Goal: Book appointment/travel/reservation

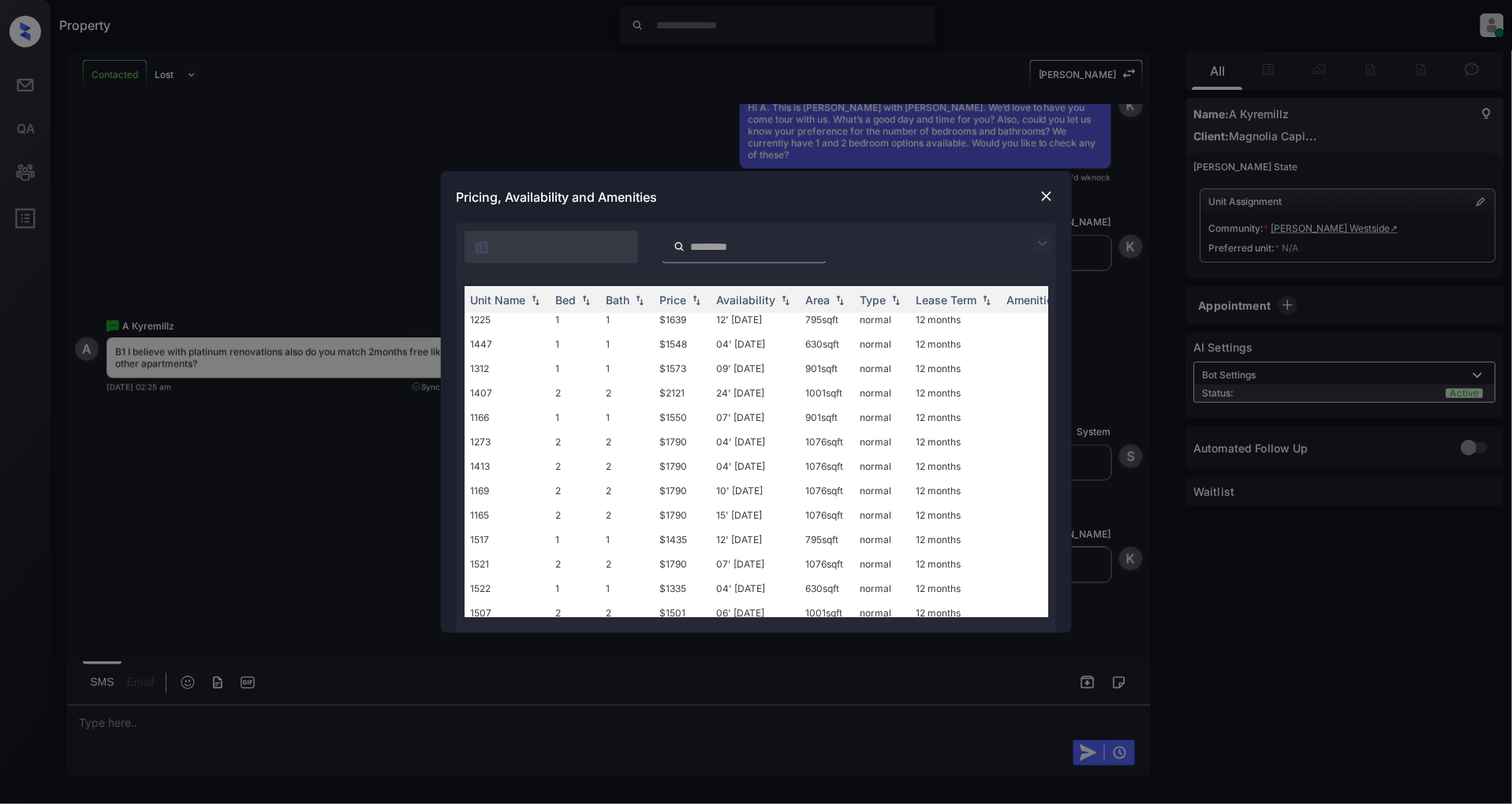
scroll to position [260, 0]
click at [1035, 190] on div "Pricing, Availability and Amenities" at bounding box center [756, 197] width 631 height 52
click at [1046, 192] on img at bounding box center [1047, 197] width 16 height 16
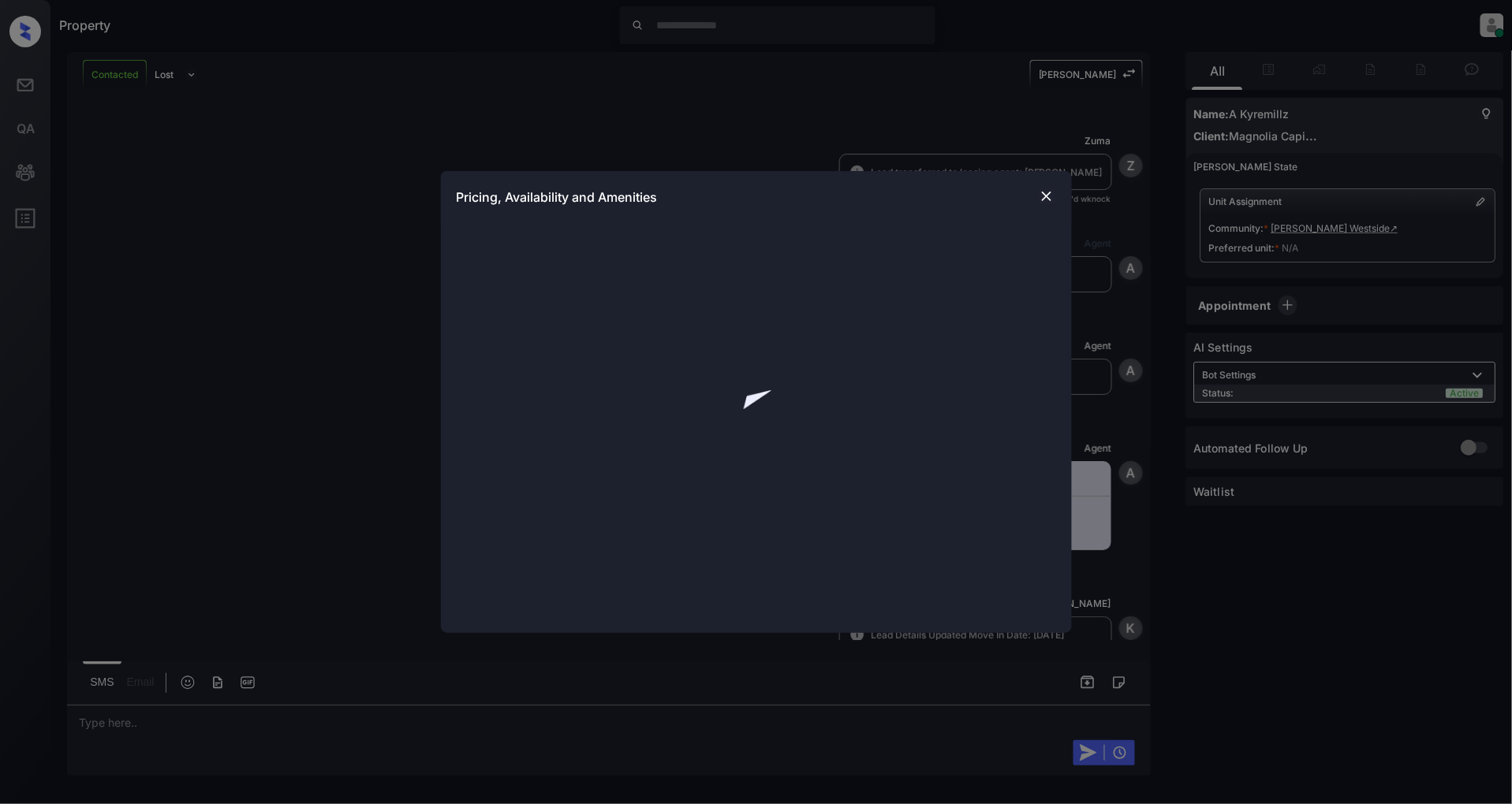
scroll to position [739, 0]
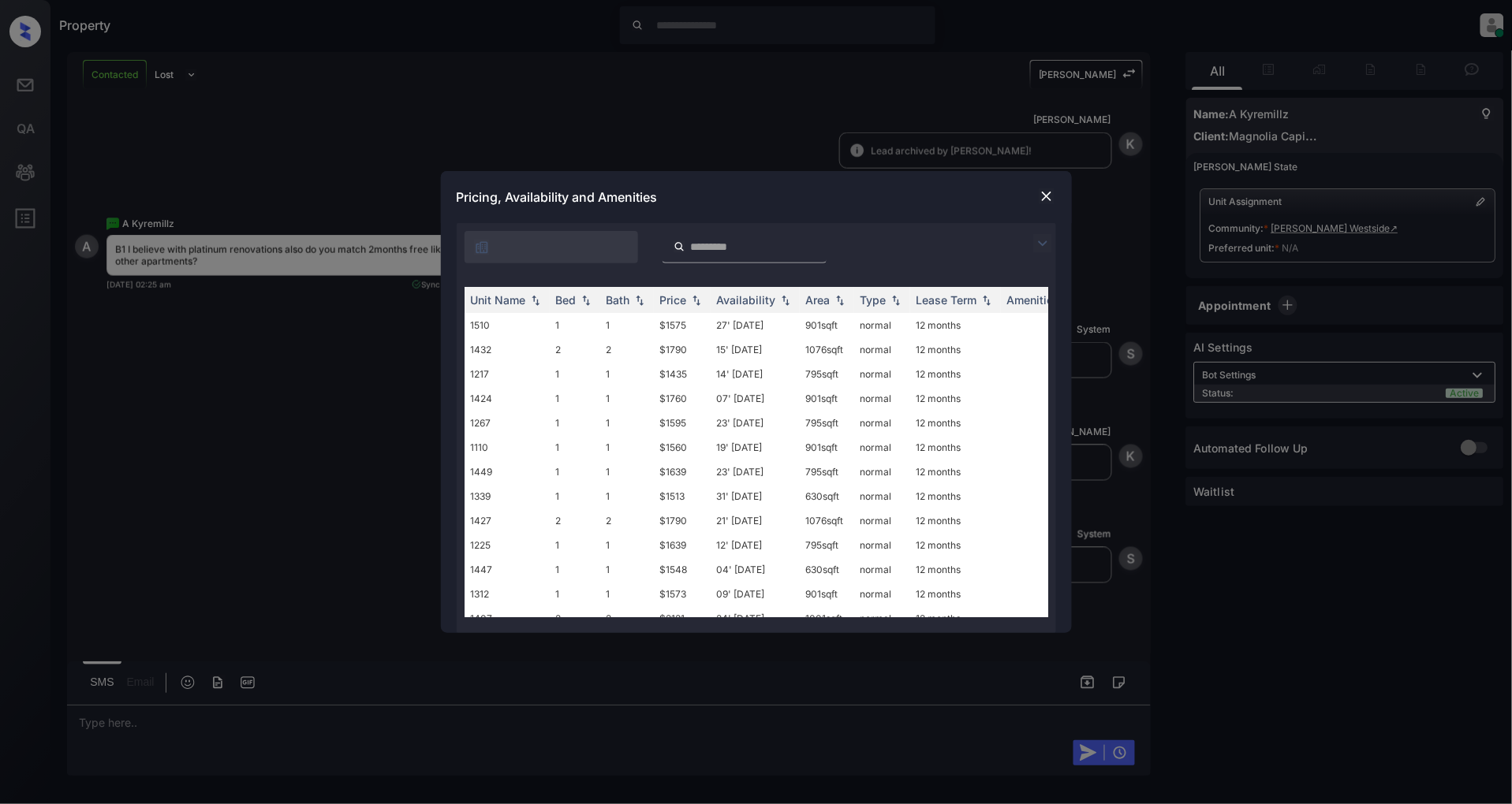
click at [1043, 238] on img at bounding box center [1042, 243] width 19 height 19
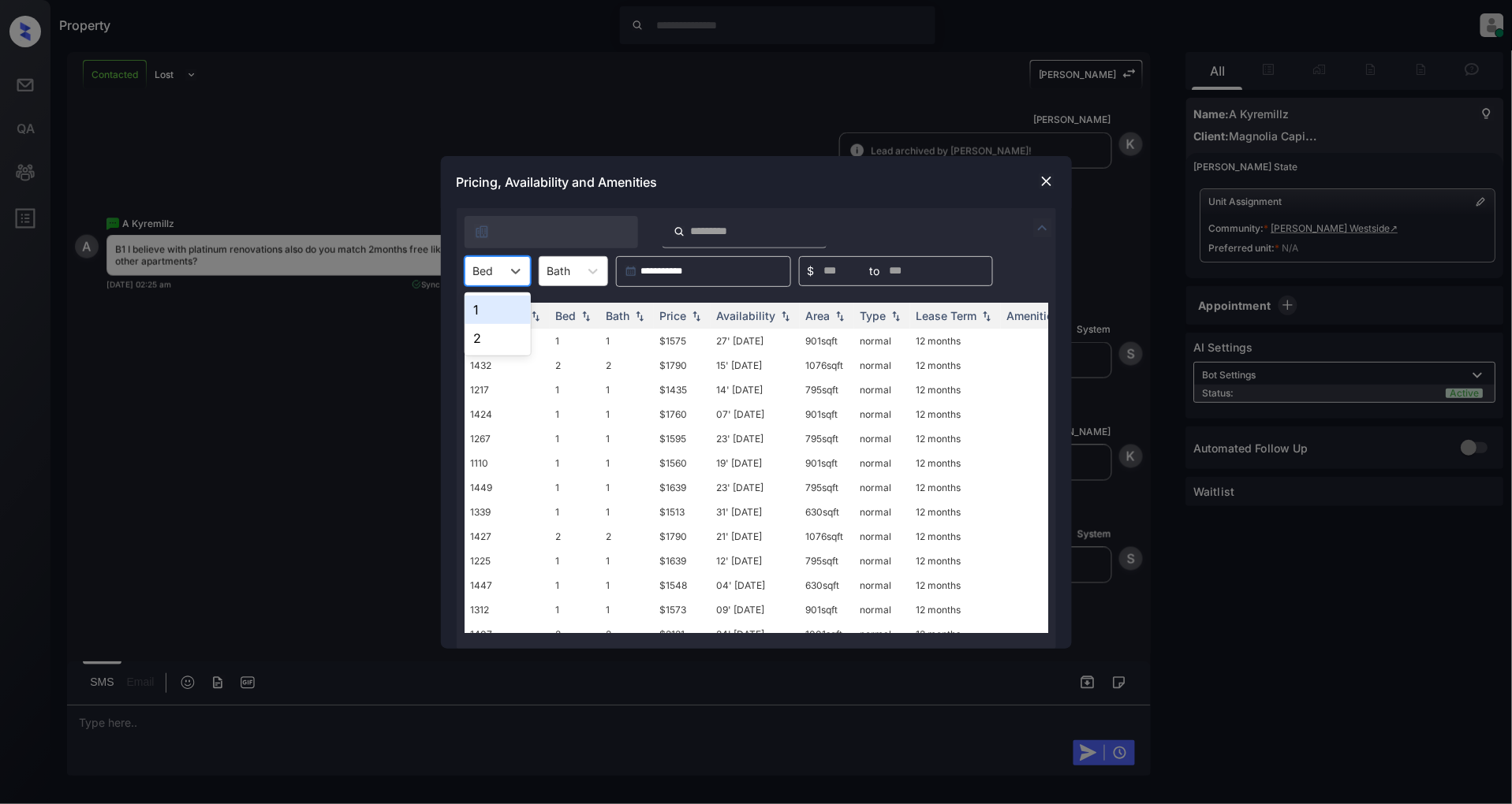
click at [491, 270] on div at bounding box center [483, 271] width 20 height 17
click at [481, 331] on div "2" at bounding box center [497, 338] width 66 height 28
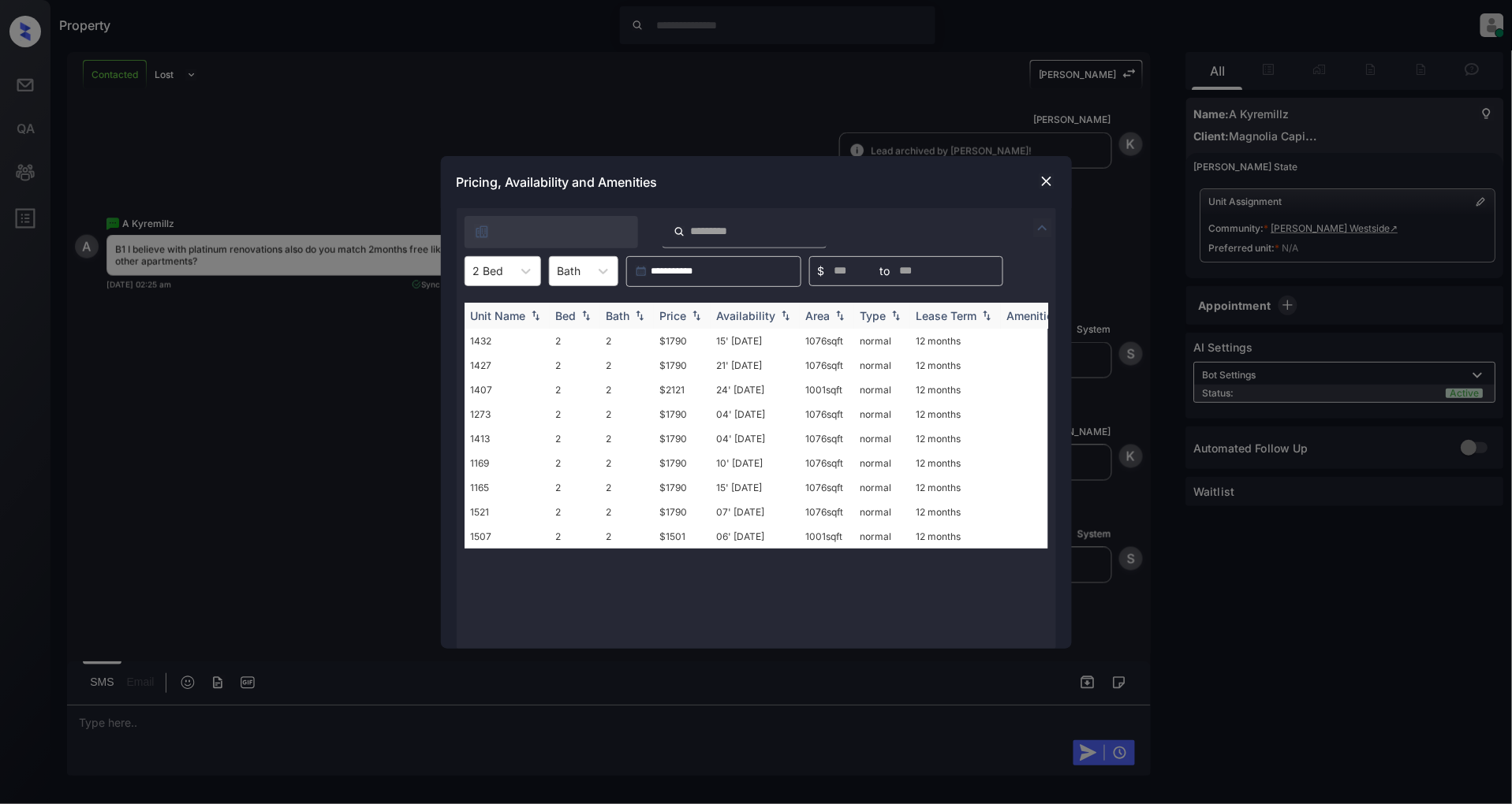
click at [681, 319] on div "Price" at bounding box center [673, 315] width 27 height 13
click at [681, 318] on div "Price" at bounding box center [673, 315] width 27 height 13
drag, startPoint x: 705, startPoint y: 337, endPoint x: 631, endPoint y: 344, distance: 74.3
click at [631, 344] on tr "1507 2 2 $1501 06' Nov 25 1001 sqft normal 12 months" at bounding box center [876, 341] width 824 height 25
copy tr "$1501"
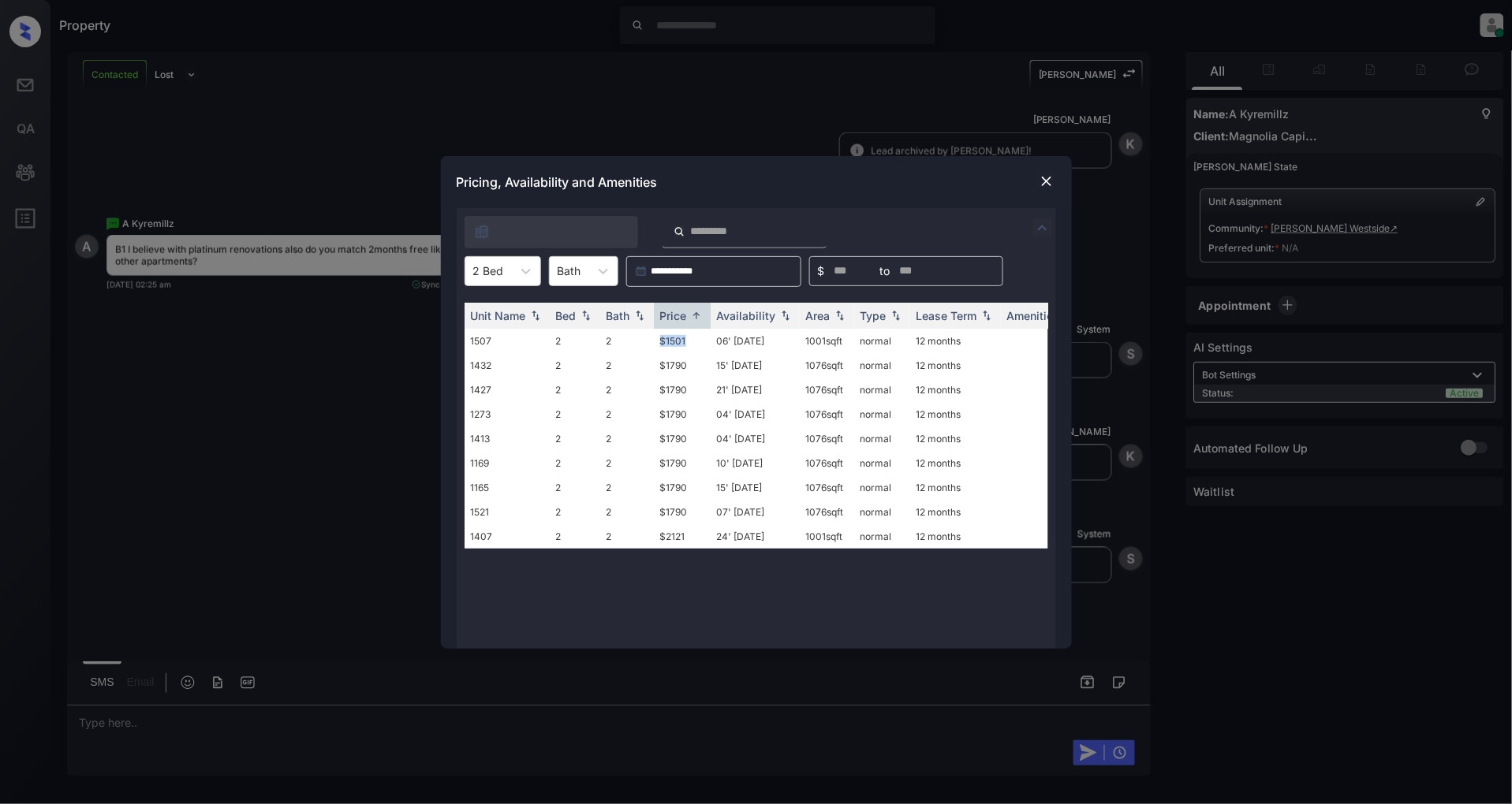
click at [1043, 185] on img at bounding box center [1047, 182] width 16 height 16
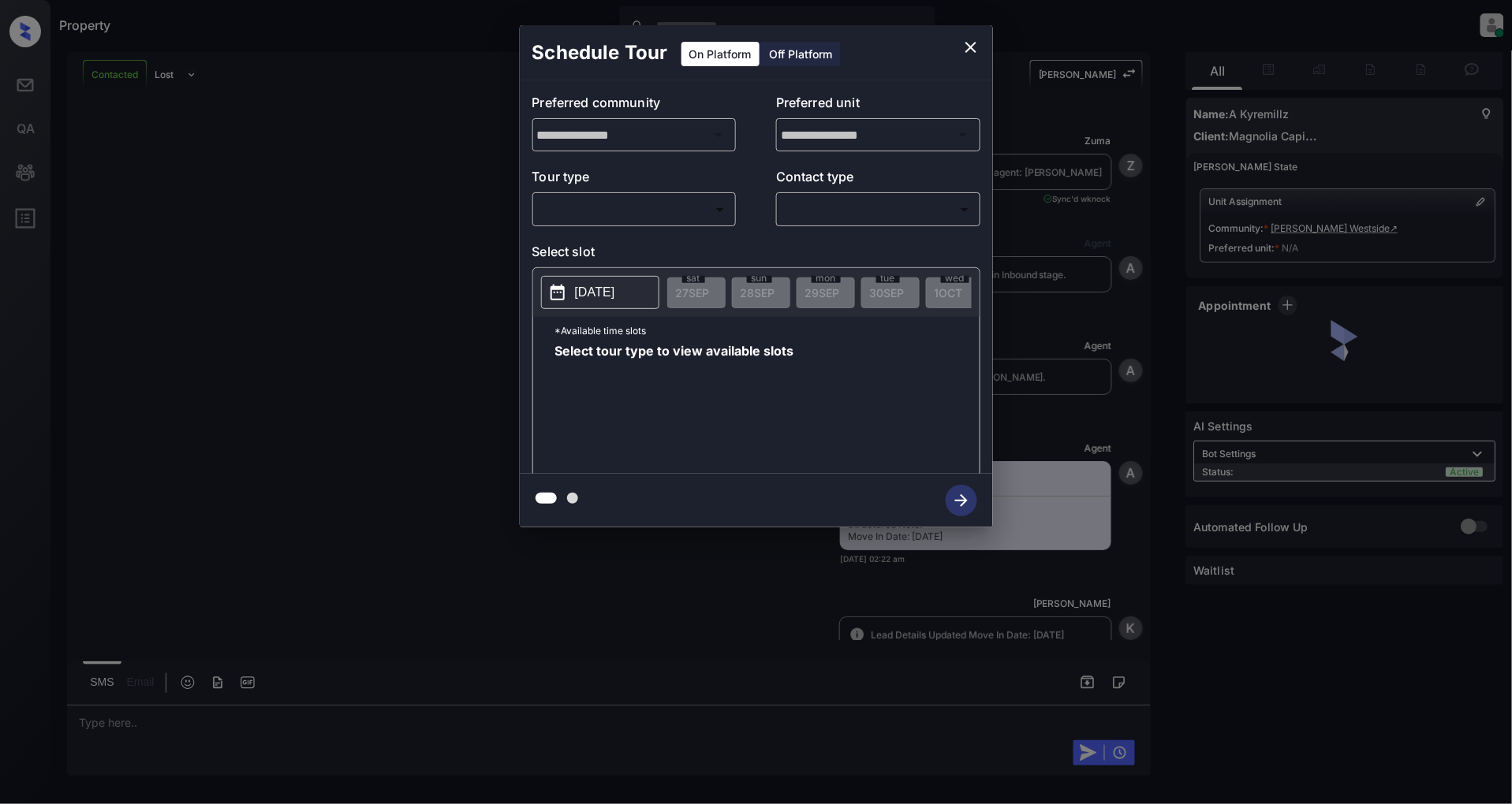
scroll to position [1675, 0]
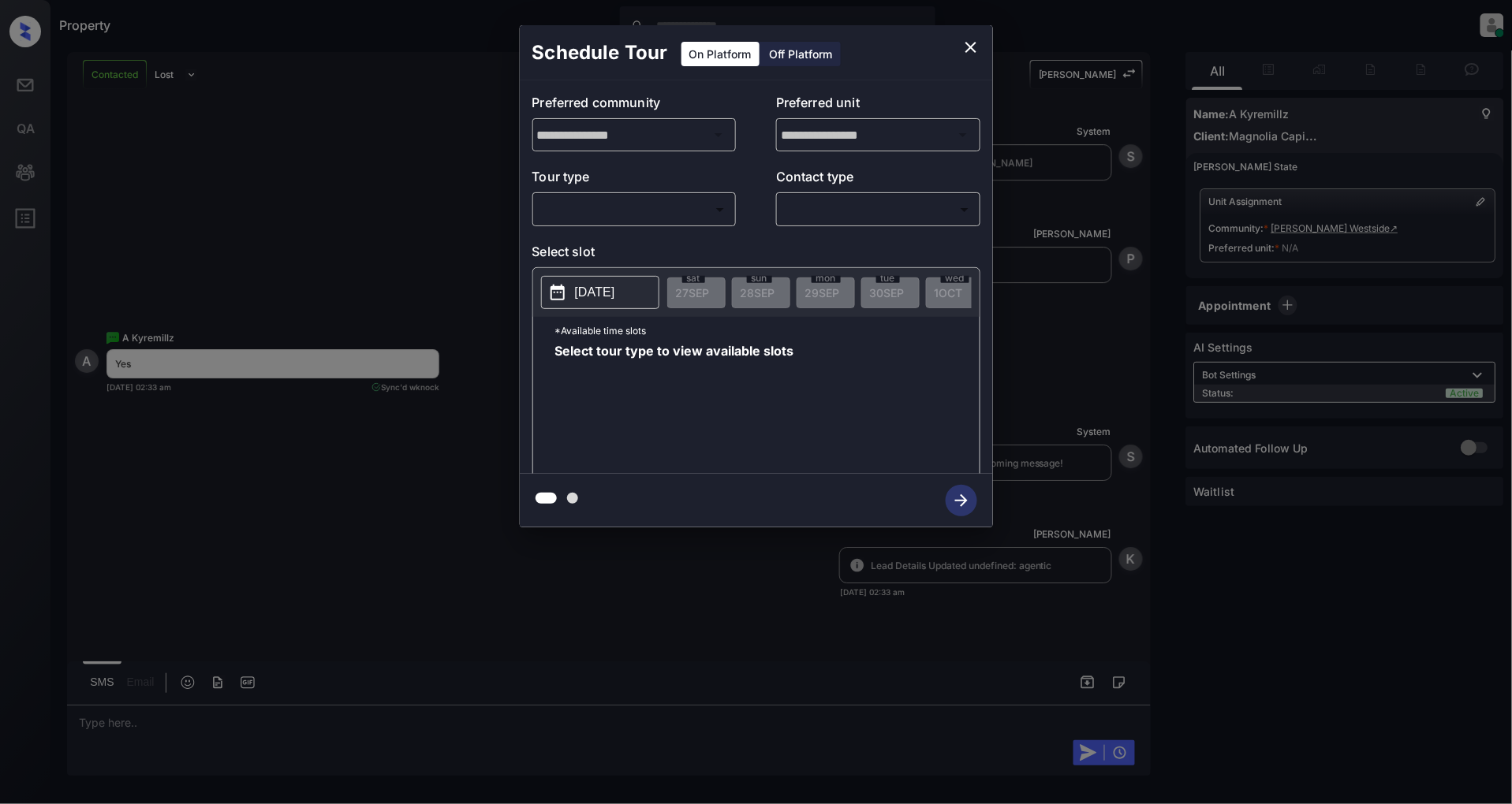
click at [630, 220] on body "Property [PERSON_NAME] Online Set yourself offline Set yourself on break Profil…" at bounding box center [756, 402] width 1512 height 804
click at [609, 241] on li "In Person" at bounding box center [633, 245] width 194 height 28
type input "********"
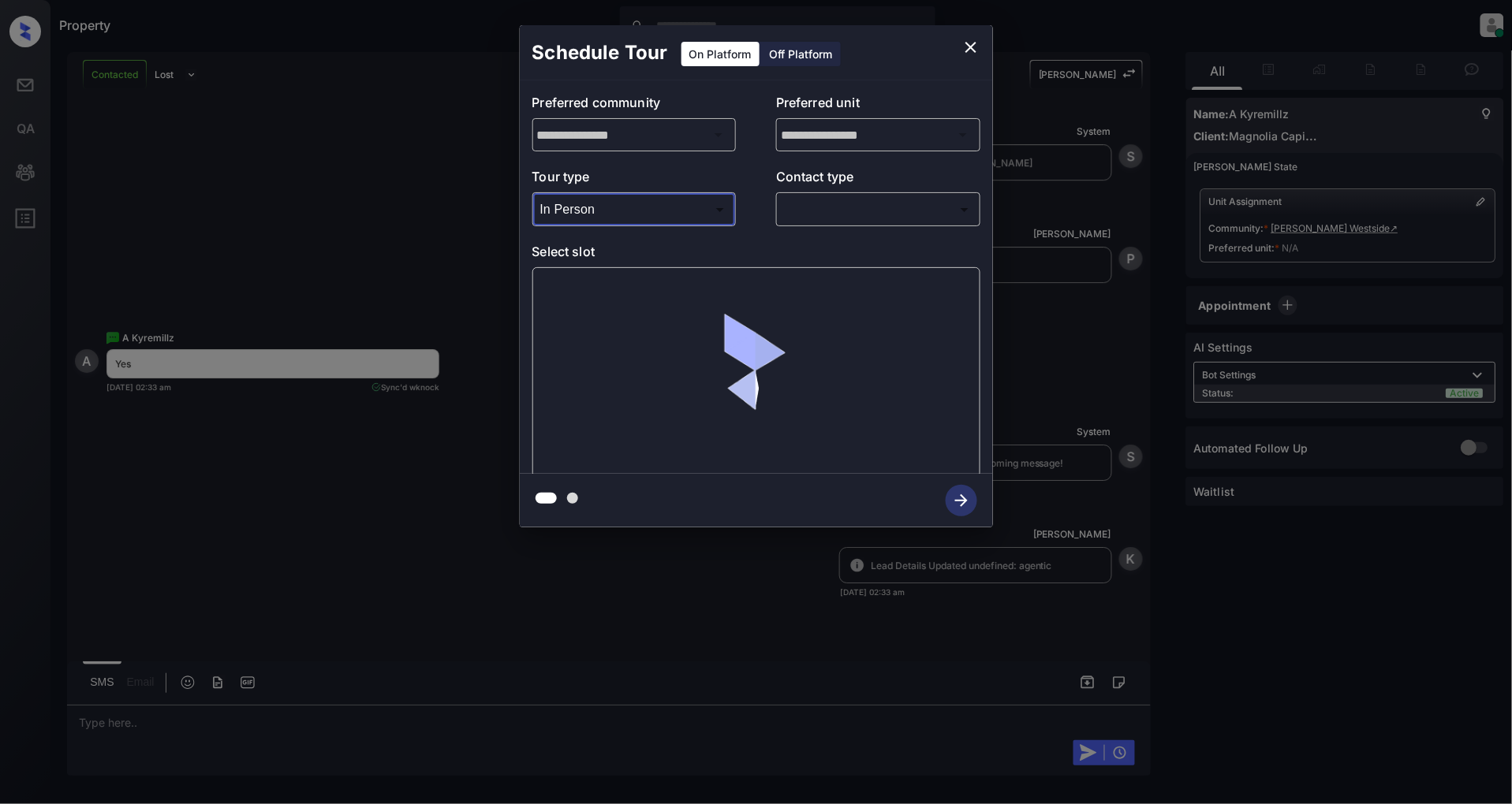
click at [855, 220] on body "Property [PERSON_NAME] Online Set yourself offline Set yourself on break Profil…" at bounding box center [756, 402] width 1512 height 804
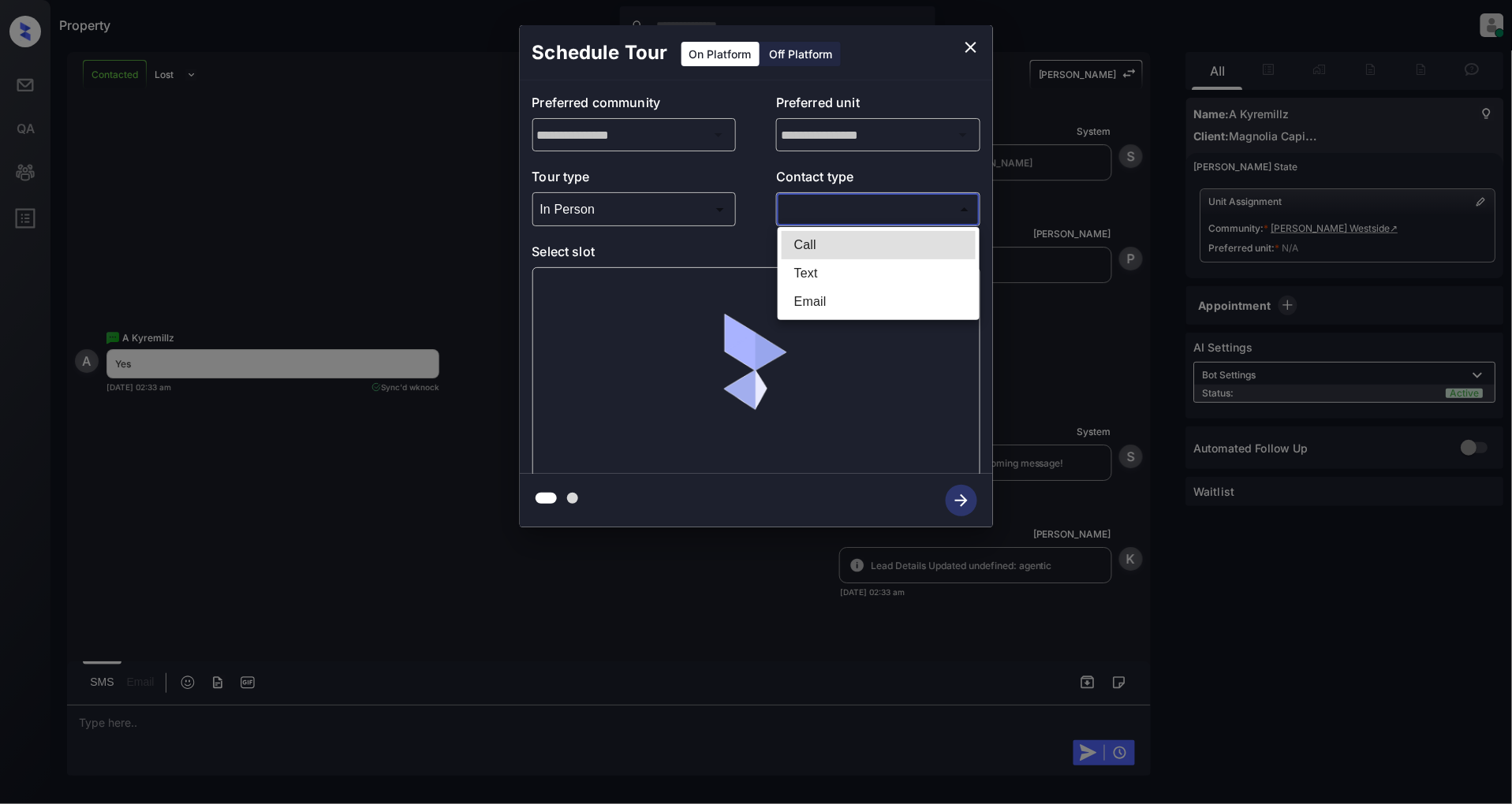
click at [820, 269] on li "Text" at bounding box center [878, 274] width 194 height 28
type input "****"
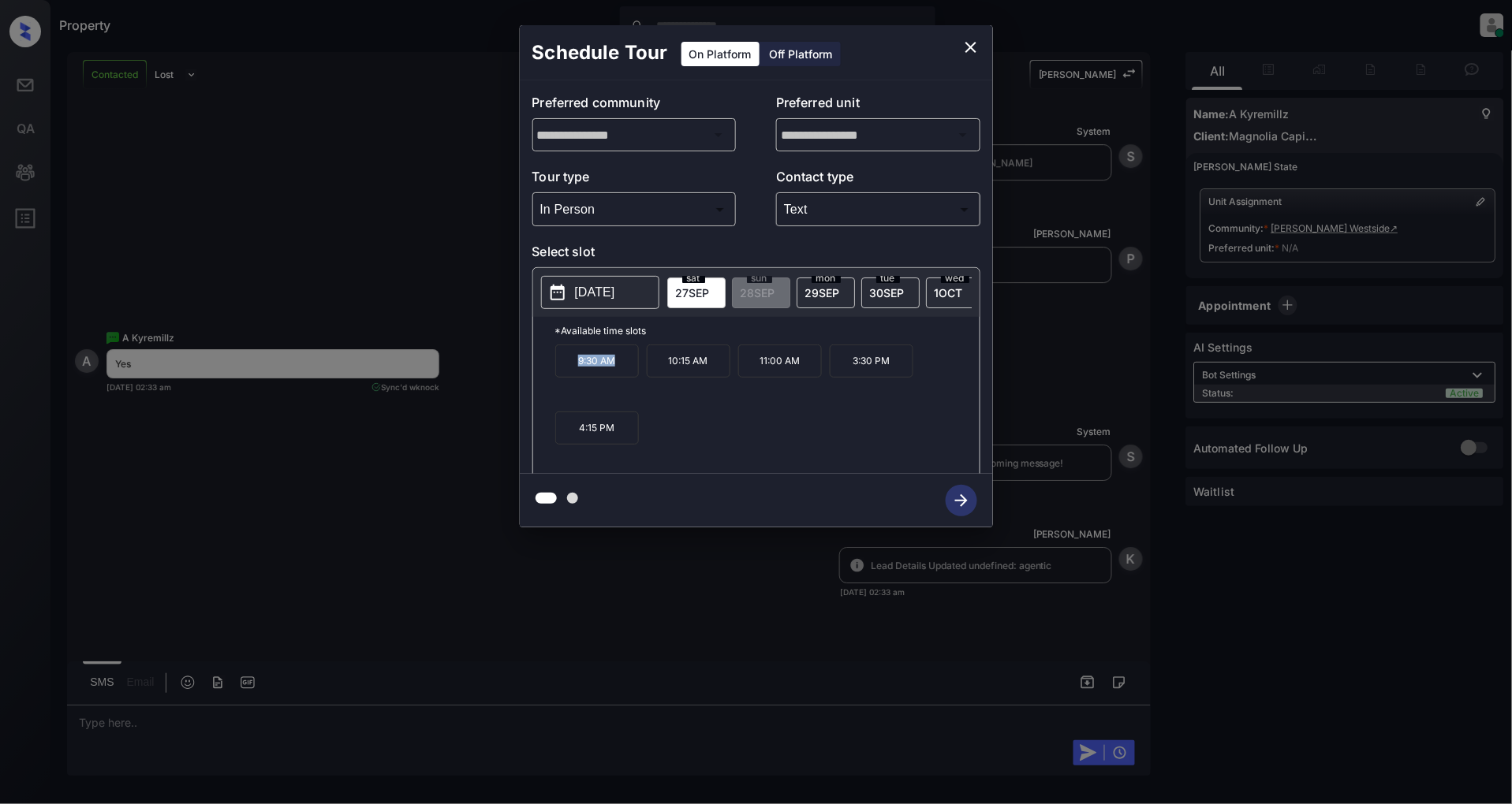
drag, startPoint x: 620, startPoint y: 369, endPoint x: 535, endPoint y: 374, distance: 85.1
click at [535, 374] on div "*Available time slots 9:30 AM 10:15 AM 11:00 AM 3:30 PM 4:15 PM" at bounding box center [756, 398] width 446 height 162
copy p "9:30 AM"
drag, startPoint x: 713, startPoint y: 373, endPoint x: 666, endPoint y: 374, distance: 47.0
click at [666, 374] on p "10:15 AM" at bounding box center [688, 360] width 83 height 33
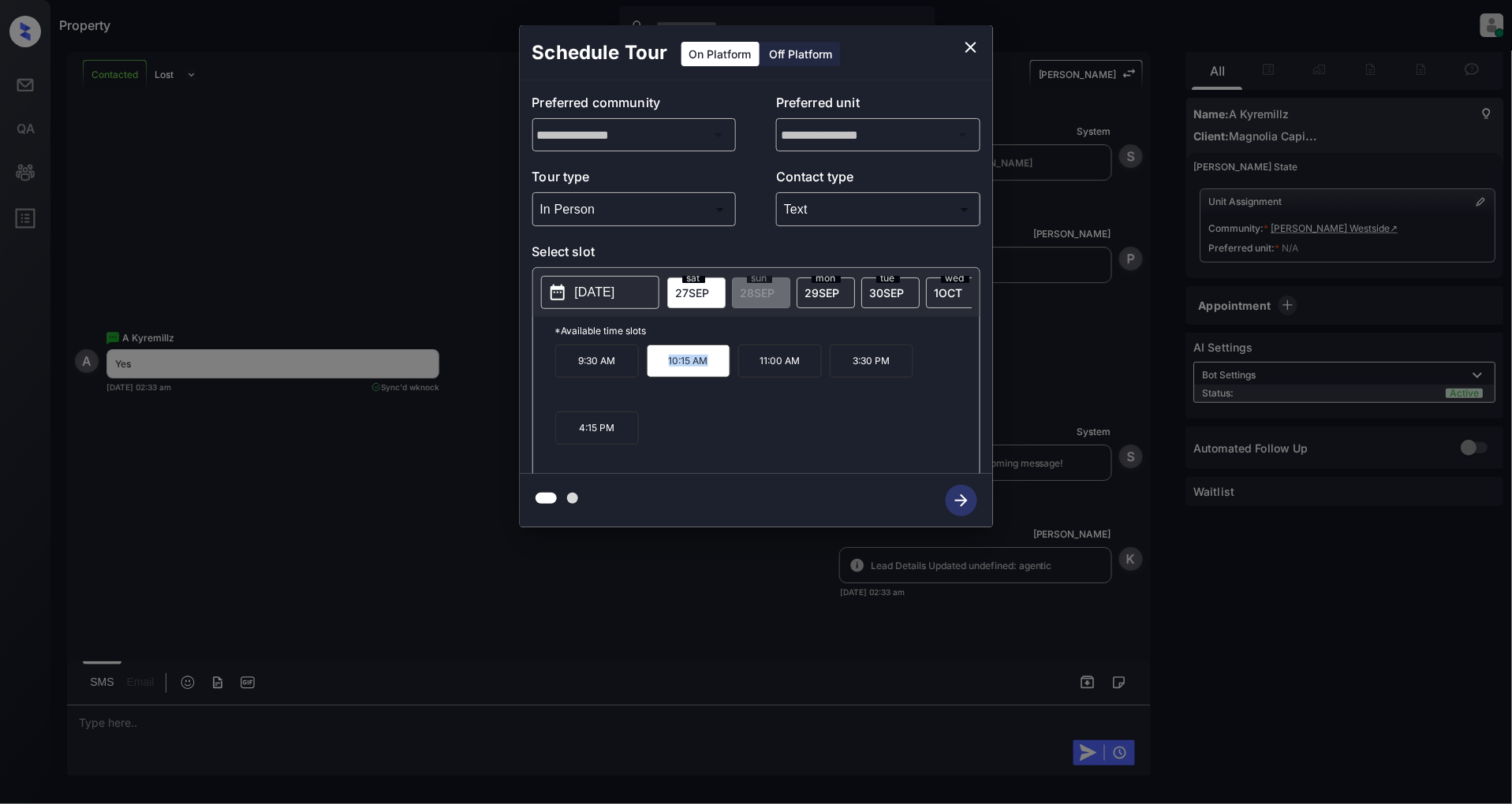
click at [714, 445] on div "9:30 AM 10:15 AM 11:00 AM 3:30 PM 4:15 PM" at bounding box center [767, 407] width 424 height 126
drag, startPoint x: 800, startPoint y: 375, endPoint x: 752, endPoint y: 375, distance: 48.0
click at [752, 375] on p "11:00 AM" at bounding box center [779, 360] width 83 height 33
copy p "11:00 AM"
drag, startPoint x: 901, startPoint y: 367, endPoint x: 849, endPoint y: 367, distance: 52.0
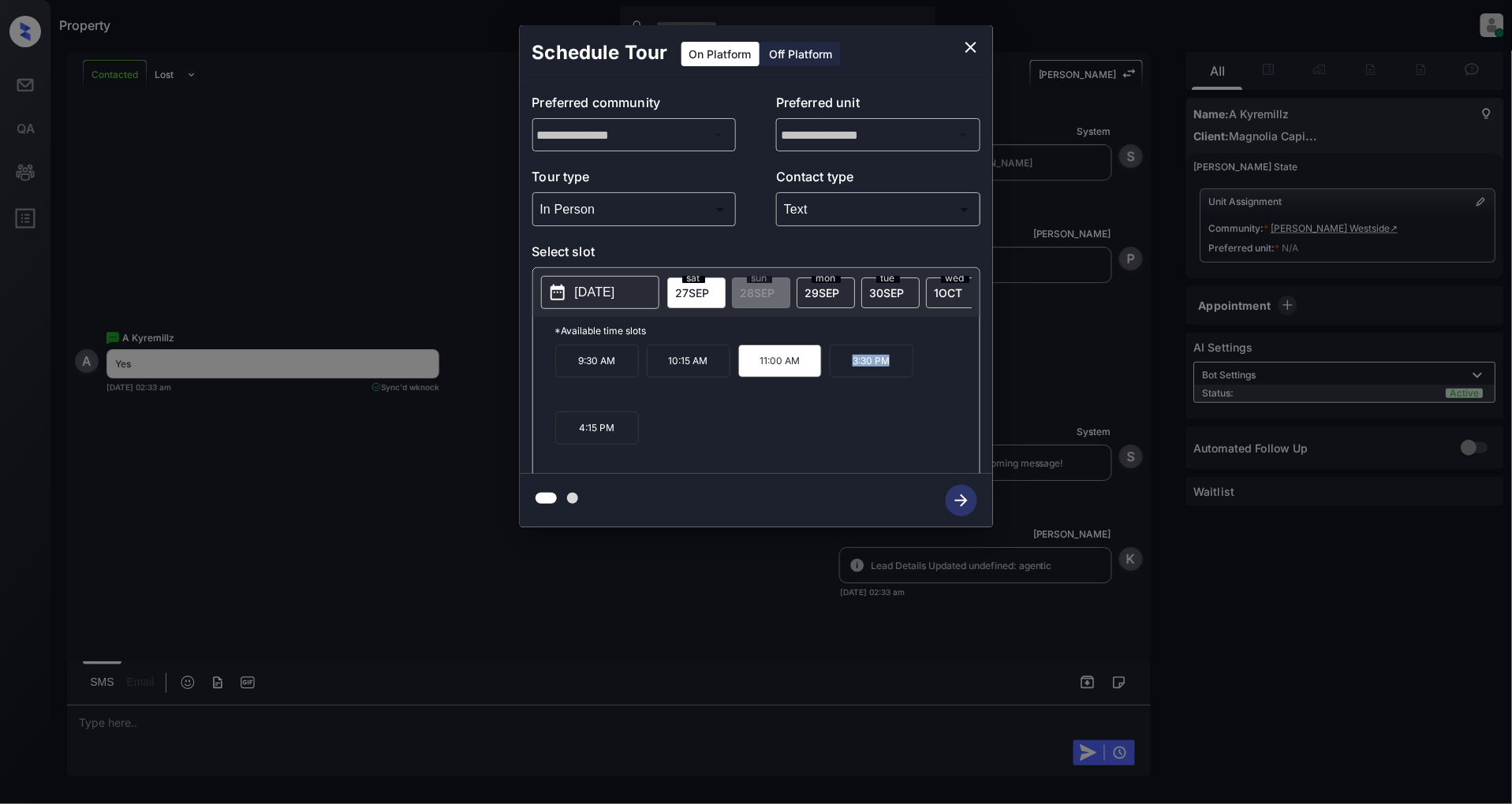
click at [849, 367] on p "3:30 PM" at bounding box center [872, 360] width 83 height 33
copy p "3:30 PM"
click at [980, 41] on icon "close" at bounding box center [970, 47] width 19 height 19
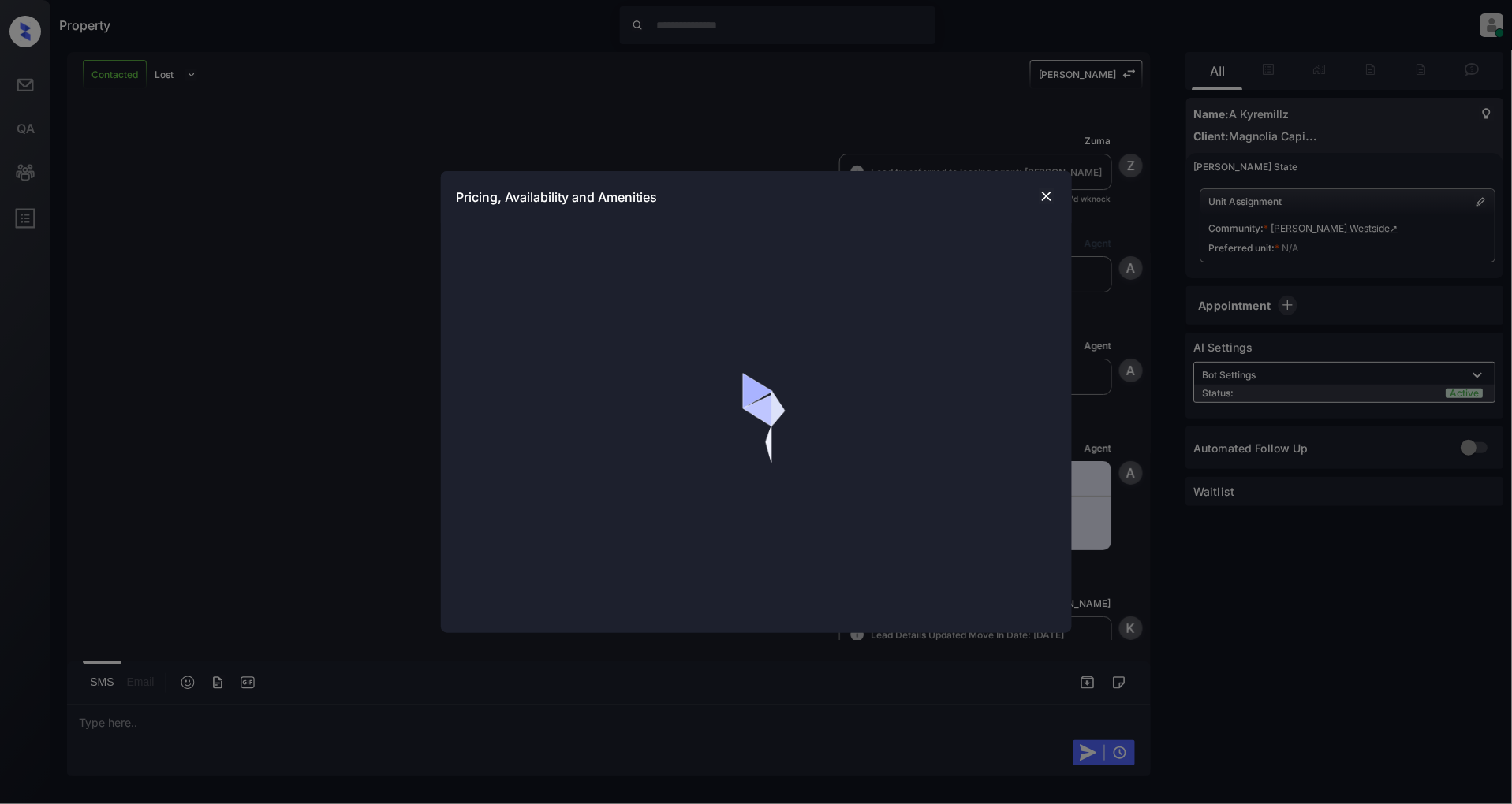
scroll to position [3767, 0]
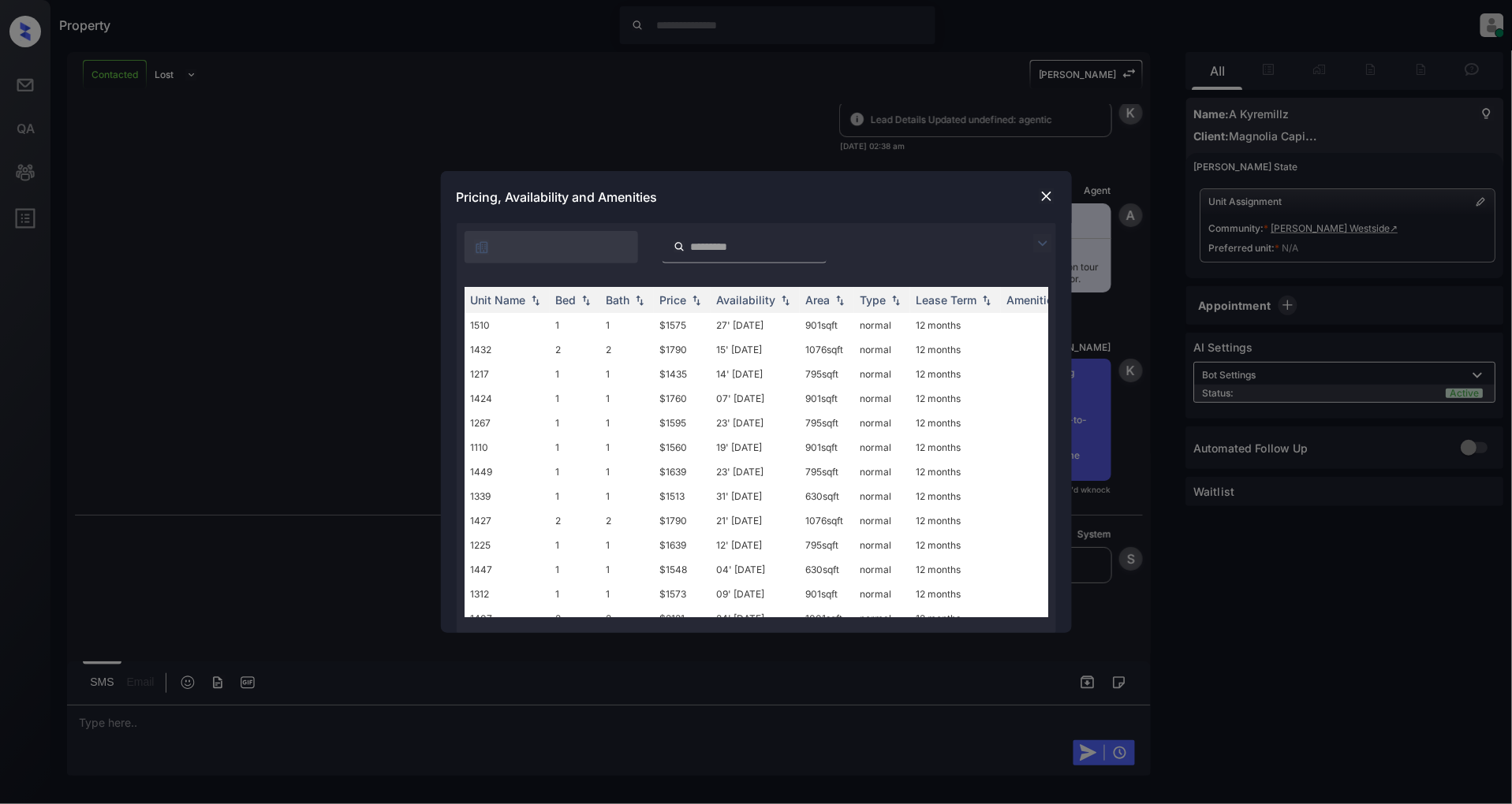
click at [1035, 243] on img at bounding box center [1042, 243] width 19 height 19
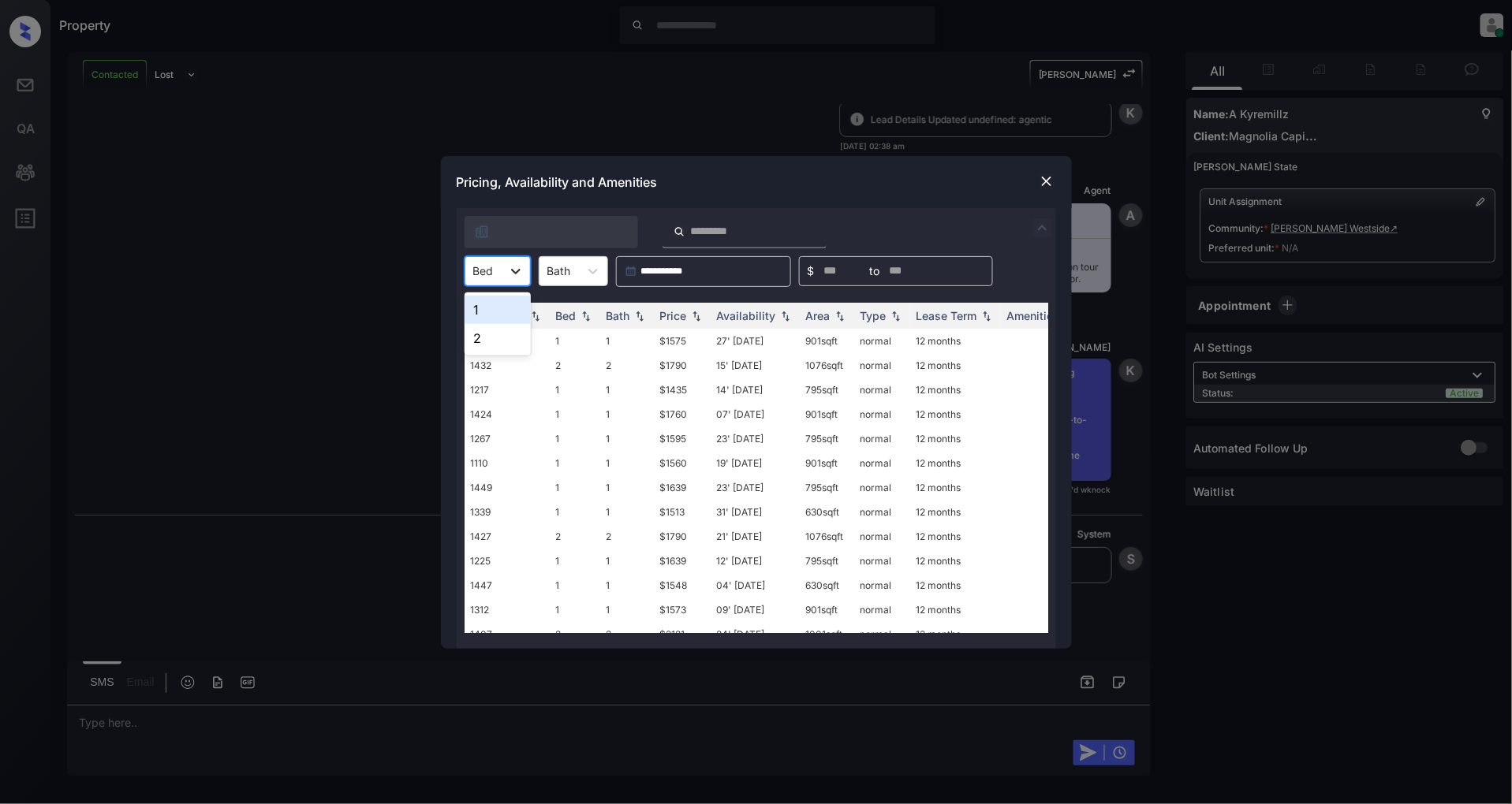
click at [502, 261] on div at bounding box center [516, 271] width 28 height 28
click at [502, 262] on div at bounding box center [516, 271] width 28 height 28
click at [483, 336] on div "2" at bounding box center [497, 338] width 66 height 28
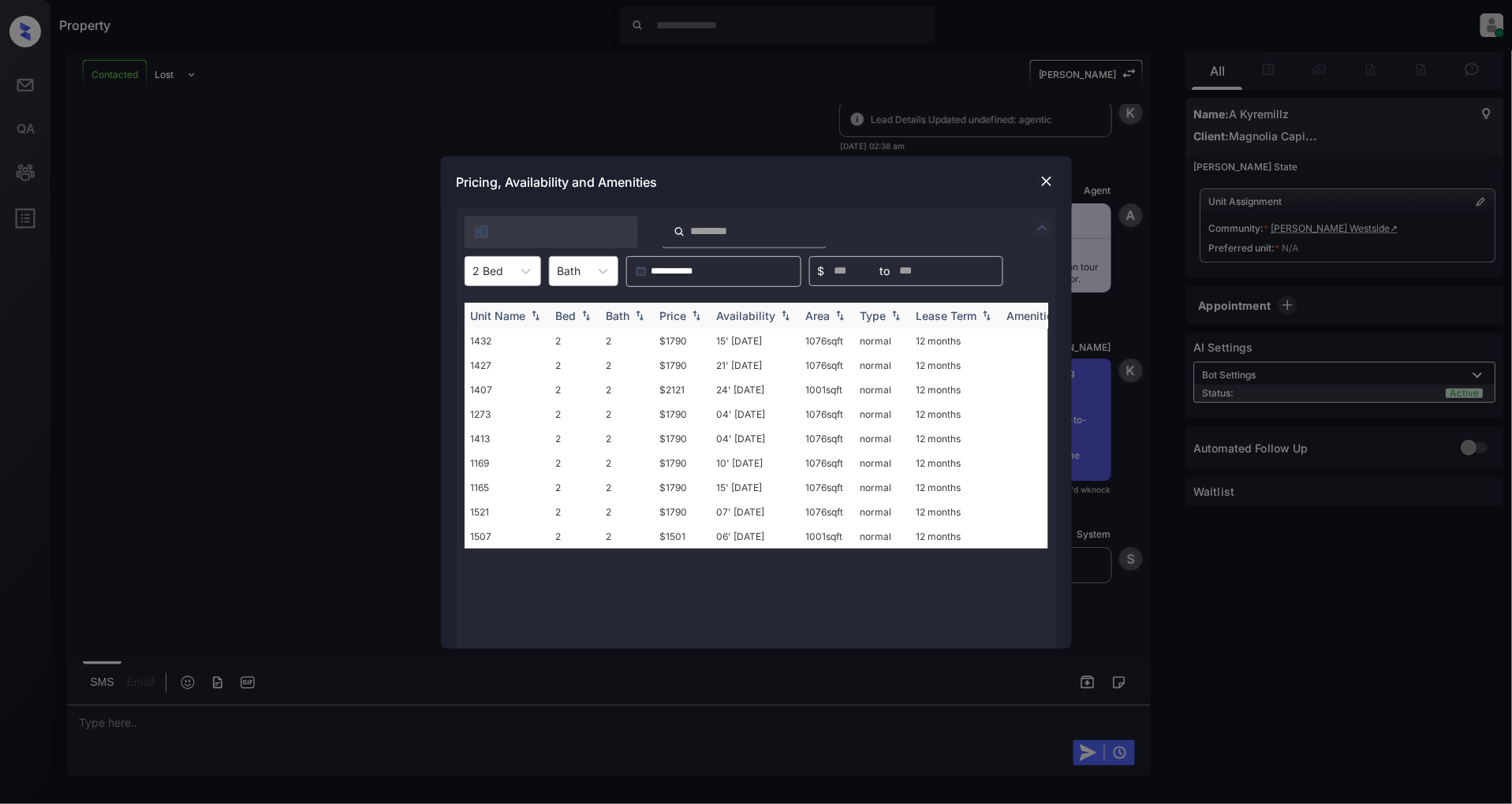
click at [707, 315] on th "Price" at bounding box center [682, 315] width 57 height 26
click at [680, 340] on td "$1501" at bounding box center [682, 341] width 57 height 25
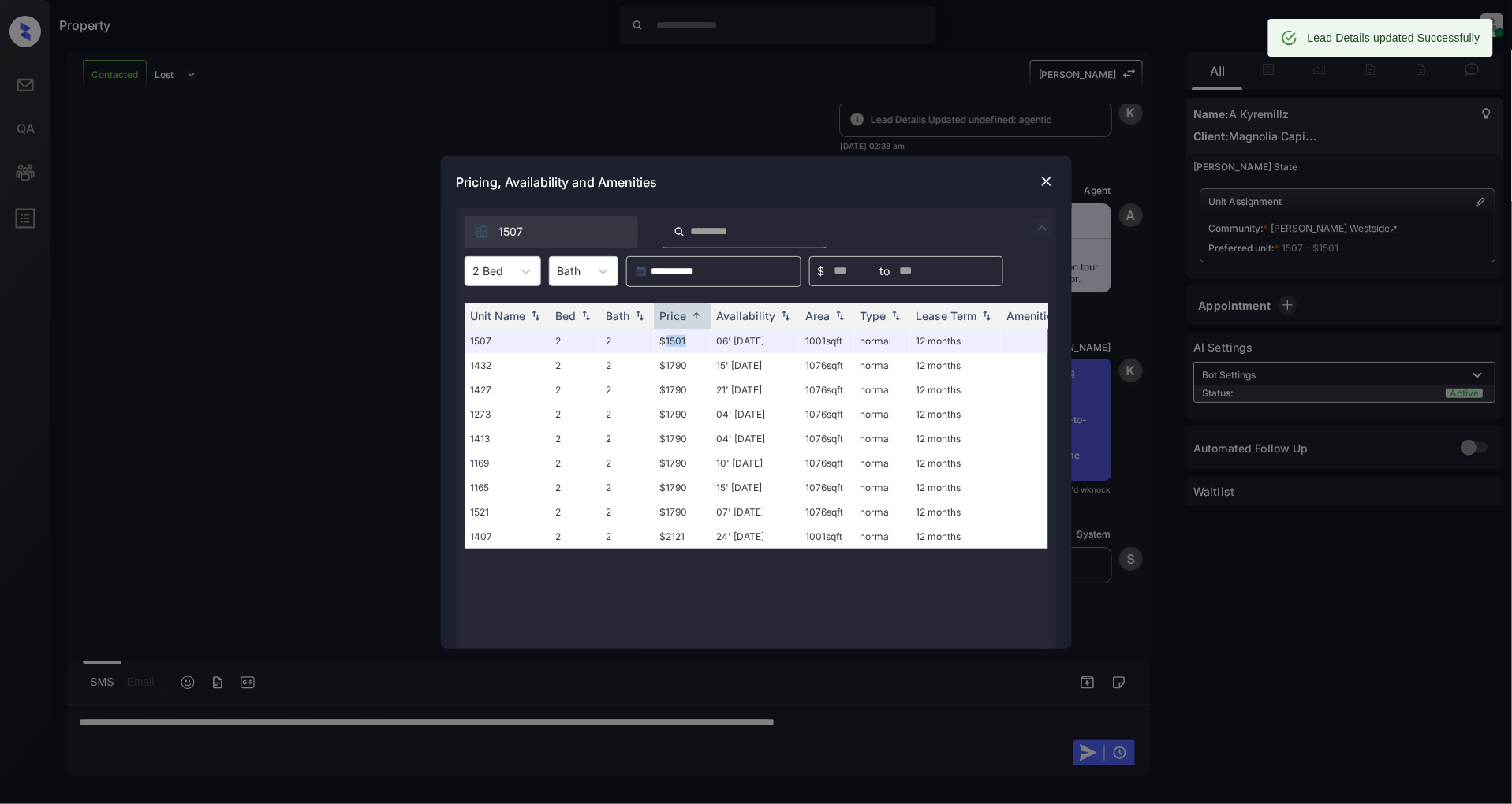
click at [1045, 182] on img at bounding box center [1047, 182] width 16 height 16
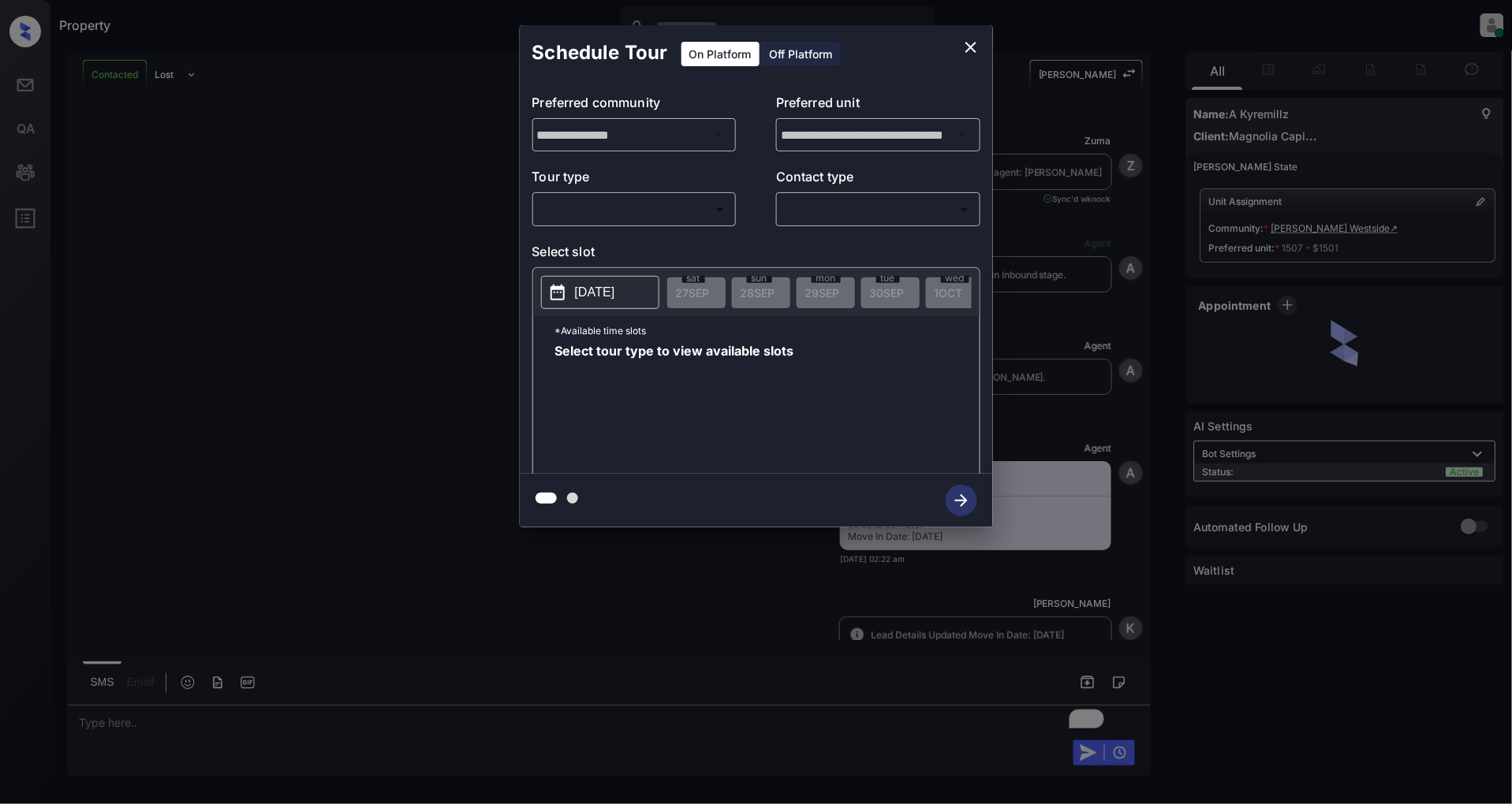
scroll to position [3869, 0]
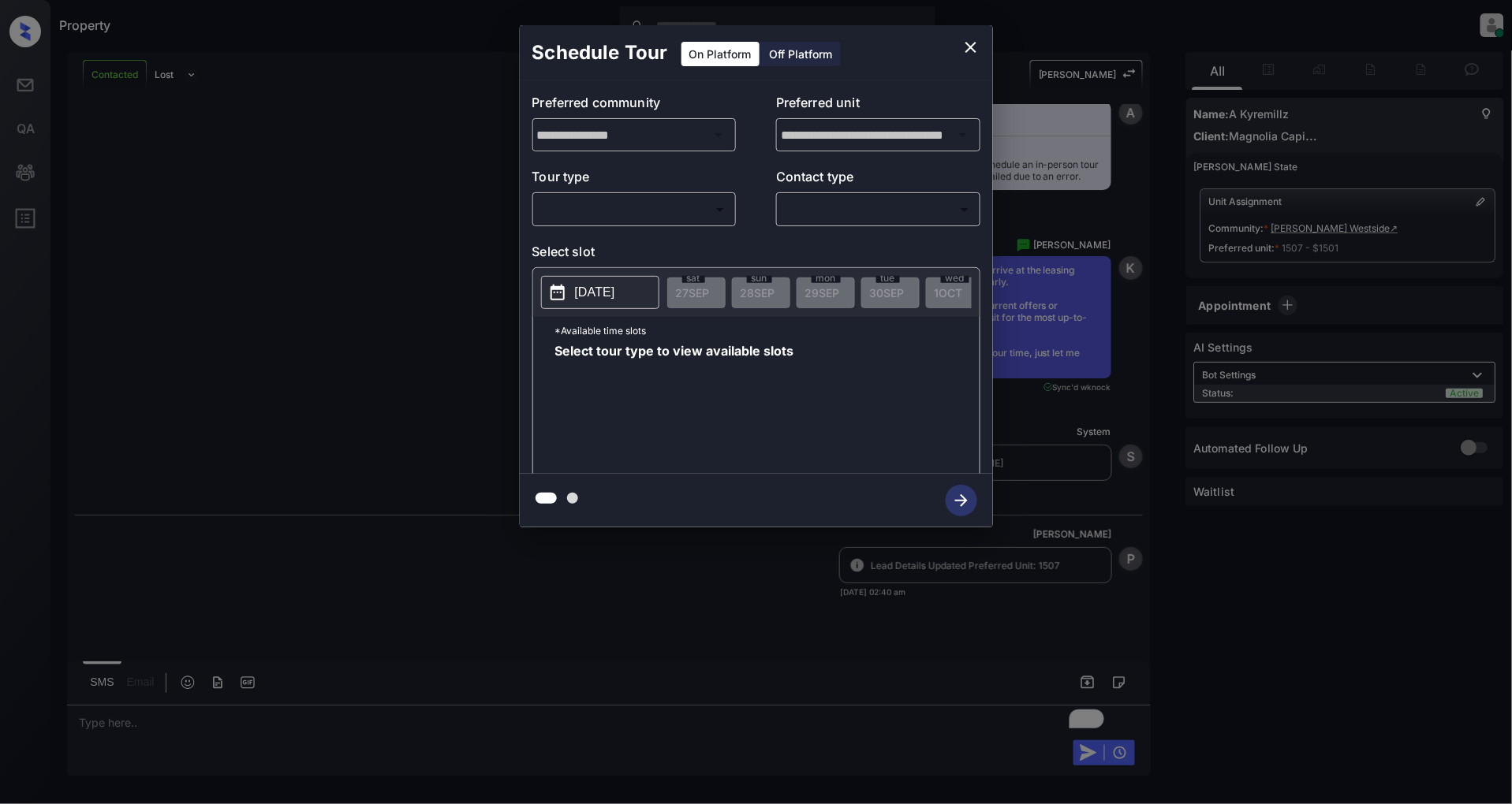
click at [690, 205] on body "Property [PERSON_NAME] Online Set yourself offline Set yourself on break Profil…" at bounding box center [756, 402] width 1512 height 804
click at [625, 250] on li "In Person" at bounding box center [633, 245] width 194 height 28
type input "********"
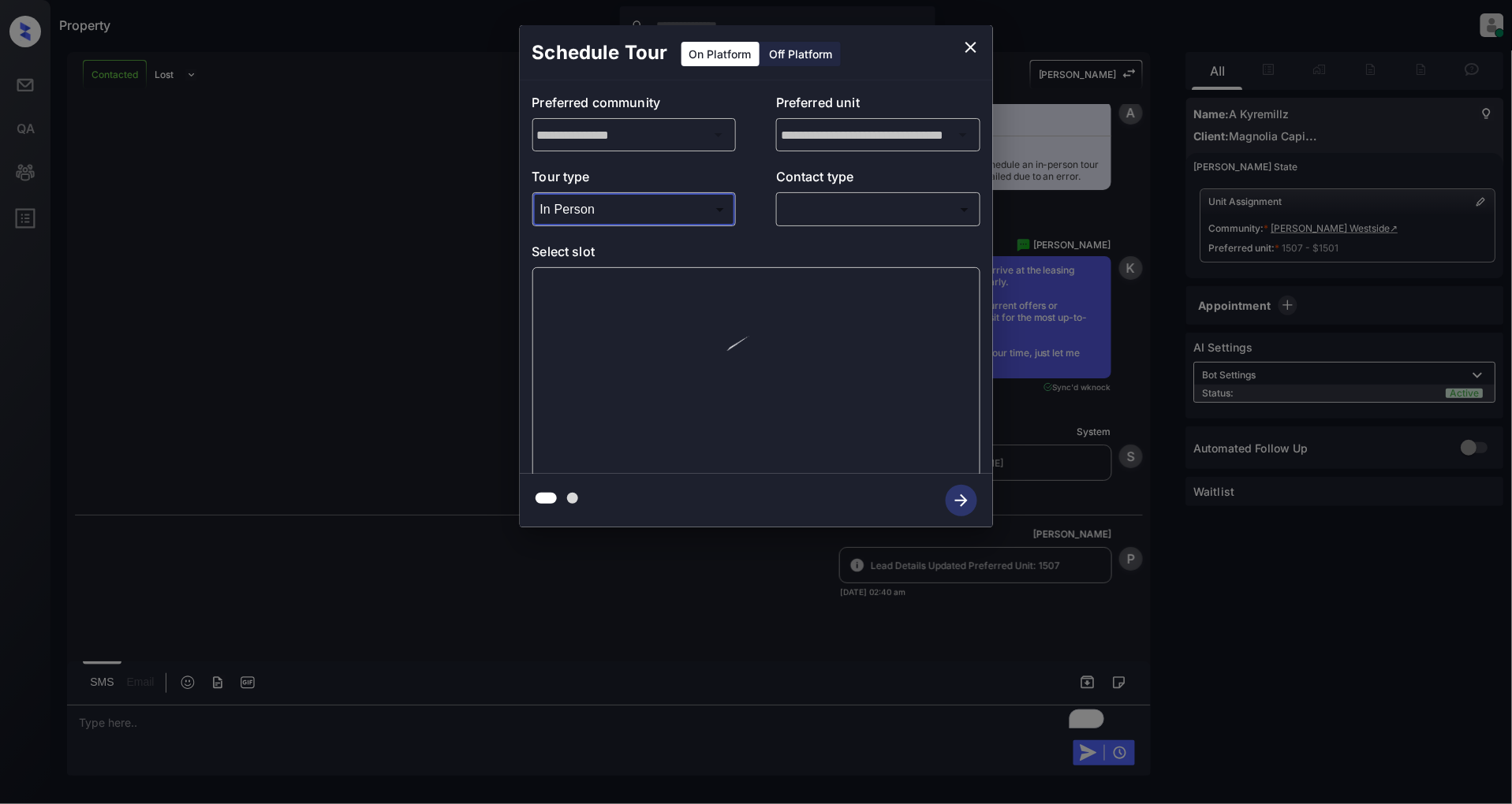
click at [864, 208] on body "Property Patrick Deasis Online Set yourself offline Set yourself on break Profi…" at bounding box center [756, 402] width 1512 height 804
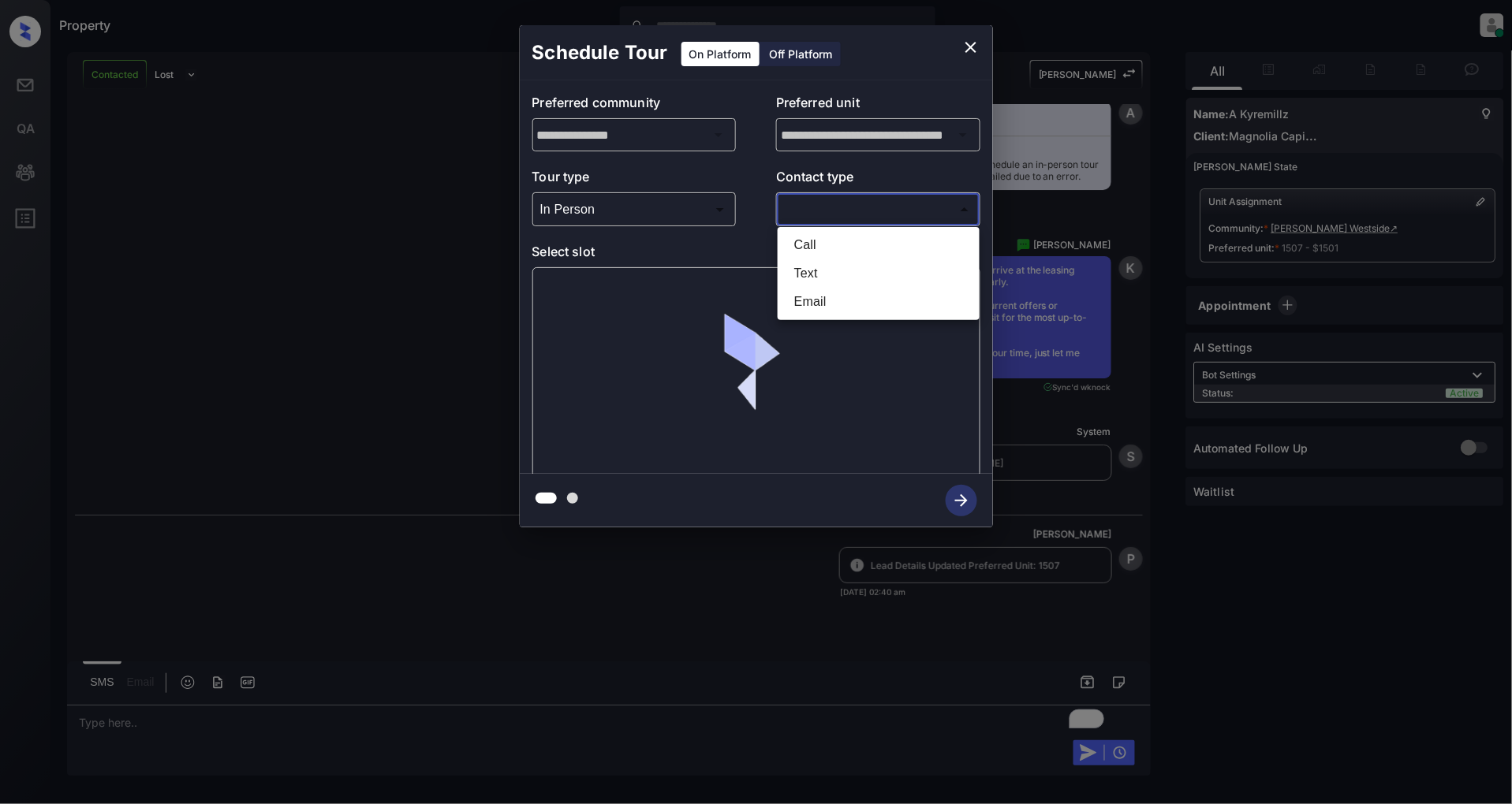
click at [837, 261] on li "Text" at bounding box center [878, 274] width 194 height 28
type input "****"
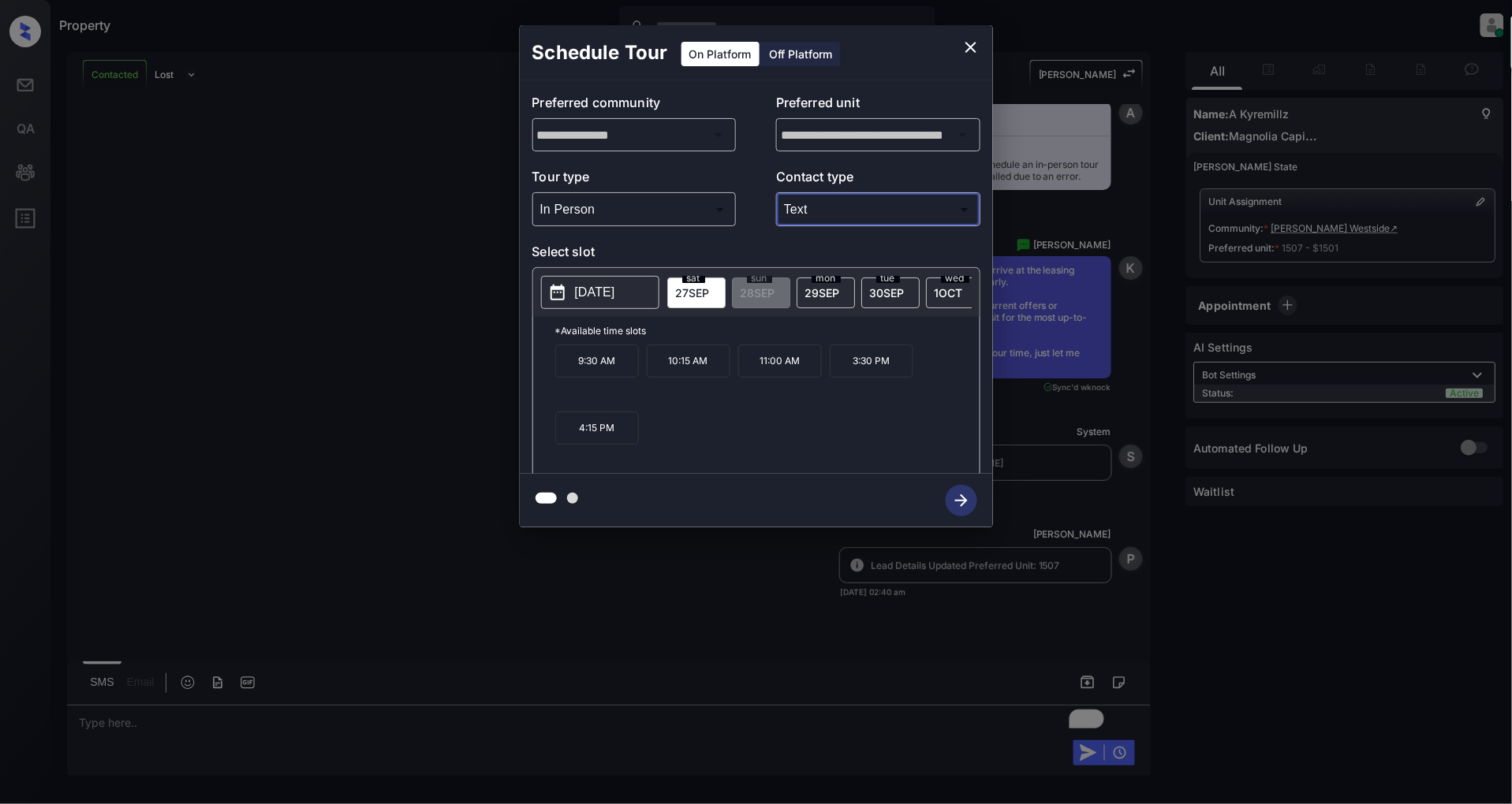
click at [874, 370] on p "3:30 PM" at bounding box center [872, 360] width 83 height 33
click at [976, 507] on button "button" at bounding box center [961, 500] width 50 height 41
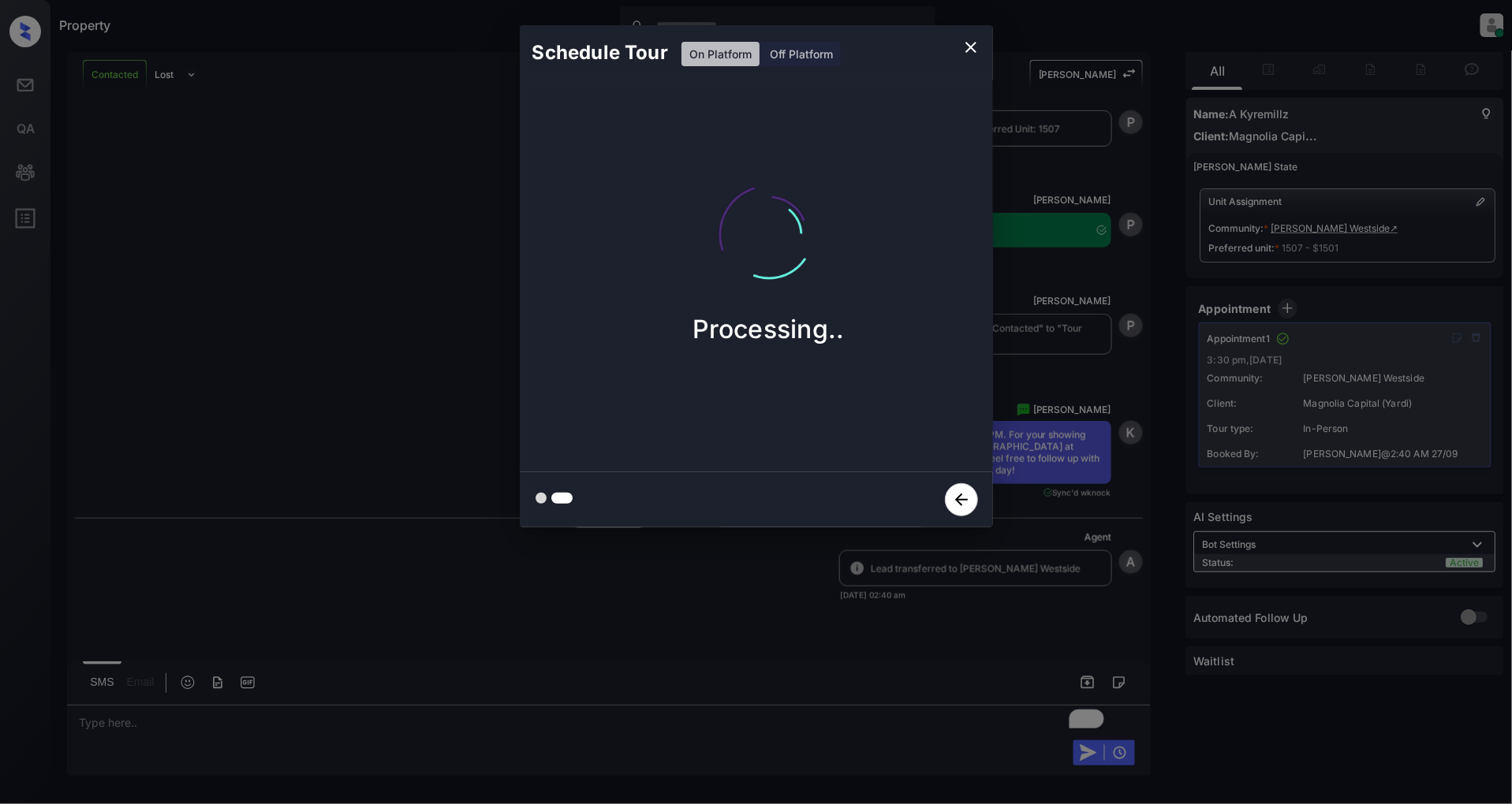
scroll to position [4307, 0]
click at [970, 49] on icon "close" at bounding box center [971, 47] width 11 height 11
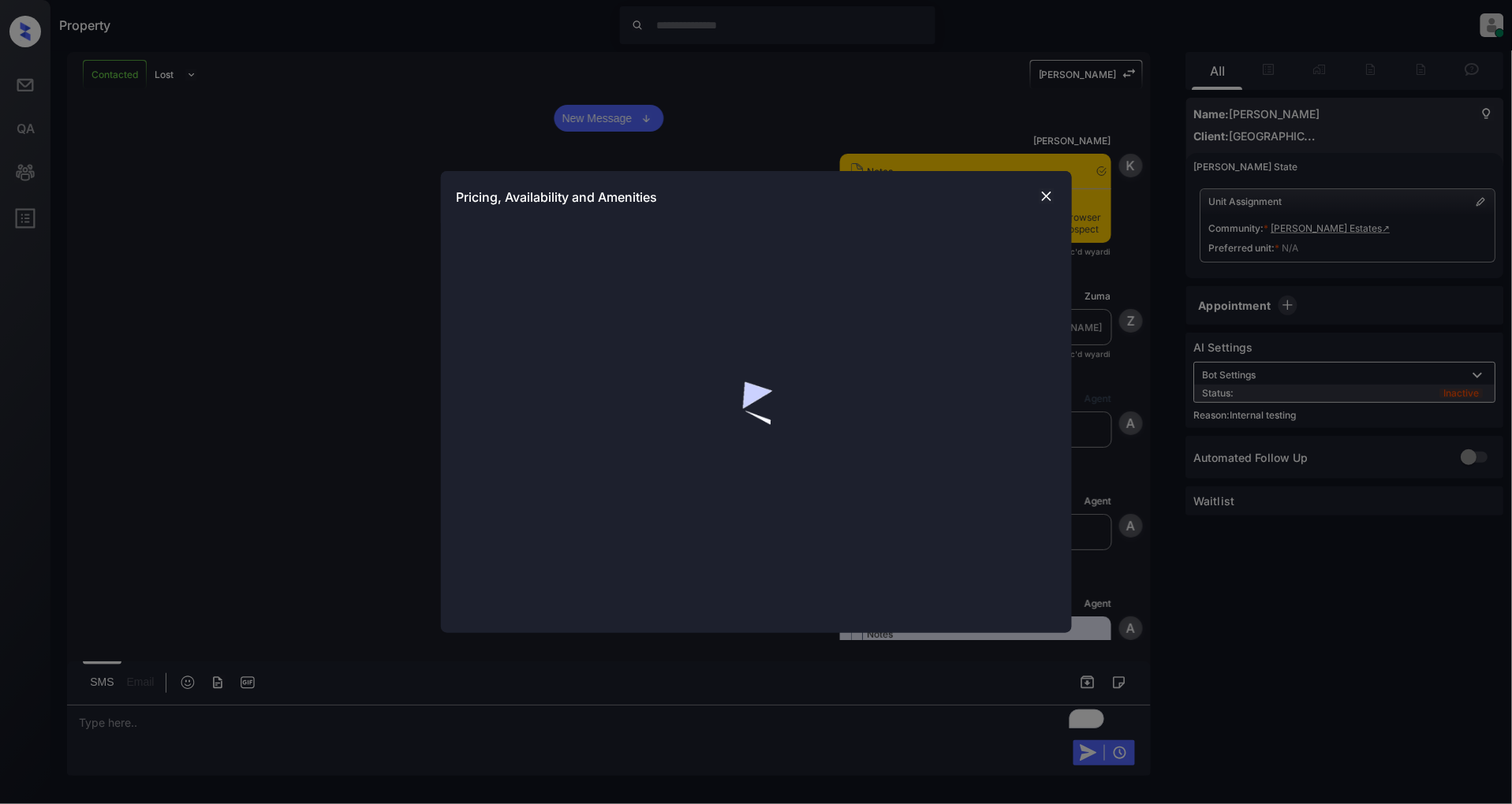
scroll to position [7945, 0]
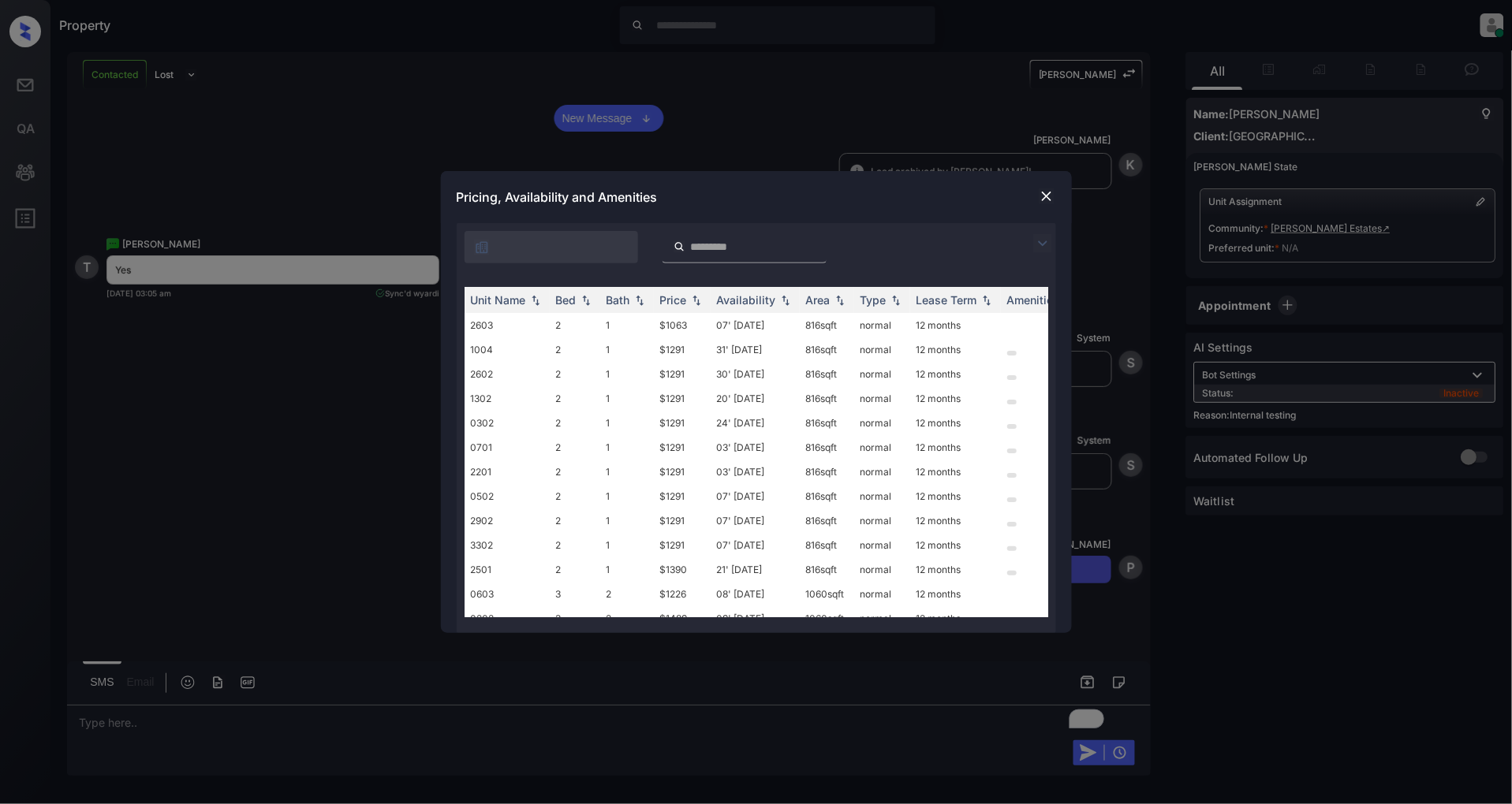
click at [1047, 195] on img at bounding box center [1047, 197] width 16 height 16
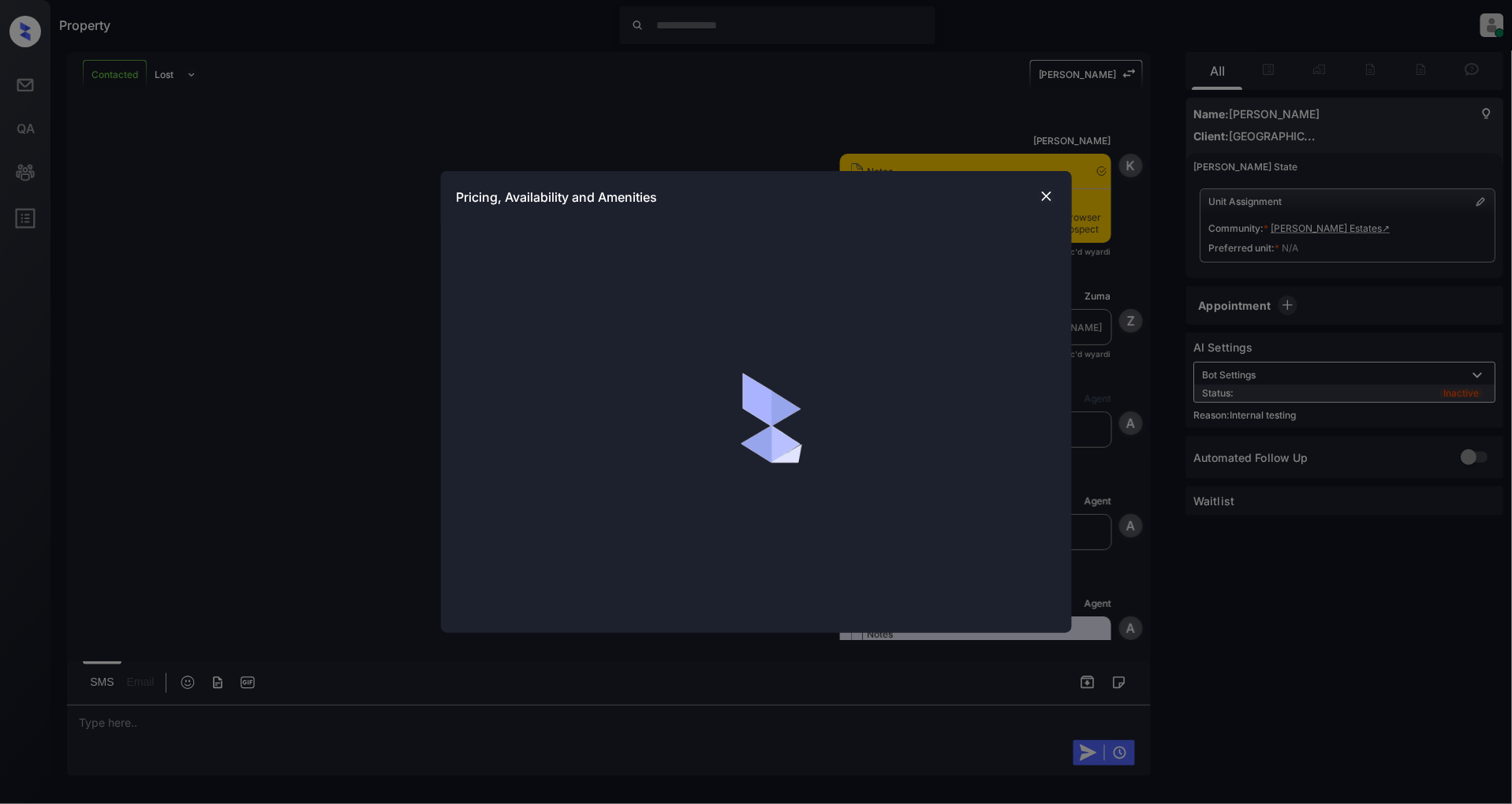
scroll to position [8350, 0]
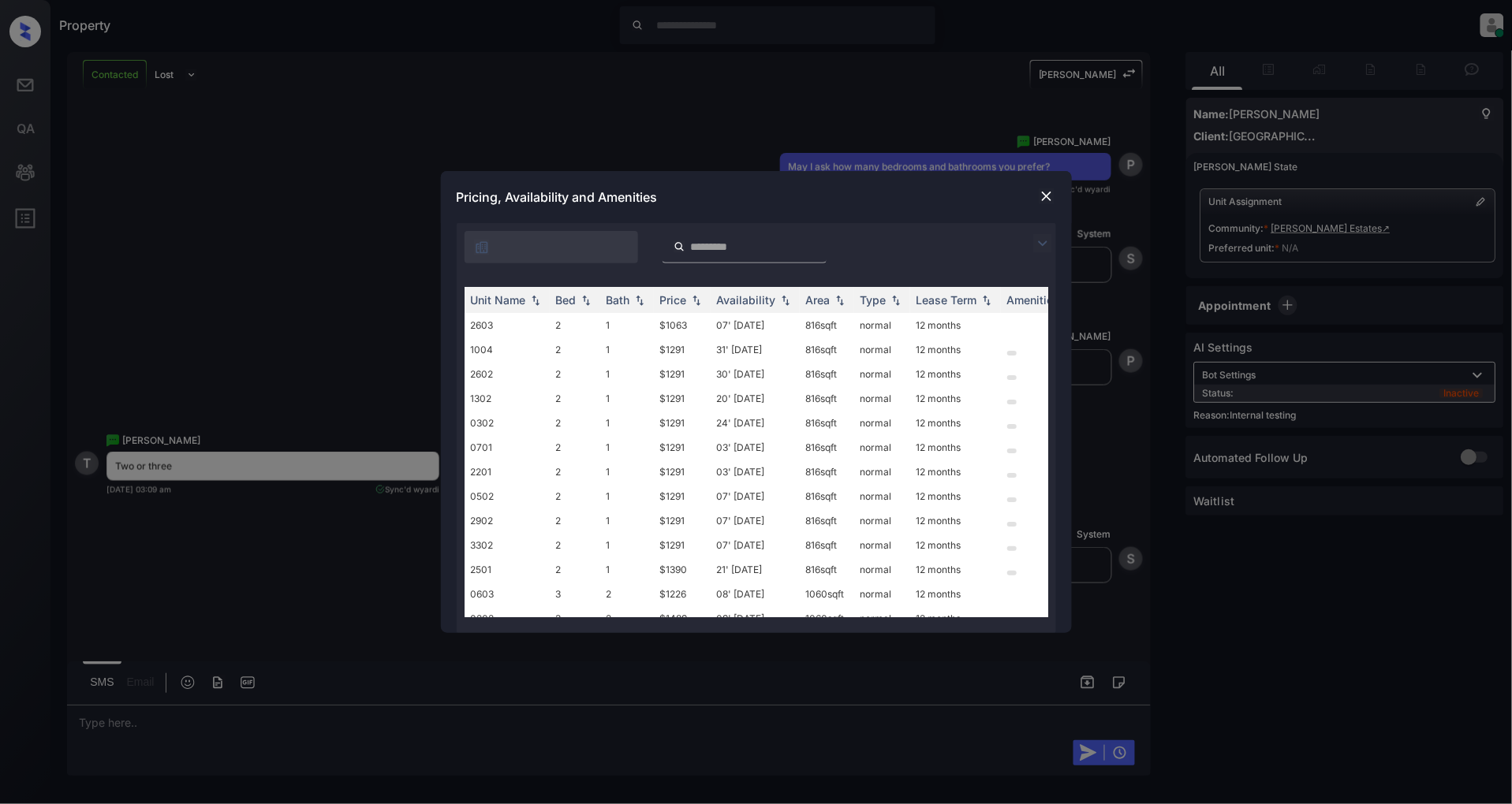
click at [1039, 253] on div at bounding box center [756, 243] width 600 height 40
click at [1051, 242] on img at bounding box center [1042, 243] width 19 height 19
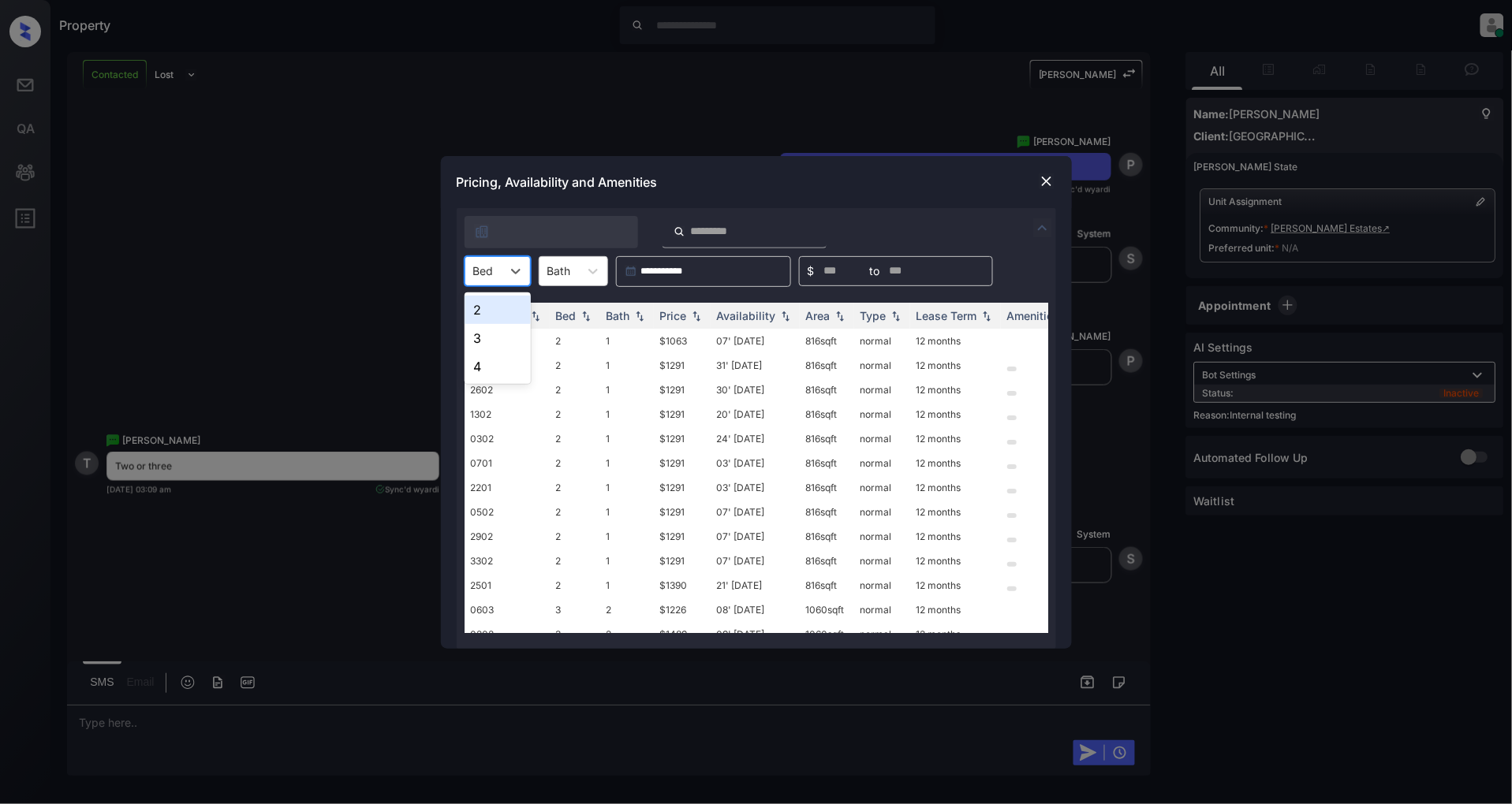
click at [493, 256] on div "Bed" at bounding box center [497, 271] width 66 height 30
click at [491, 307] on div "2" at bounding box center [497, 310] width 66 height 28
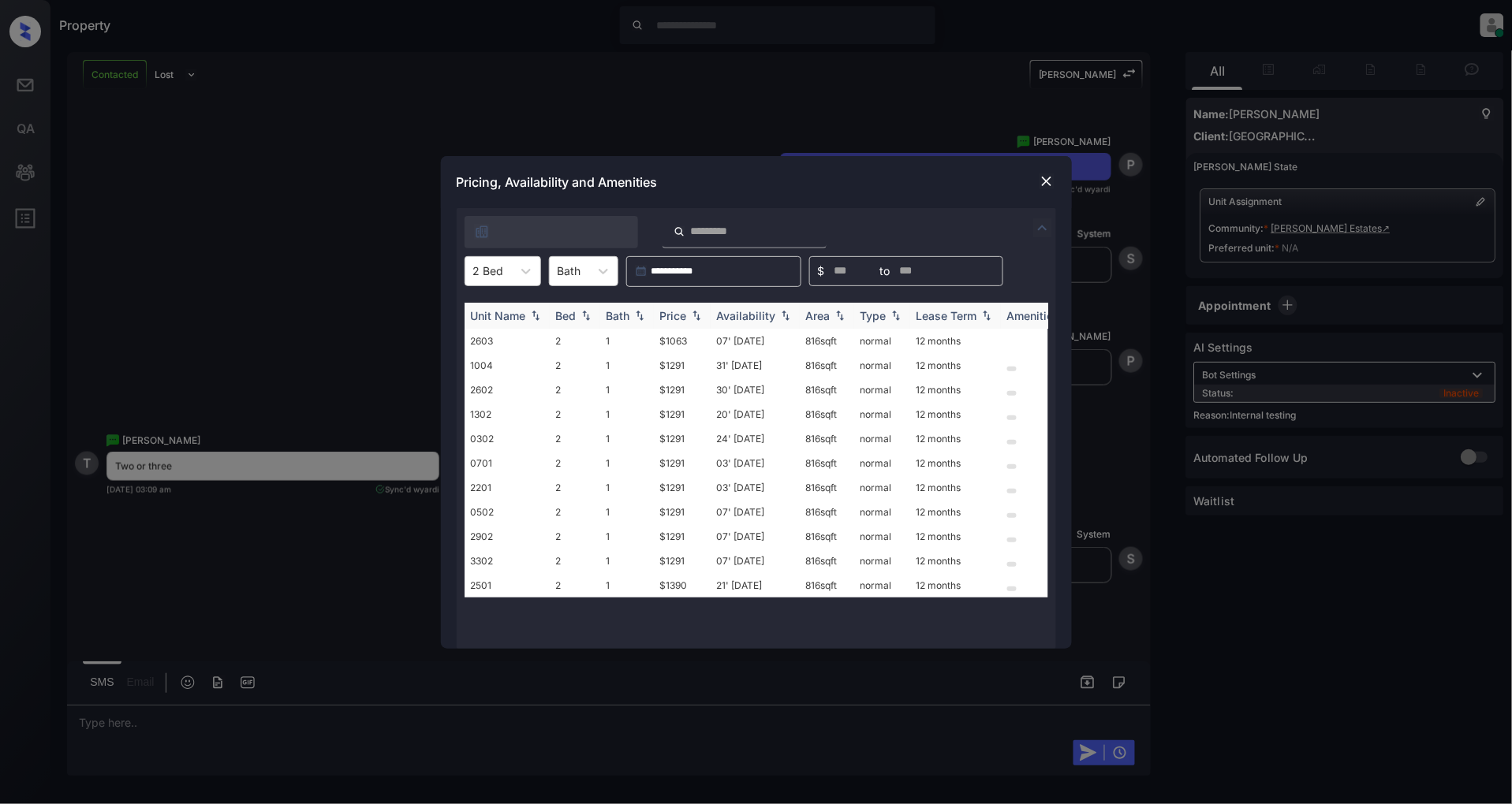
click at [695, 313] on img at bounding box center [696, 315] width 16 height 11
drag, startPoint x: 695, startPoint y: 339, endPoint x: 632, endPoint y: 342, distance: 63.1
click at [632, 342] on tr "2603 2 1 $1063 07' [DATE] 816 sqft normal 12 months" at bounding box center [876, 341] width 824 height 25
copy tr "$1063"
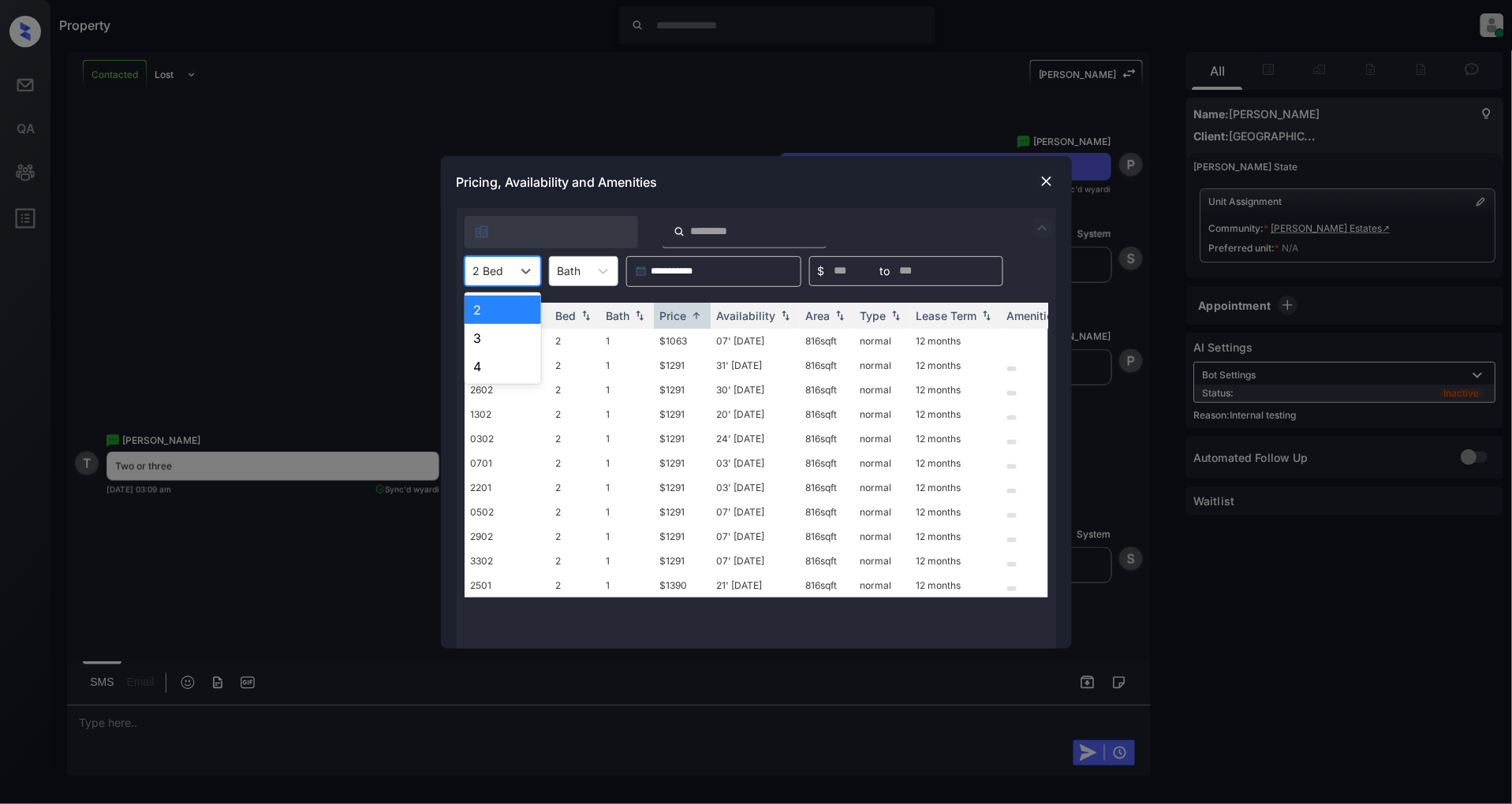
click at [491, 265] on div at bounding box center [488, 271] width 31 height 17
click at [516, 336] on div "3" at bounding box center [502, 338] width 76 height 28
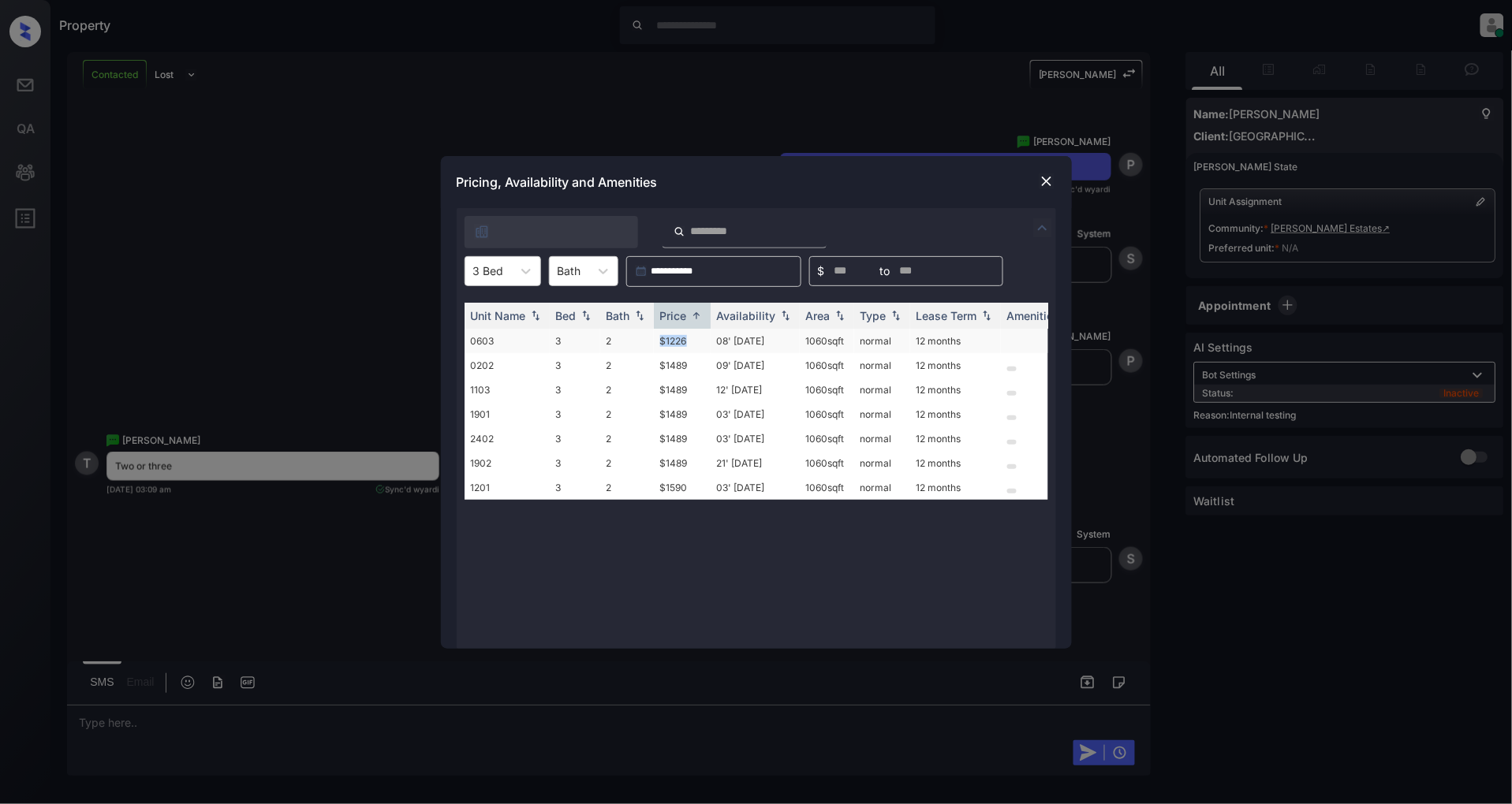
click at [639, 344] on tr "0603 3 2 $1226 08' Nov 25 1060 sqft normal 12 months" at bounding box center [876, 341] width 824 height 25
copy tr "$1226"
click at [1049, 182] on img at bounding box center [1047, 182] width 16 height 16
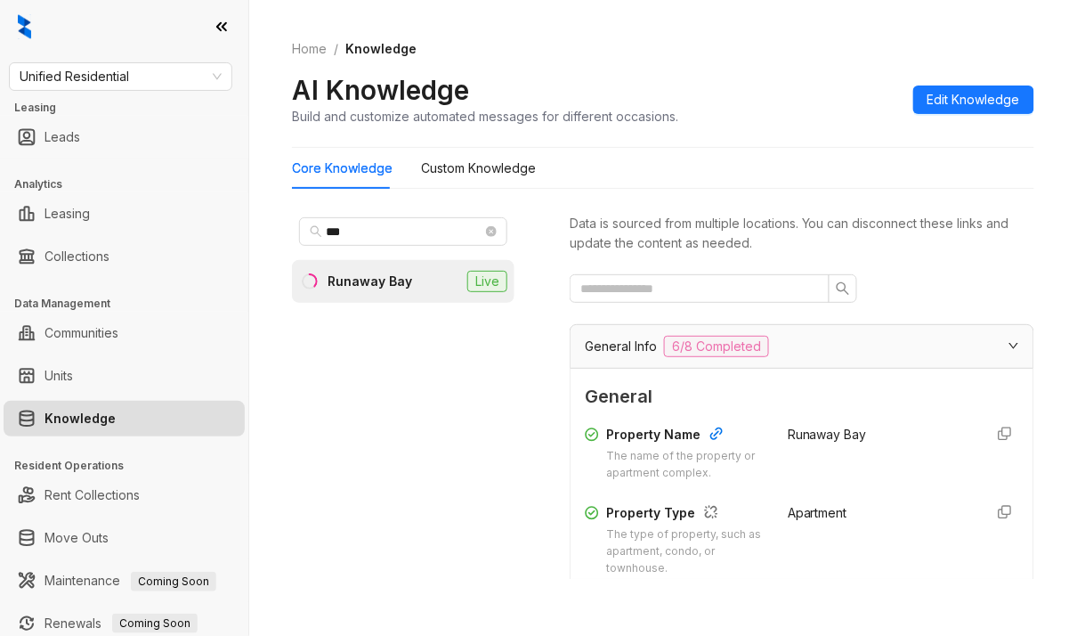
scroll to position [475, 0]
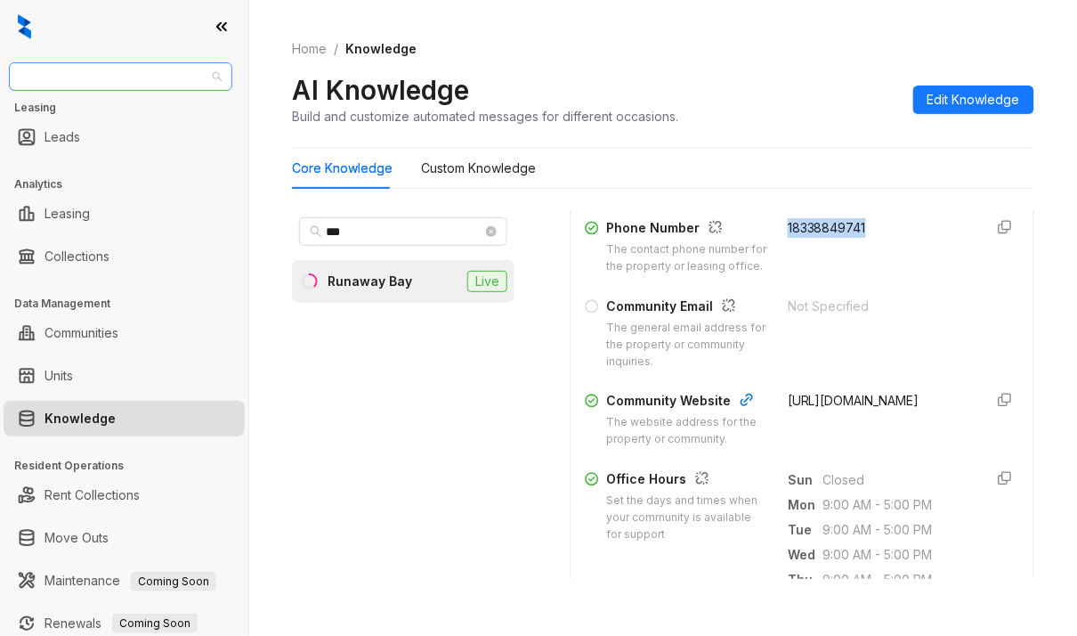
click at [144, 73] on span "Unified Residential" at bounding box center [121, 76] width 202 height 27
type input "***"
click at [105, 109] on div "[GEOGRAPHIC_DATA]" at bounding box center [120, 112] width 195 height 20
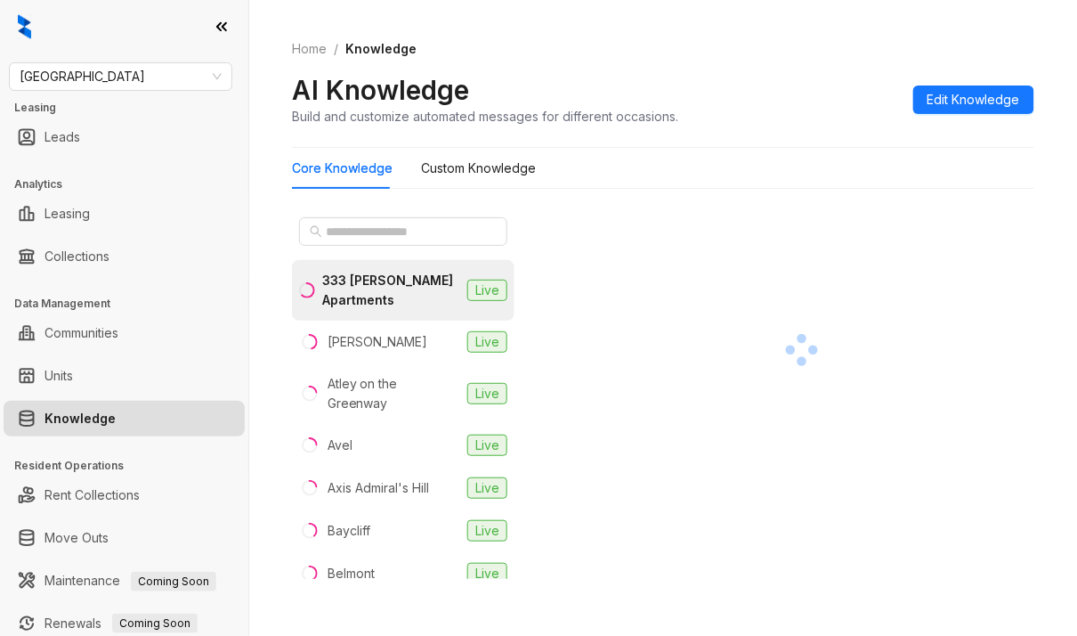
click at [342, 211] on div at bounding box center [403, 231] width 223 height 43
click at [343, 230] on input "text" at bounding box center [404, 232] width 157 height 20
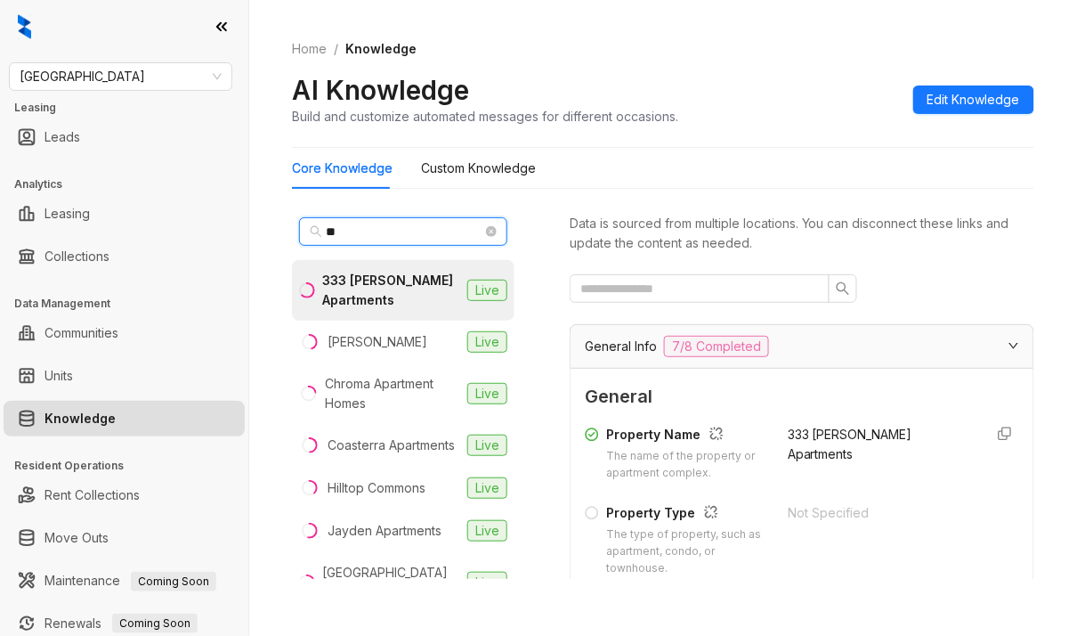
type input "*"
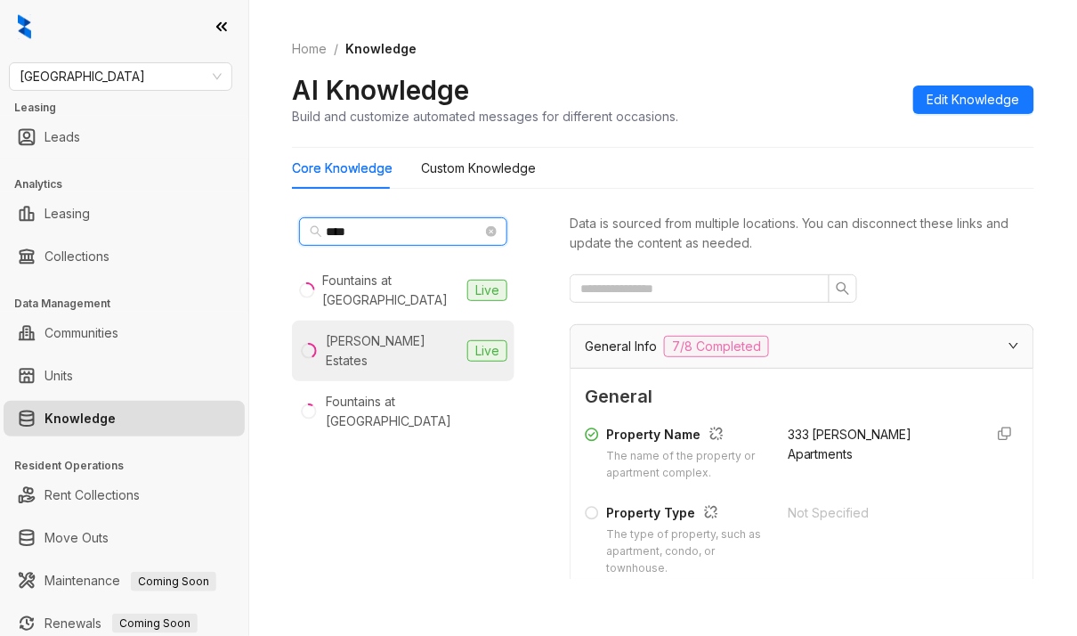
type input "****"
click at [386, 331] on div "[PERSON_NAME] Estates" at bounding box center [393, 350] width 134 height 39
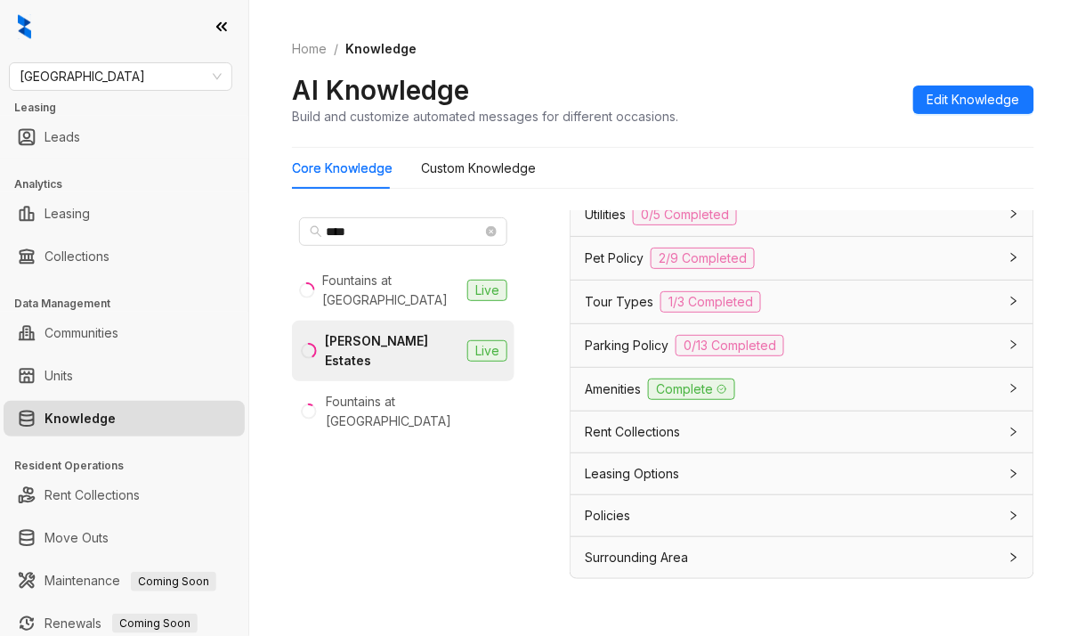
scroll to position [1635, 0]
click at [792, 265] on div "Pet Policy 2/9 Completed" at bounding box center [791, 258] width 413 height 21
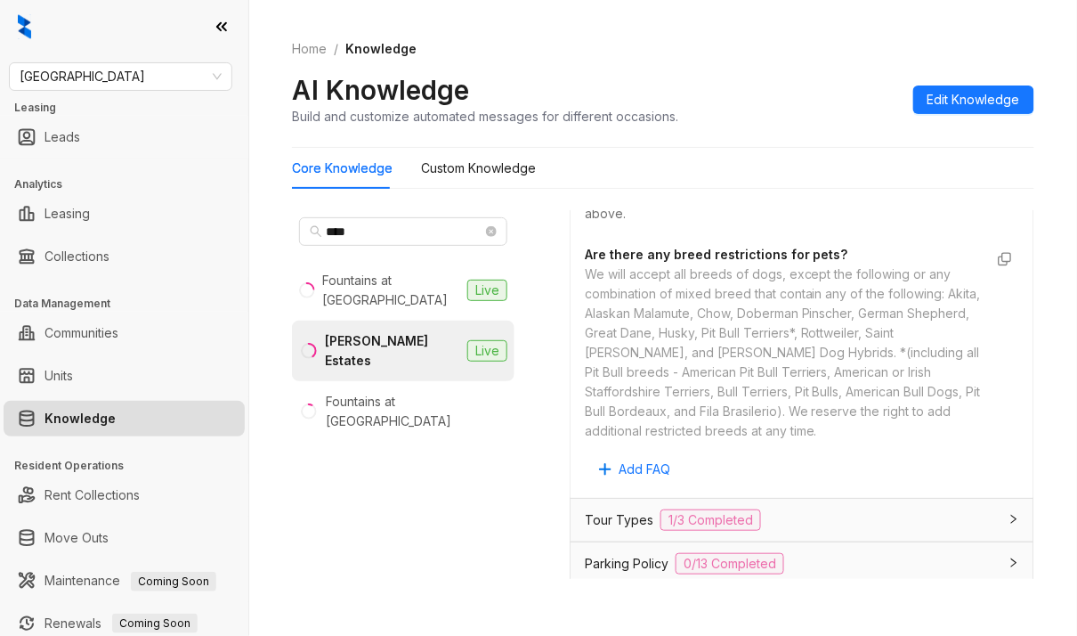
scroll to position [2703, 0]
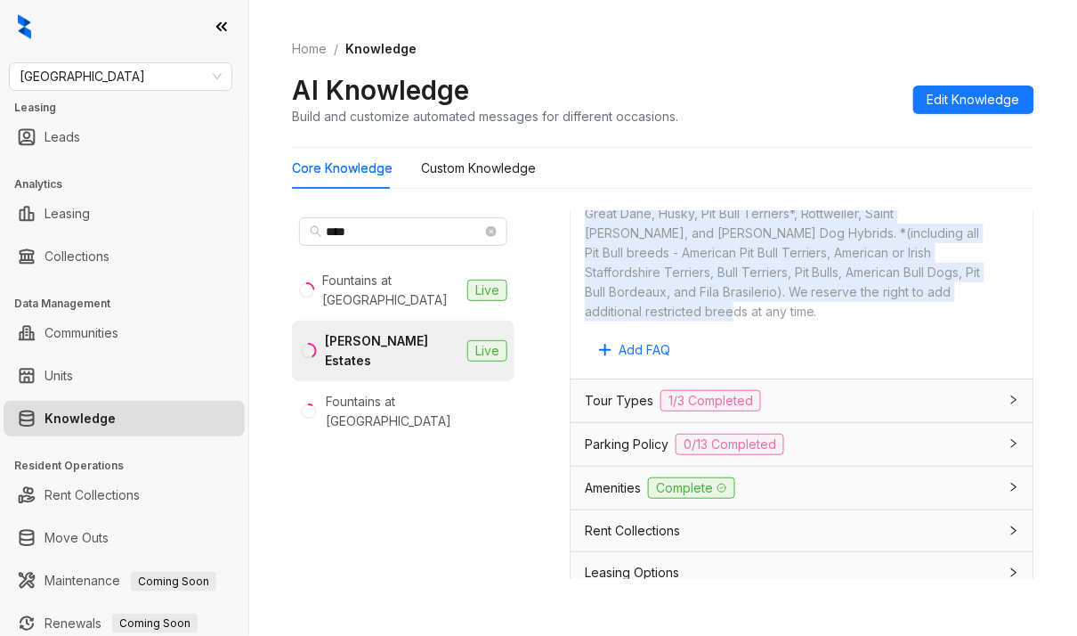
drag, startPoint x: 586, startPoint y: 321, endPoint x: 899, endPoint y: 499, distance: 360.0
click at [899, 321] on div "We will accept all breeds of dogs, except the following or any combination of m…" at bounding box center [784, 233] width 399 height 176
copy div "We will accept all breeds of dogs, except the following or any combination of m…"
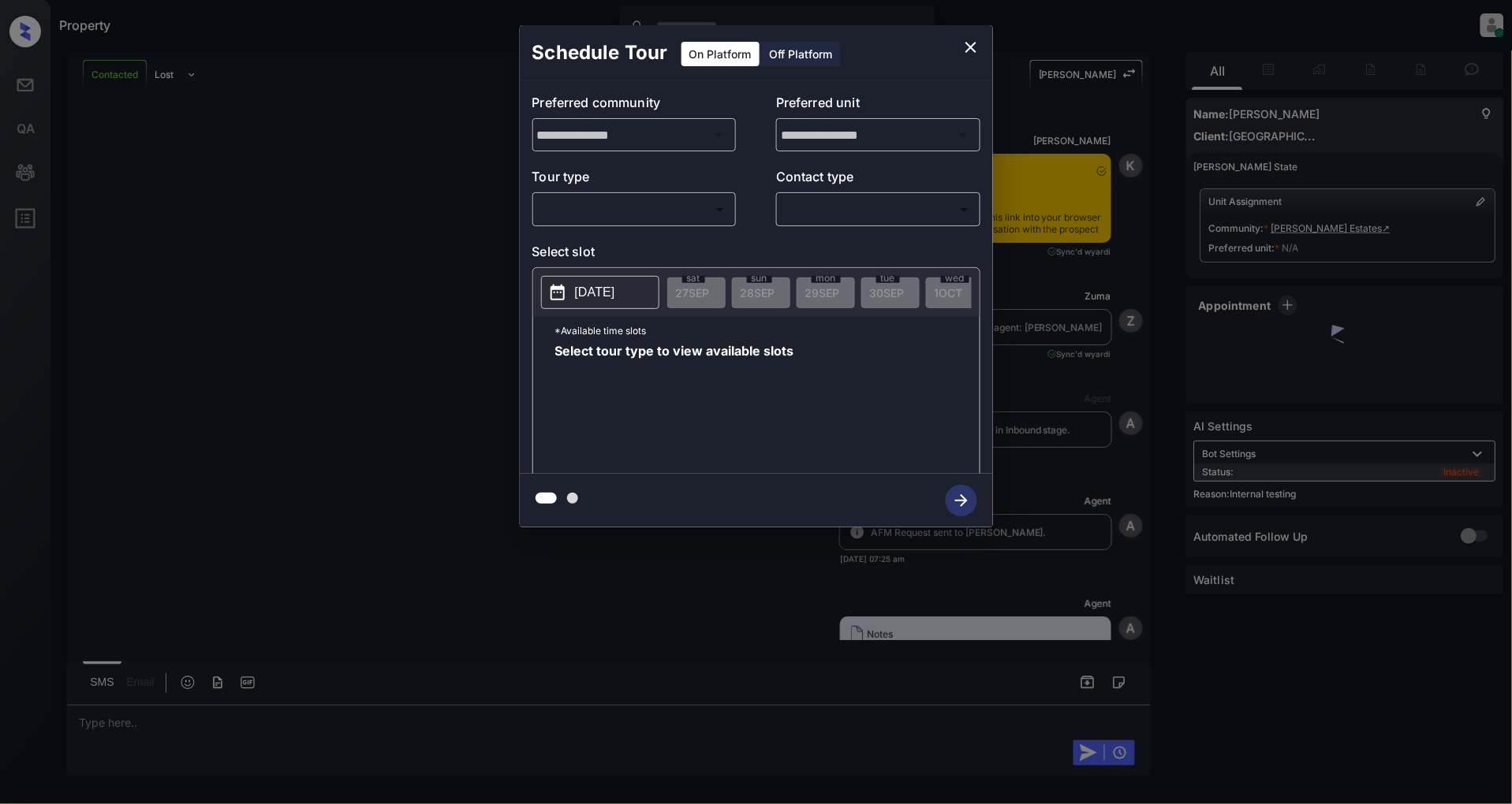
scroll to position [9827, 0]
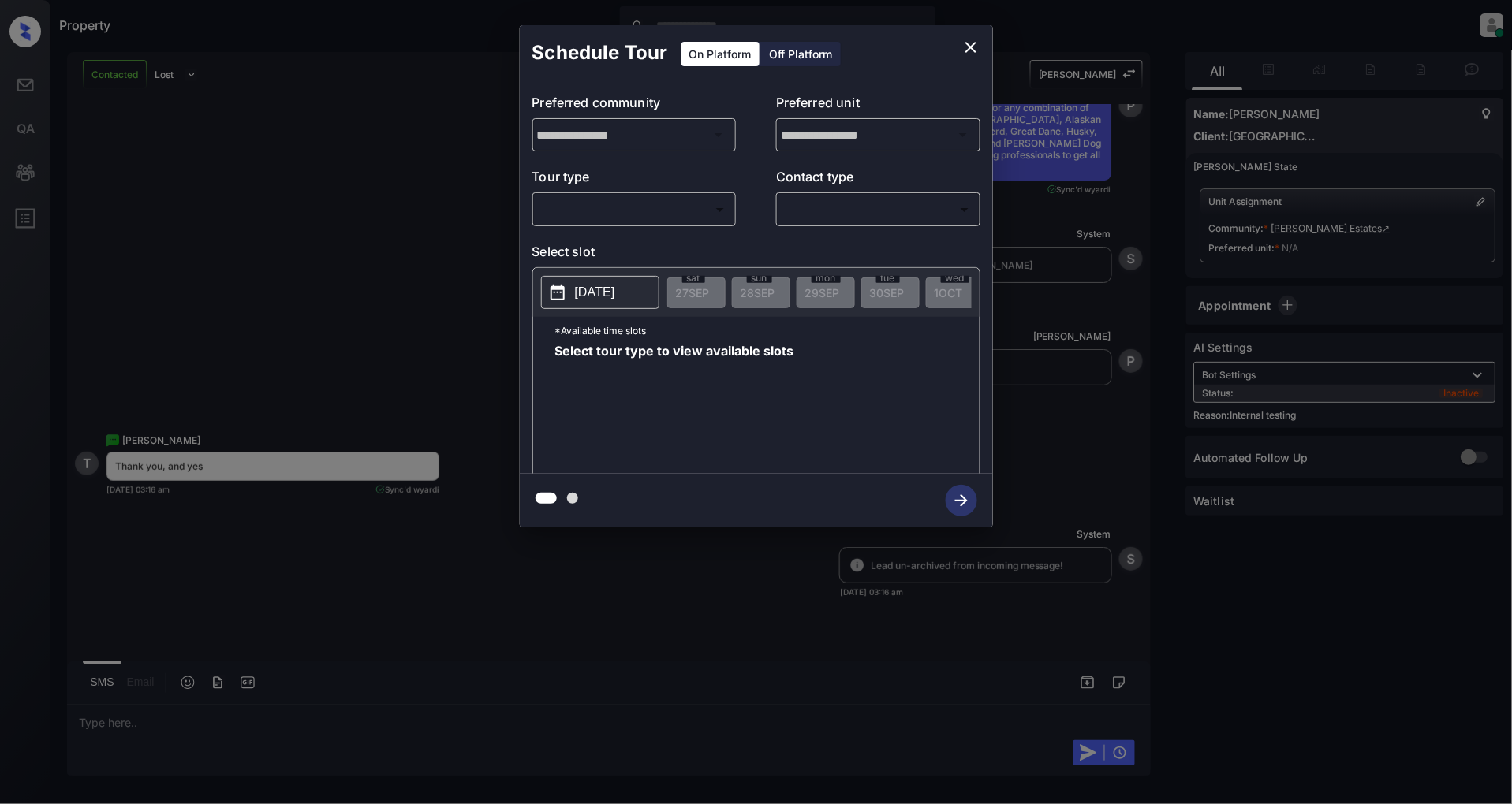
click at [563, 195] on div "​ ​" at bounding box center [634, 209] width 205 height 34
click at [574, 222] on div "​ ​" at bounding box center [634, 209] width 205 height 34
click at [586, 209] on body "Property [PERSON_NAME] Online Set yourself offline Set yourself on break Profil…" at bounding box center [756, 402] width 1512 height 804
click at [586, 231] on li "In Person" at bounding box center [633, 245] width 194 height 28
type input "********"
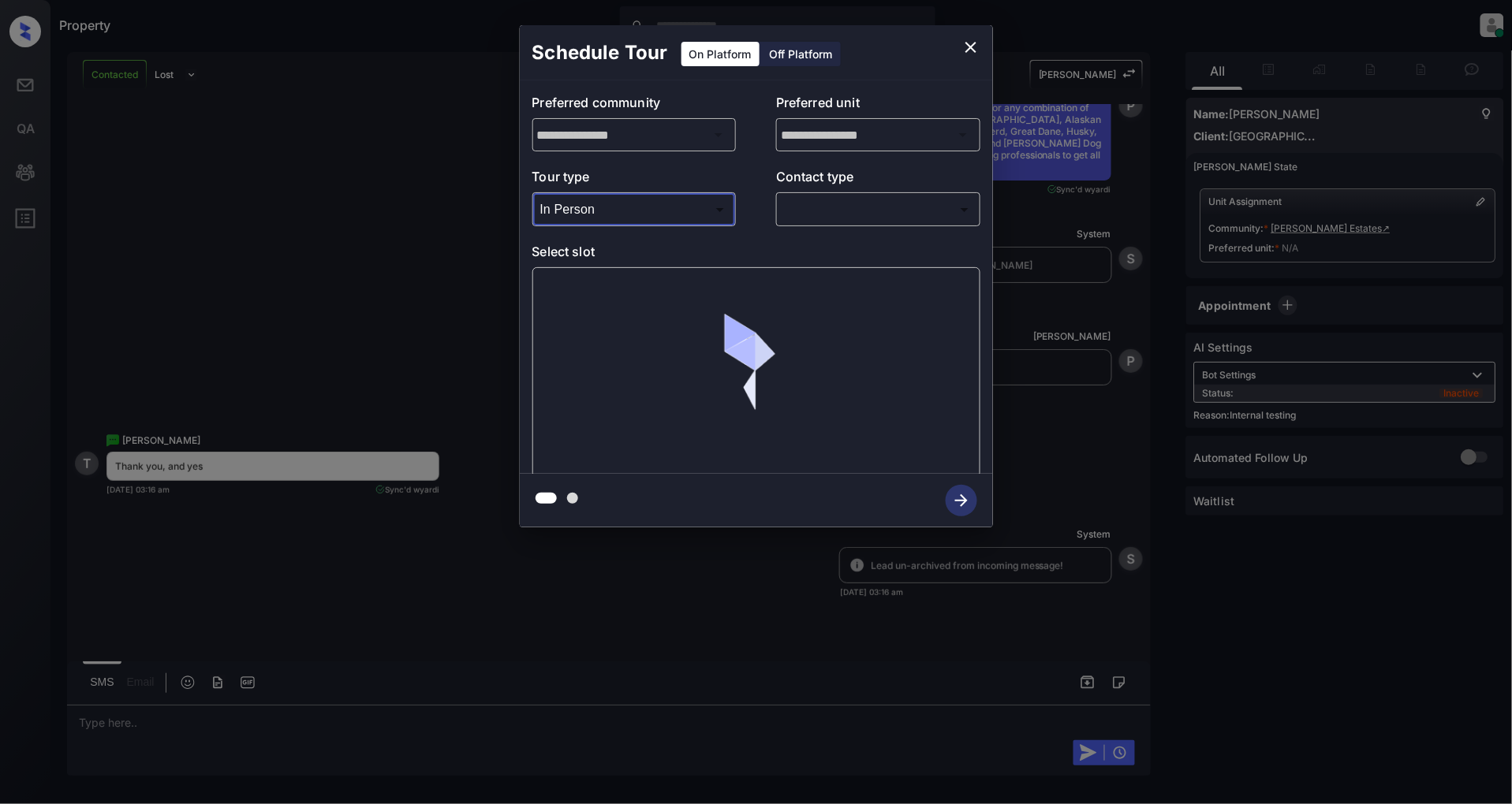
click at [841, 213] on body "Property [PERSON_NAME] Online Set yourself offline Set yourself on break Profil…" at bounding box center [756, 402] width 1512 height 804
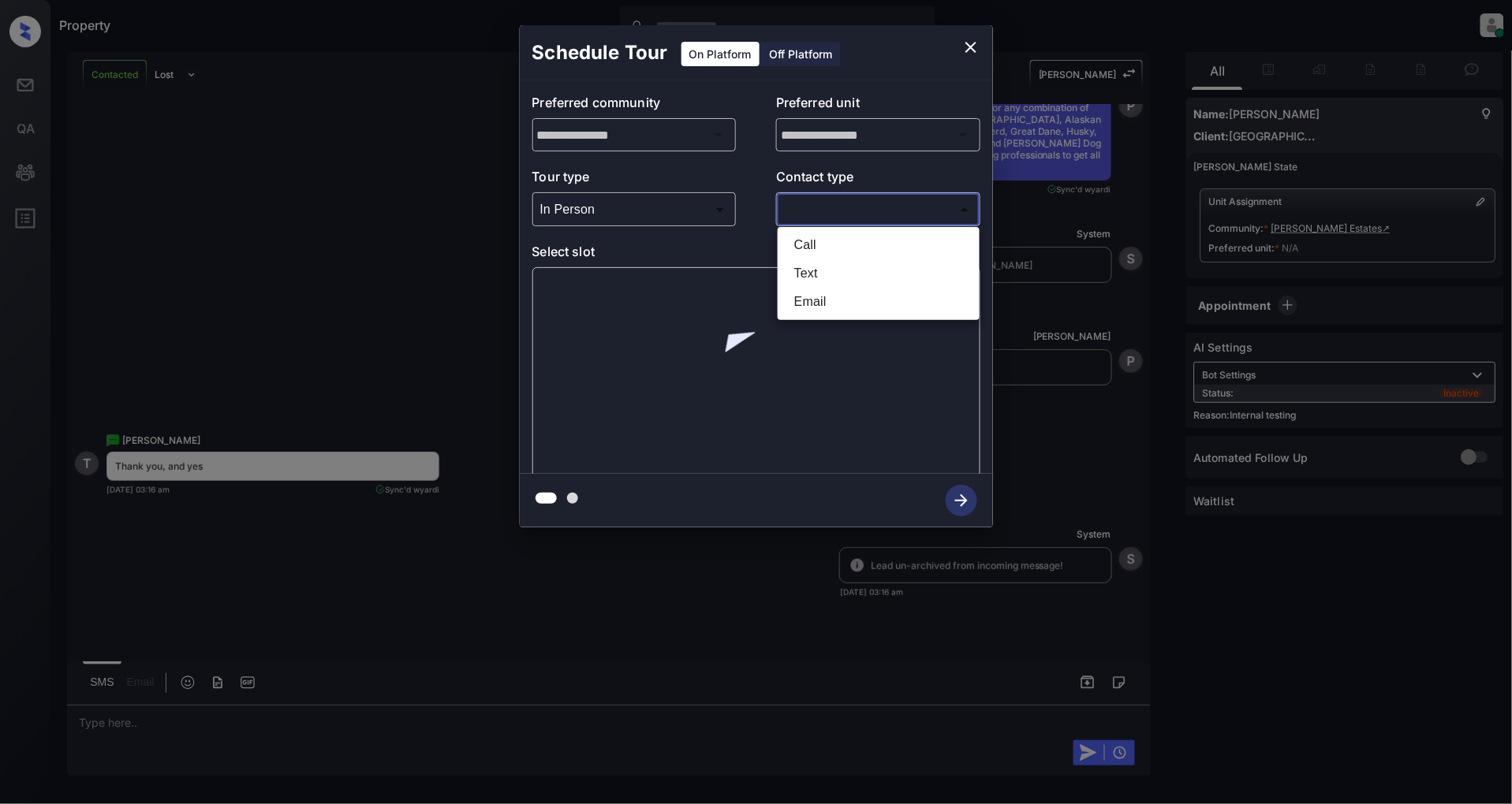
click at [826, 276] on li "Text" at bounding box center [878, 274] width 194 height 28
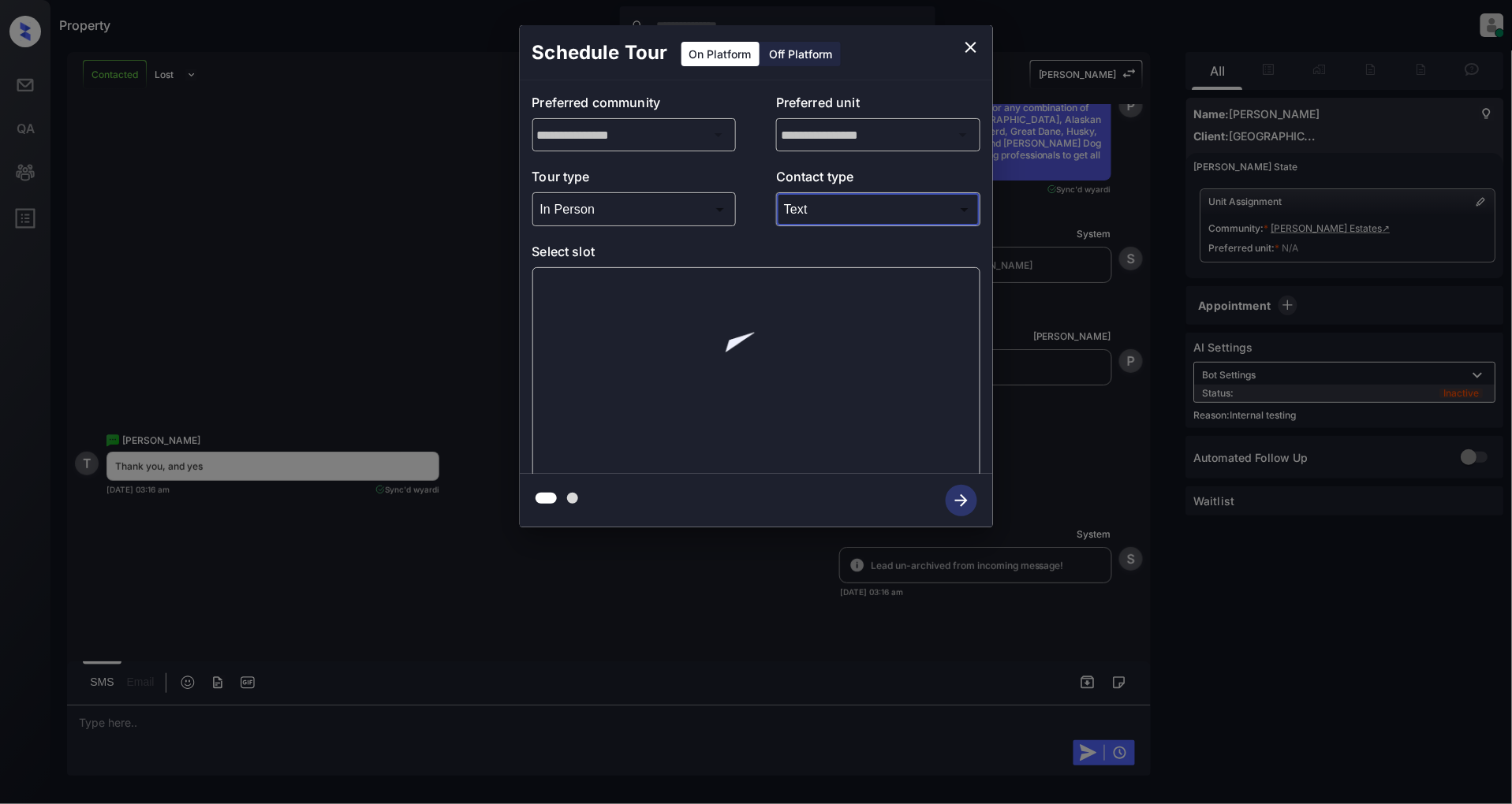
type input "****"
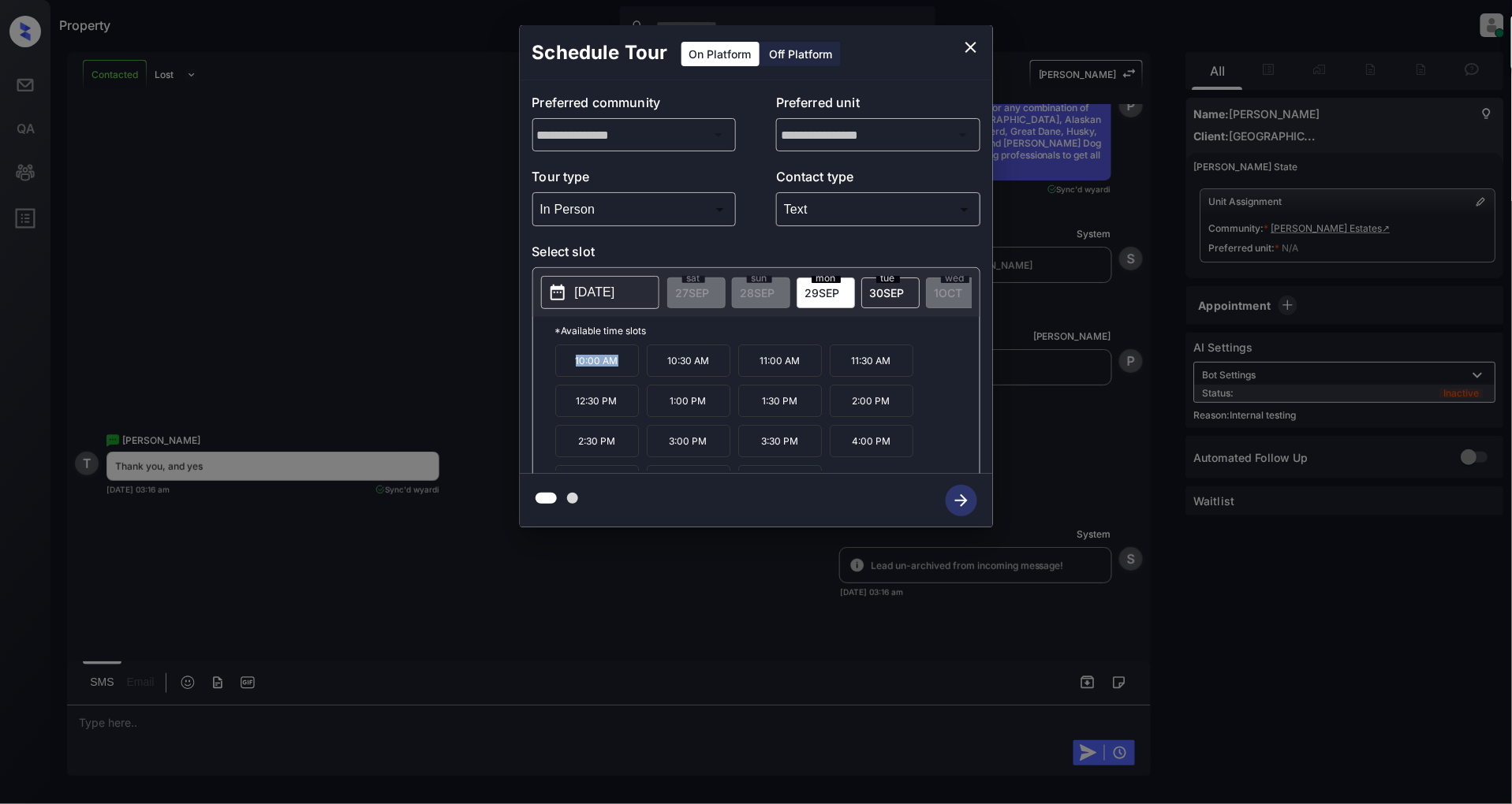
drag, startPoint x: 620, startPoint y: 371, endPoint x: 510, endPoint y: 369, distance: 110.0
click at [510, 369] on div "**********" at bounding box center [756, 276] width 1512 height 553
copy p "10:00 AM"
drag, startPoint x: 613, startPoint y: 413, endPoint x: 552, endPoint y: 414, distance: 61.0
click at [552, 414] on div "*Available time slots 10:00 AM 10:30 AM 11:00 AM 11:30 AM 12:30 PM 1:00 PM 1:30…" at bounding box center [756, 398] width 446 height 162
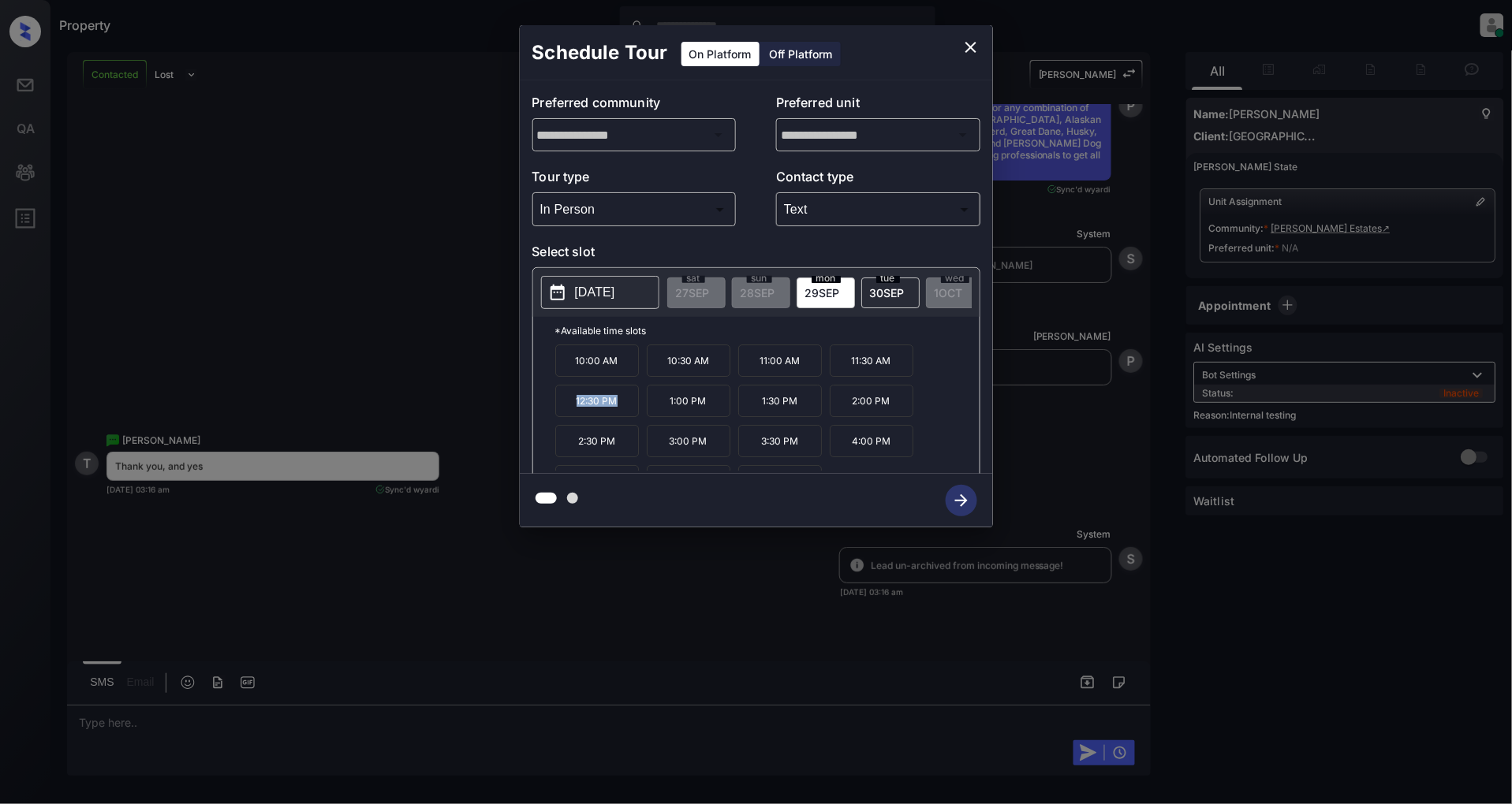
drag, startPoint x: 621, startPoint y: 406, endPoint x: 525, endPoint y: 416, distance: 96.5
click at [525, 416] on div "**********" at bounding box center [756, 277] width 473 height 393
copy p "12:30 PM"
drag, startPoint x: 798, startPoint y: 452, endPoint x: 760, endPoint y: 453, distance: 38.0
click at [760, 453] on p "3:30 PM" at bounding box center [779, 441] width 83 height 33
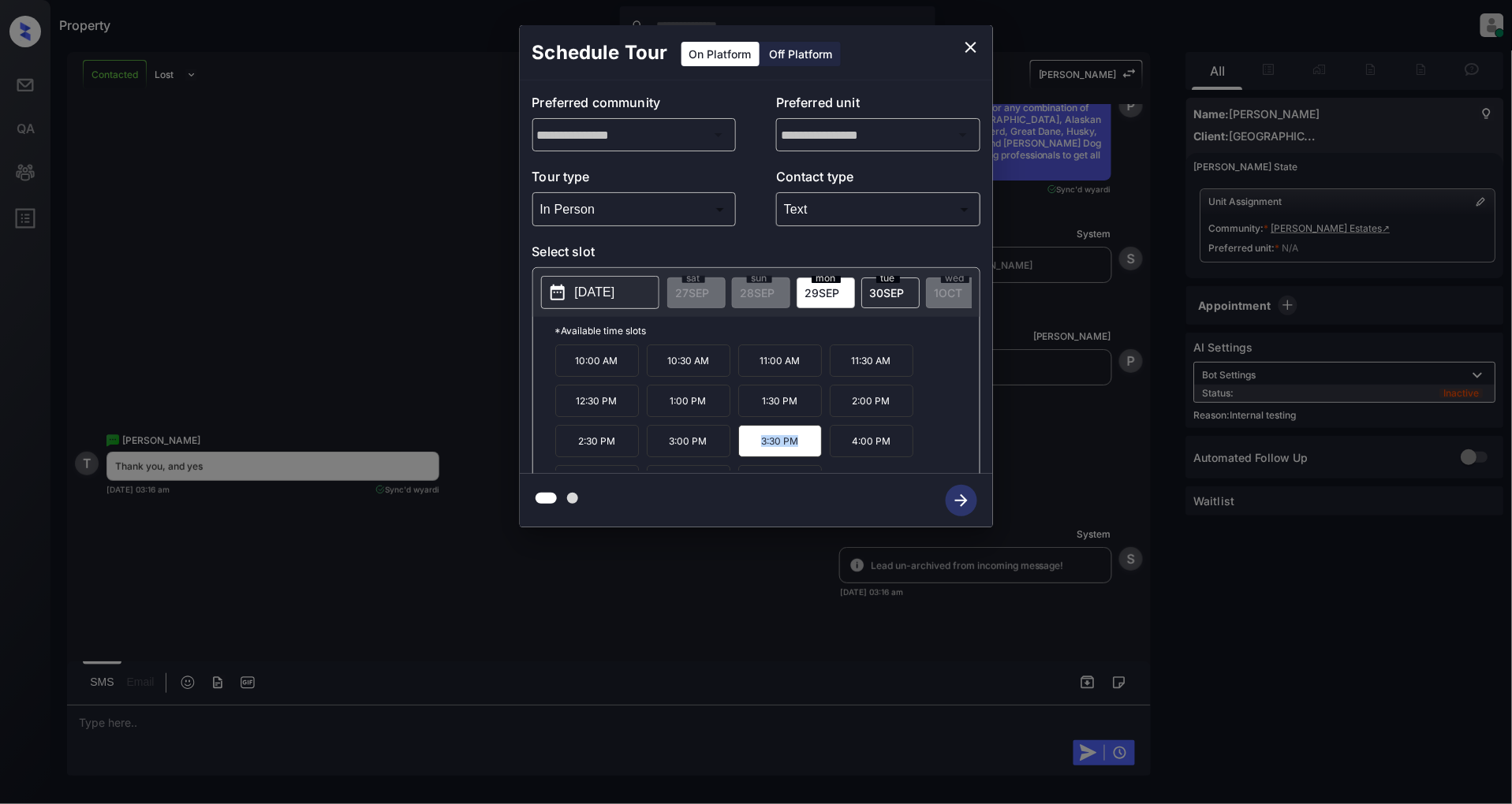
copy p "3:30 PM"
click at [971, 48] on icon "close" at bounding box center [971, 47] width 11 height 11
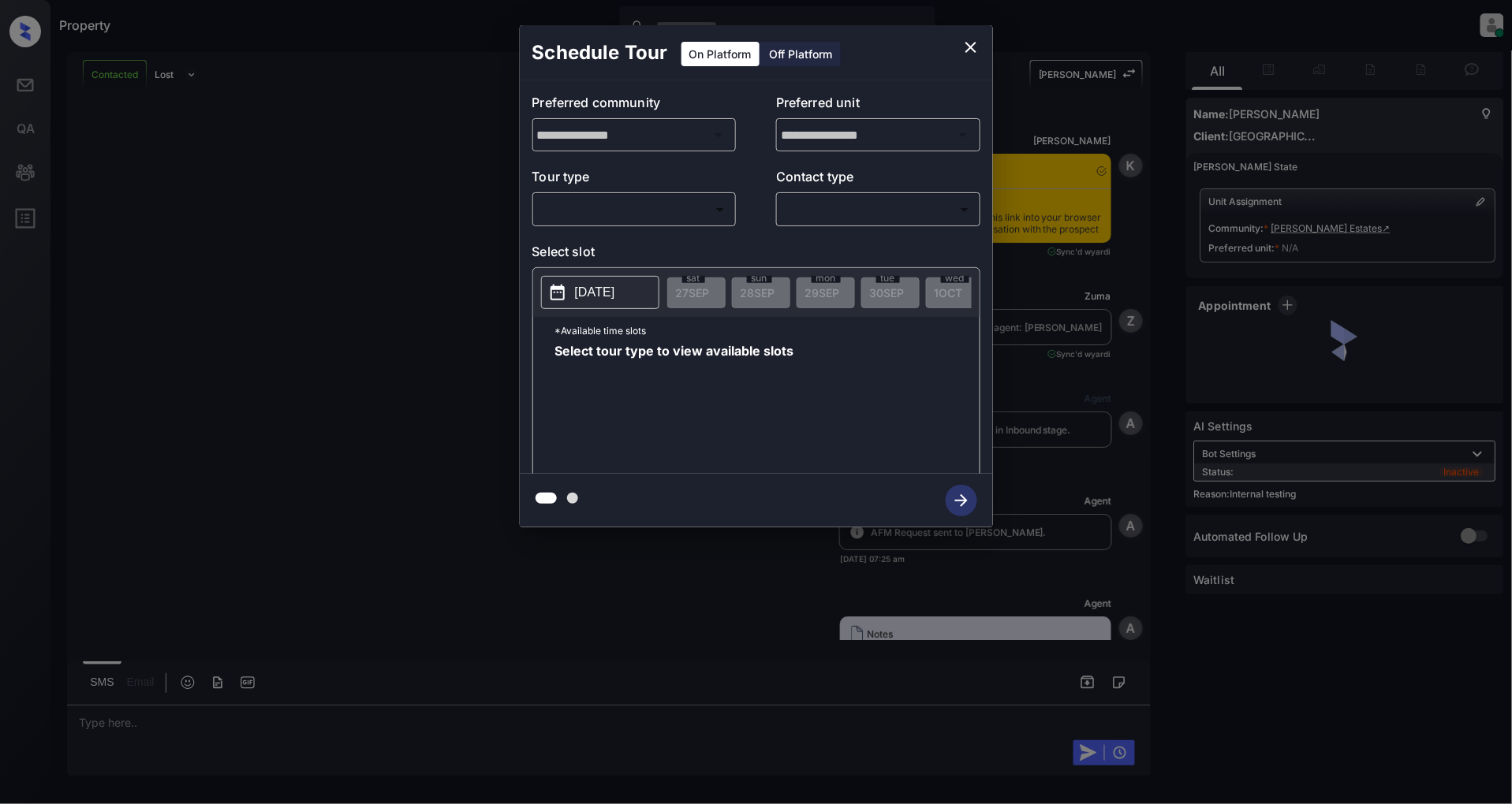
scroll to position [10660, 0]
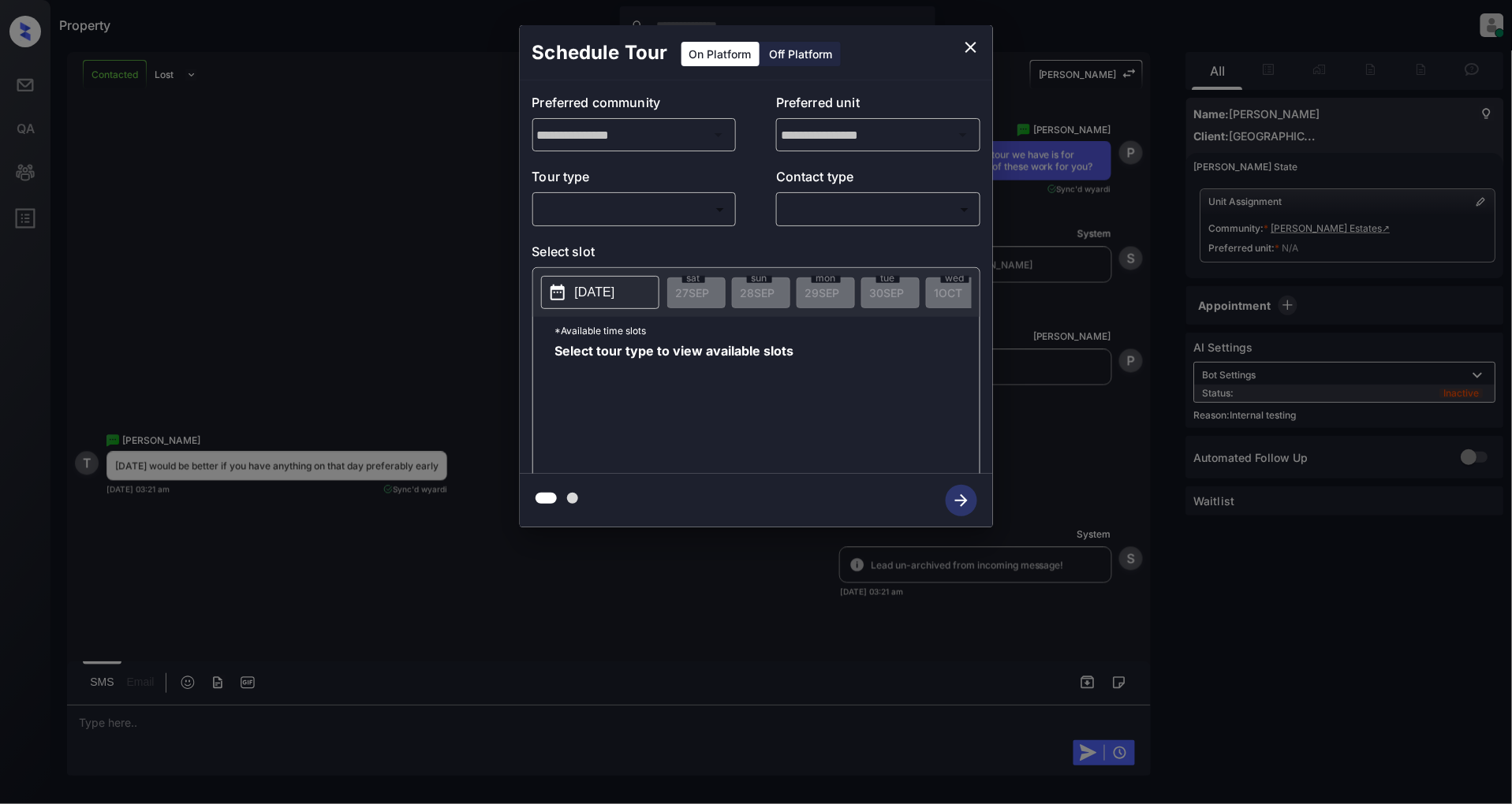
click at [624, 218] on body "Property [PERSON_NAME] Online Set yourself offline Set yourself on break Profil…" at bounding box center [756, 402] width 1512 height 804
click at [601, 250] on li "In Person" at bounding box center [633, 245] width 194 height 28
type input "********"
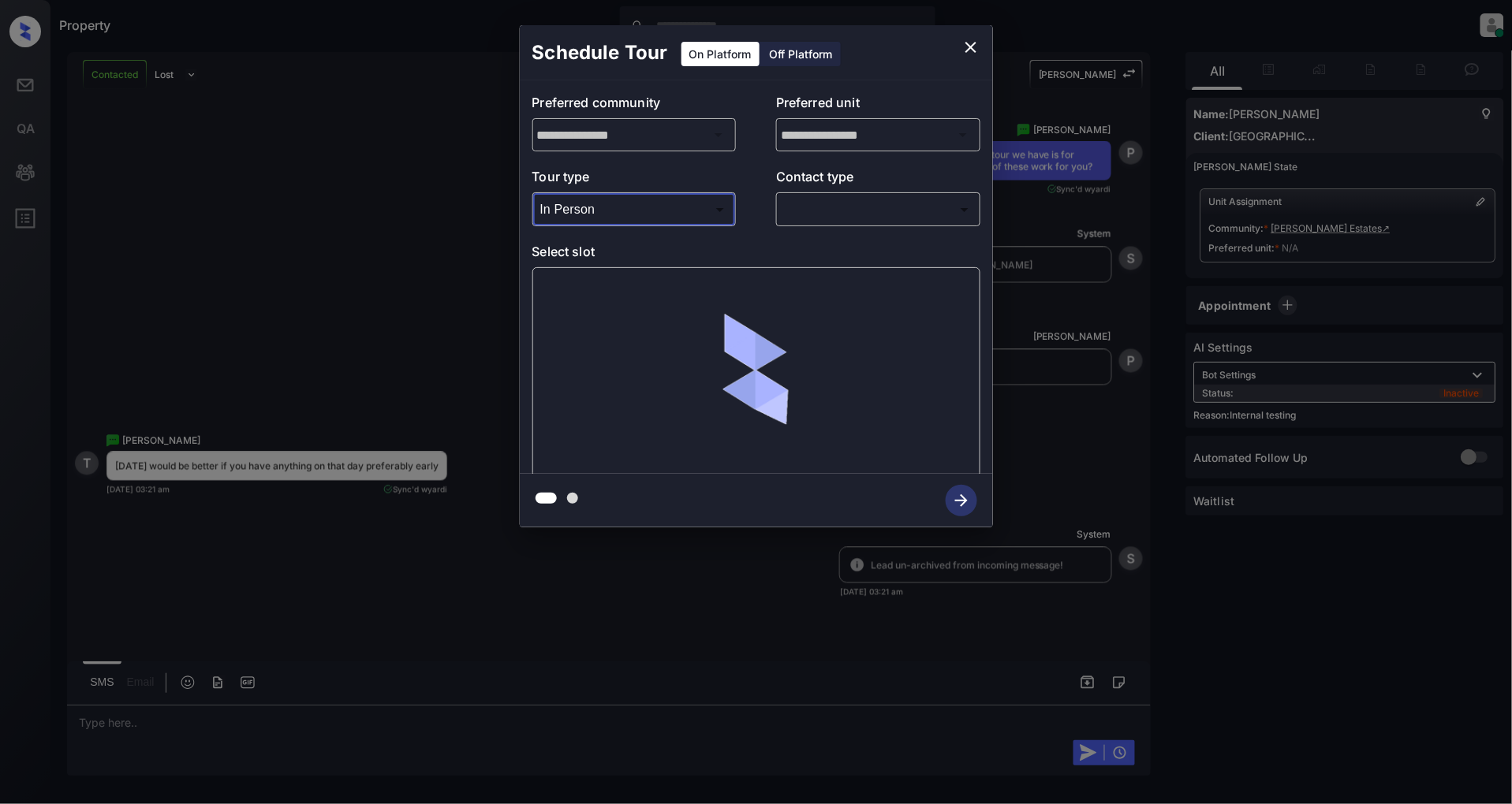
click at [803, 211] on body "Property [PERSON_NAME] Online Set yourself offline Set yourself on break Profil…" at bounding box center [756, 402] width 1512 height 804
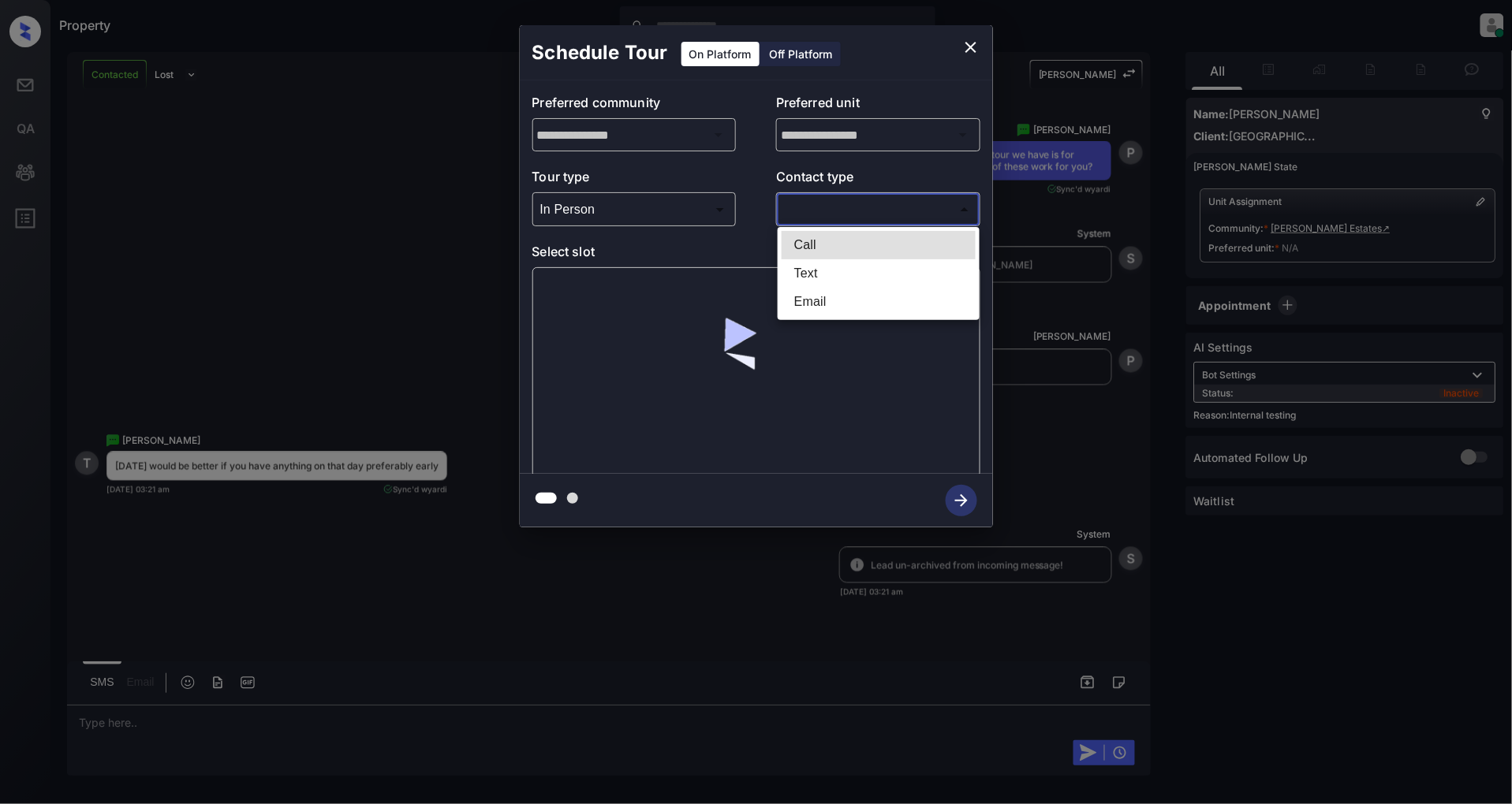
click at [830, 265] on li "Text" at bounding box center [878, 274] width 194 height 28
type input "****"
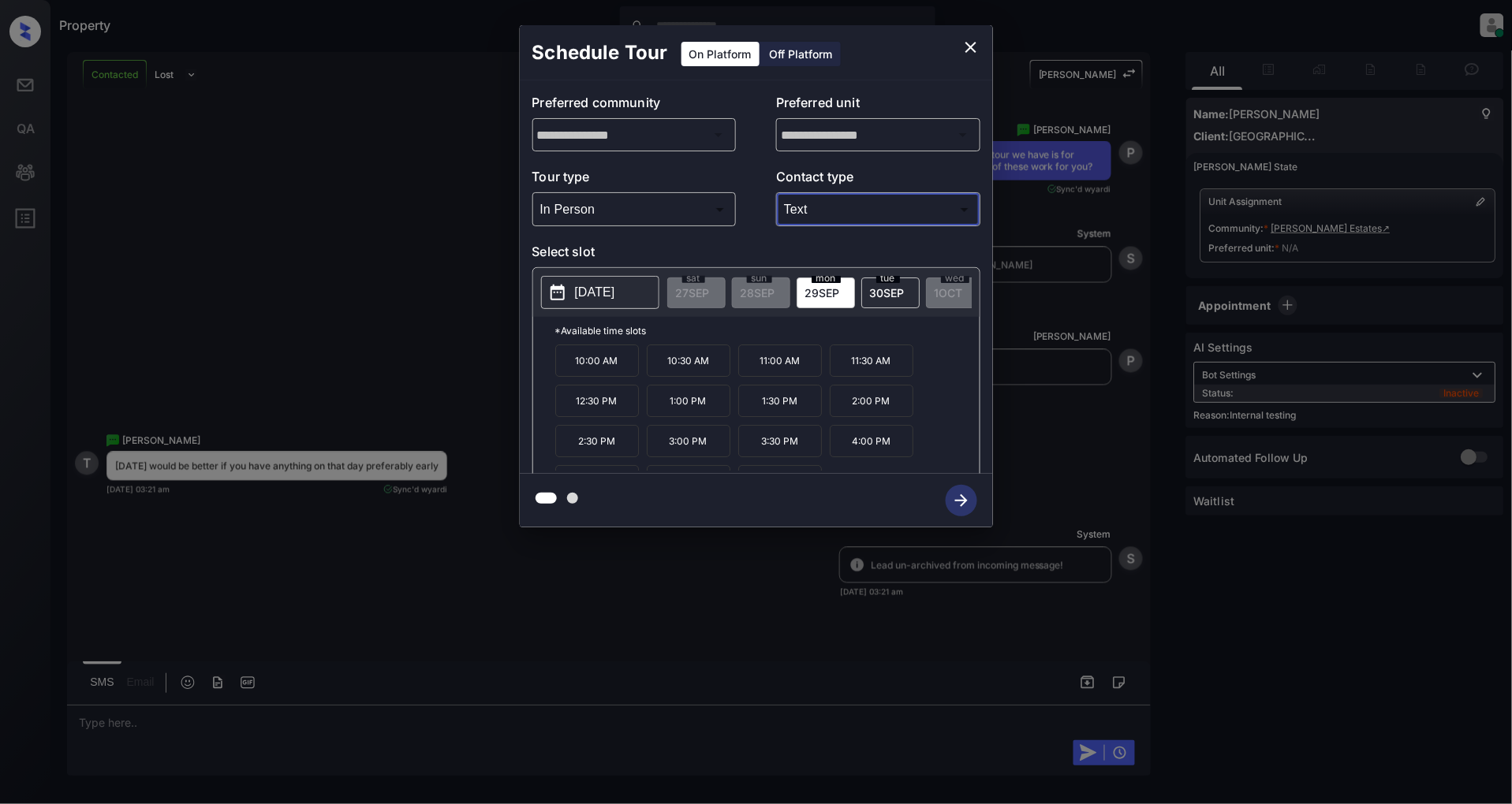
drag, startPoint x: 886, startPoint y: 290, endPoint x: 933, endPoint y: 292, distance: 47.0
click at [886, 290] on span "[DATE]" at bounding box center [887, 292] width 35 height 13
drag, startPoint x: 632, startPoint y: 375, endPoint x: 532, endPoint y: 375, distance: 100.0
click at [533, 375] on div "*Available time slots 10:00 AM 10:30 AM 11:00 AM 11:30 AM 12:00 PM 12:30 PM 1:0…" at bounding box center [756, 398] width 446 height 162
copy p "10:00 AM"
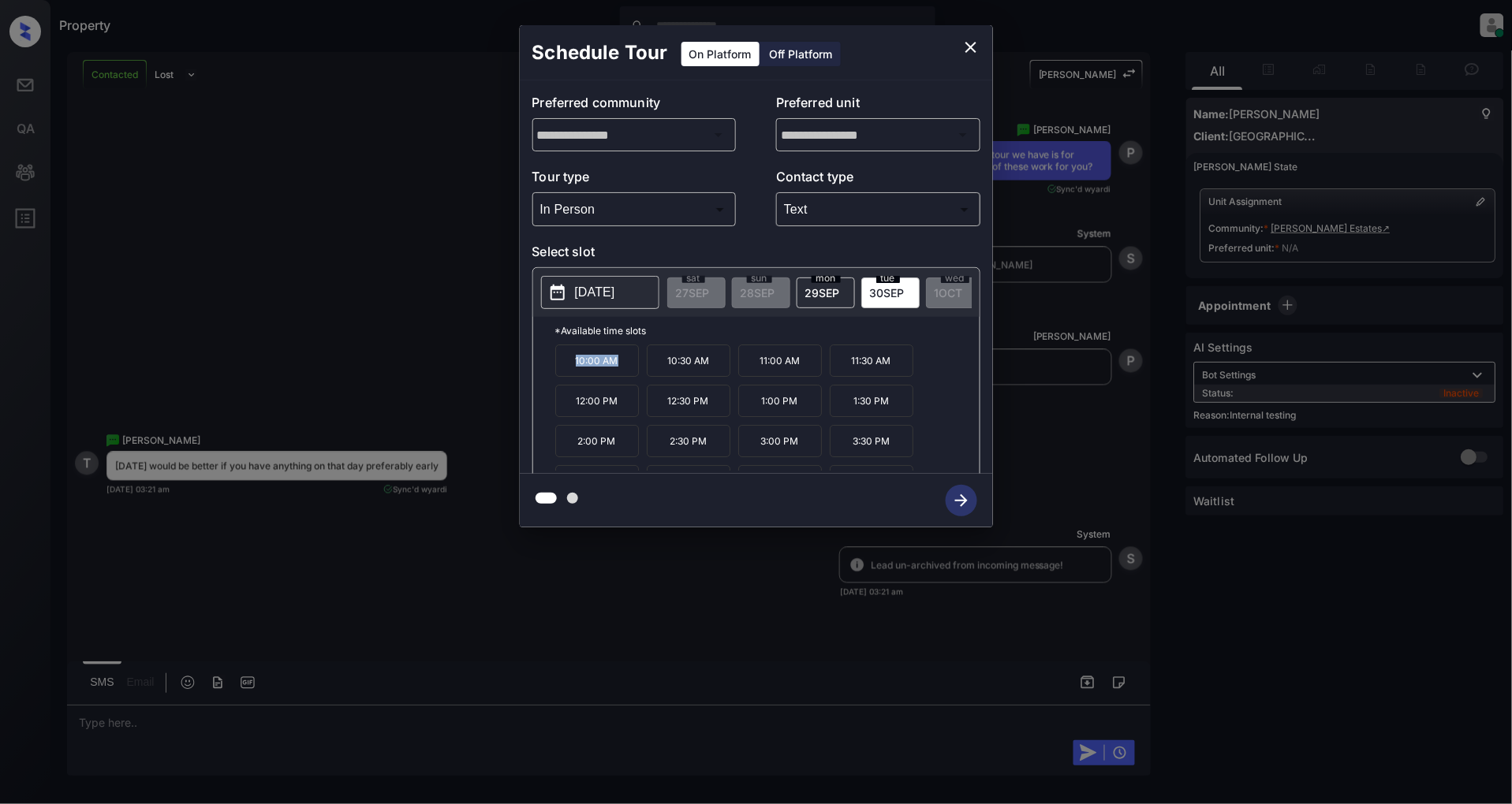
click at [973, 38] on icon "close" at bounding box center [970, 47] width 19 height 19
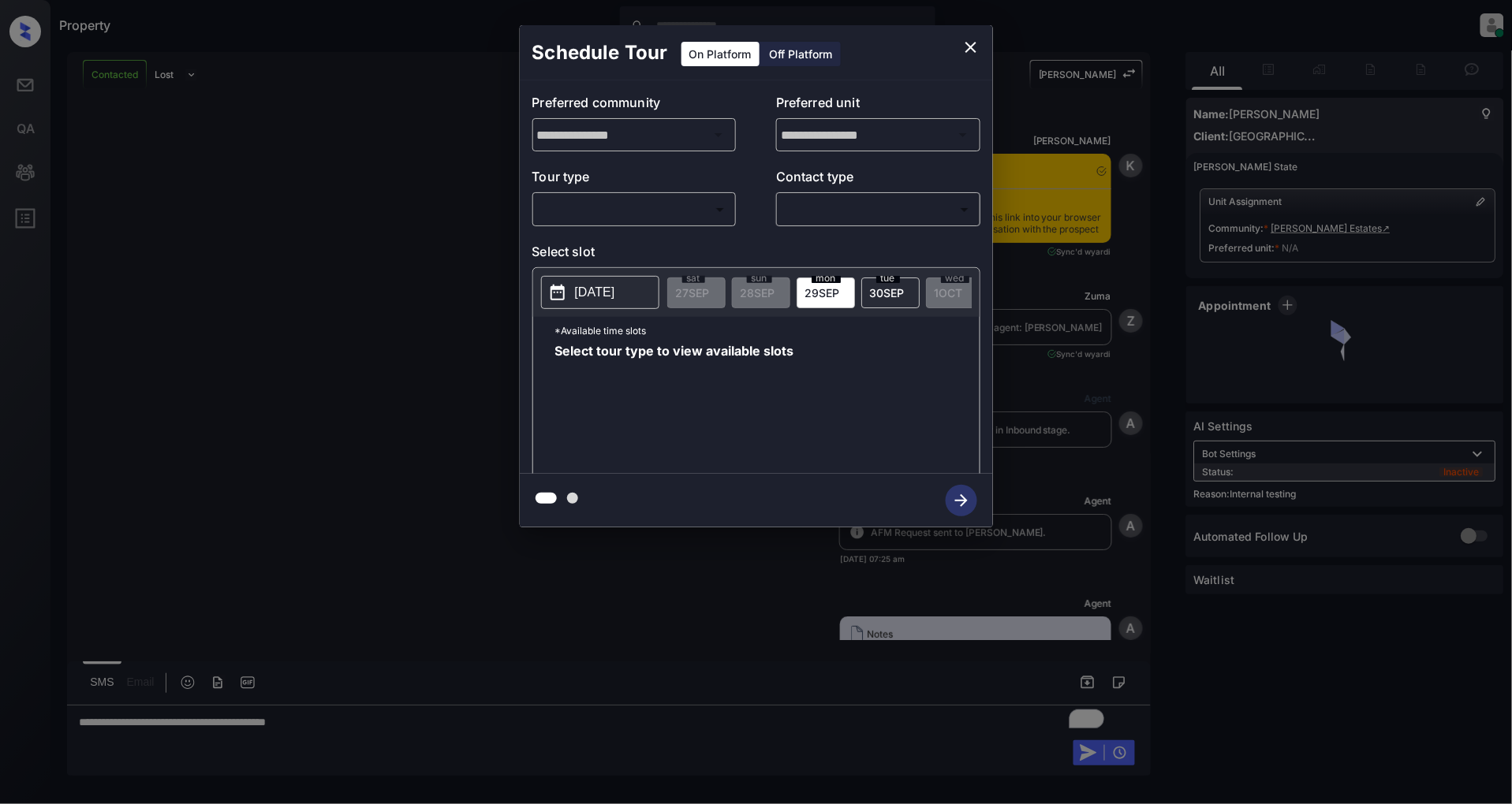
click at [580, 209] on body "Property [PERSON_NAME] Online Set yourself offline Set yourself on break Profil…" at bounding box center [756, 402] width 1512 height 804
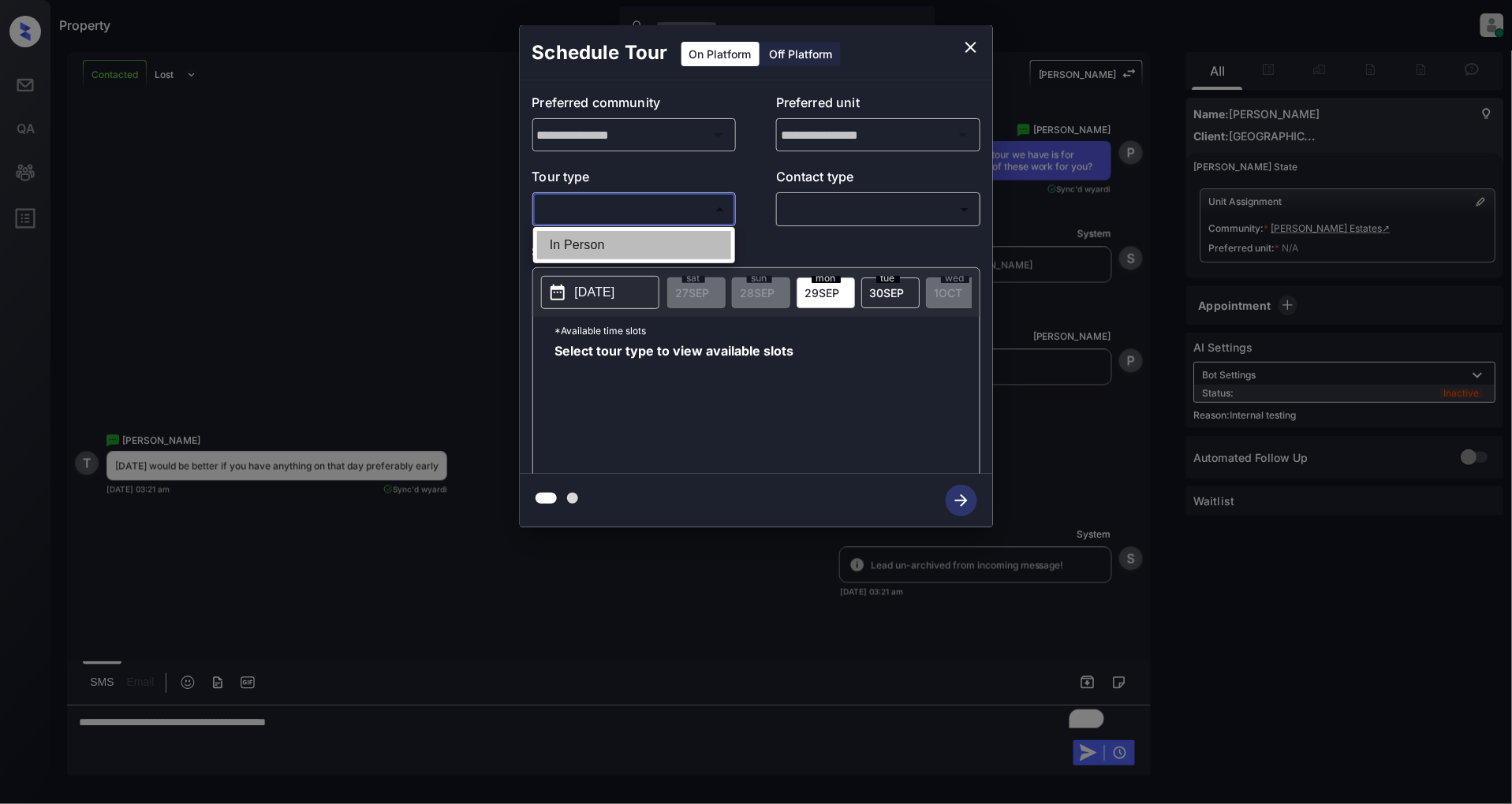
drag, startPoint x: 587, startPoint y: 245, endPoint x: 688, endPoint y: 247, distance: 101.0
click at [587, 244] on li "In Person" at bounding box center [633, 245] width 194 height 28
type input "********"
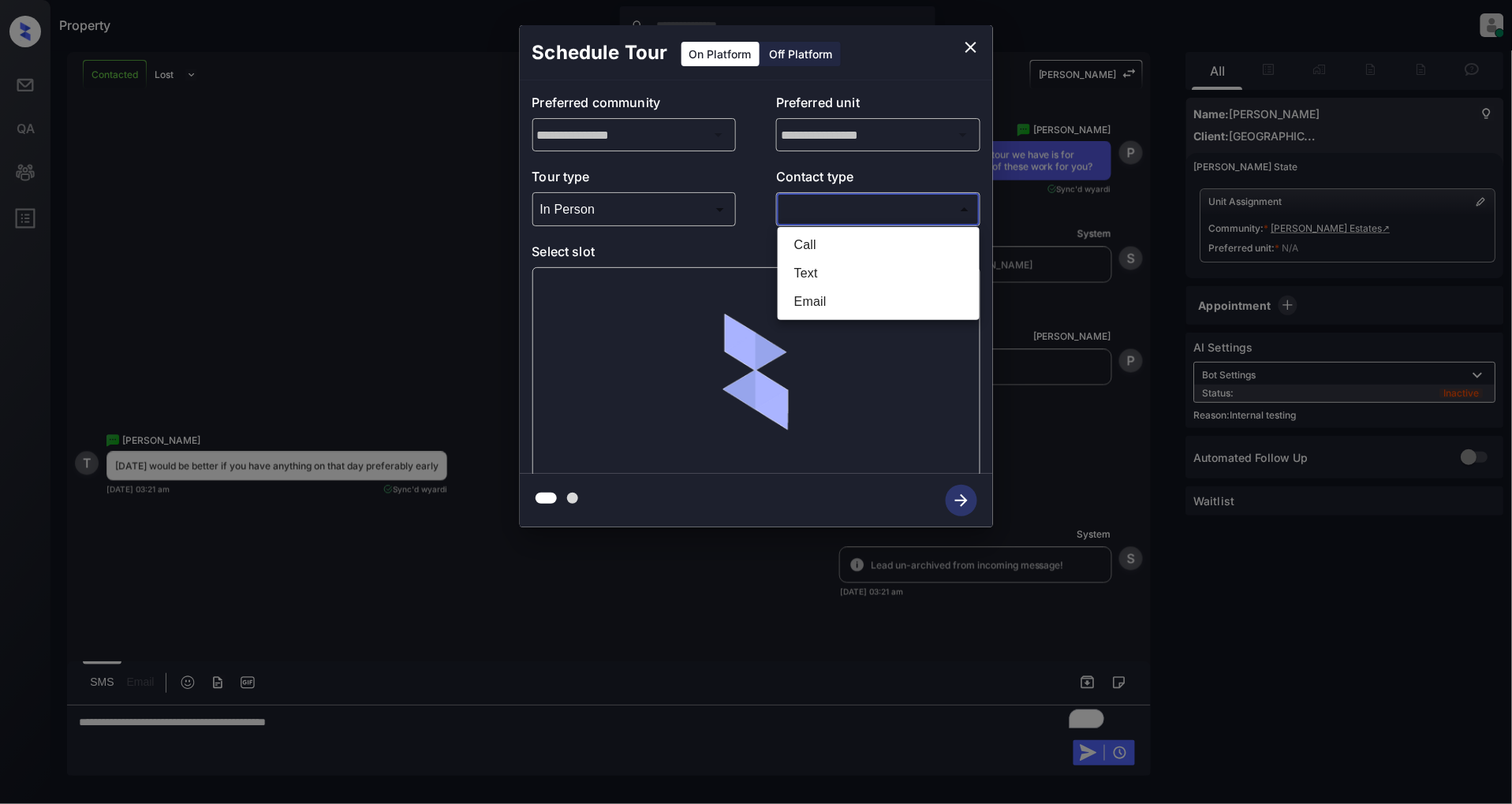
click at [867, 207] on body "Property [PERSON_NAME] Online Set yourself offline Set yourself on break Profil…" at bounding box center [756, 402] width 1512 height 804
click at [823, 272] on li "Text" at bounding box center [878, 274] width 194 height 28
type input "****"
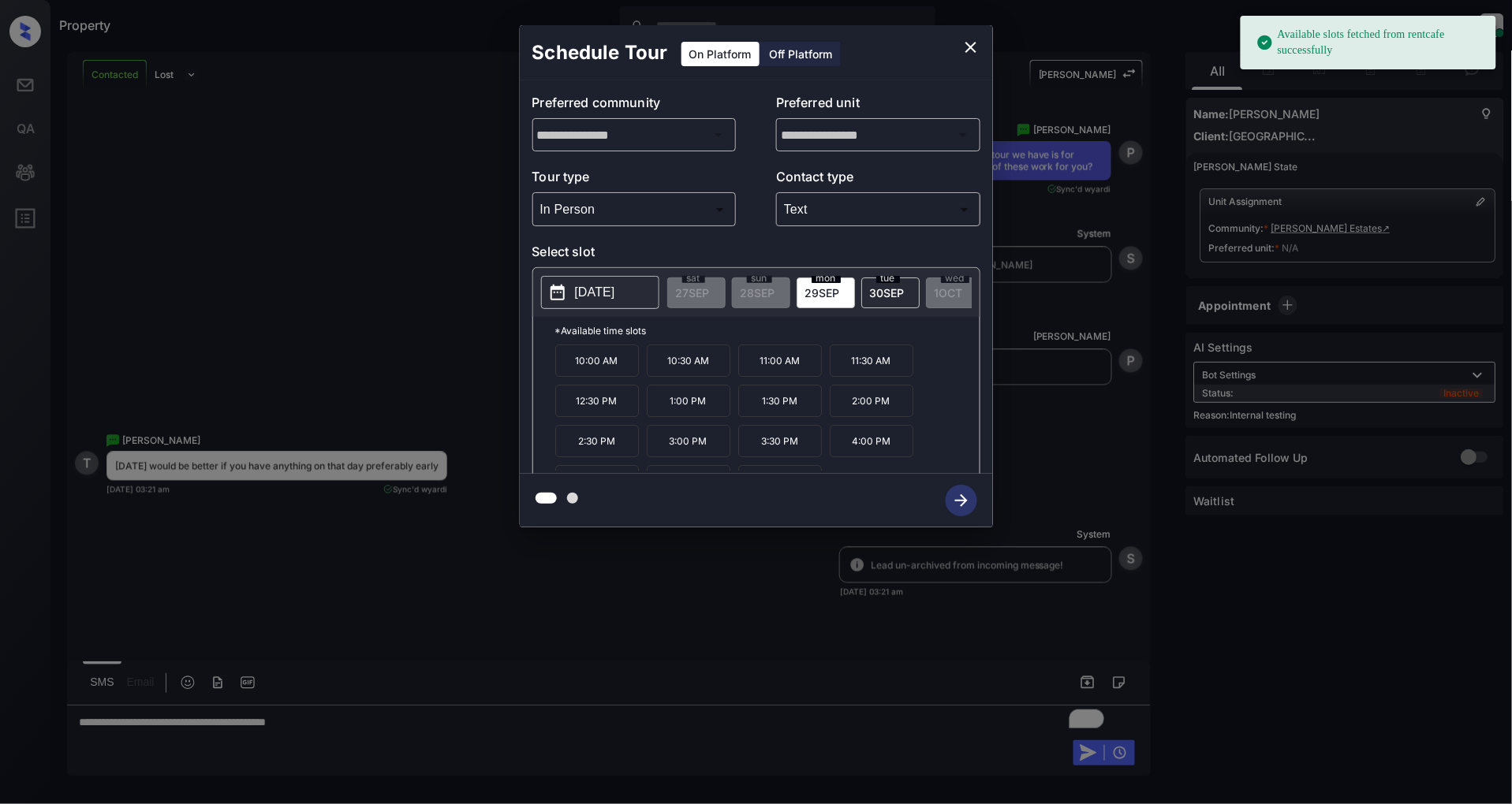
click at [585, 294] on p "[DATE]" at bounding box center [594, 292] width 40 height 19
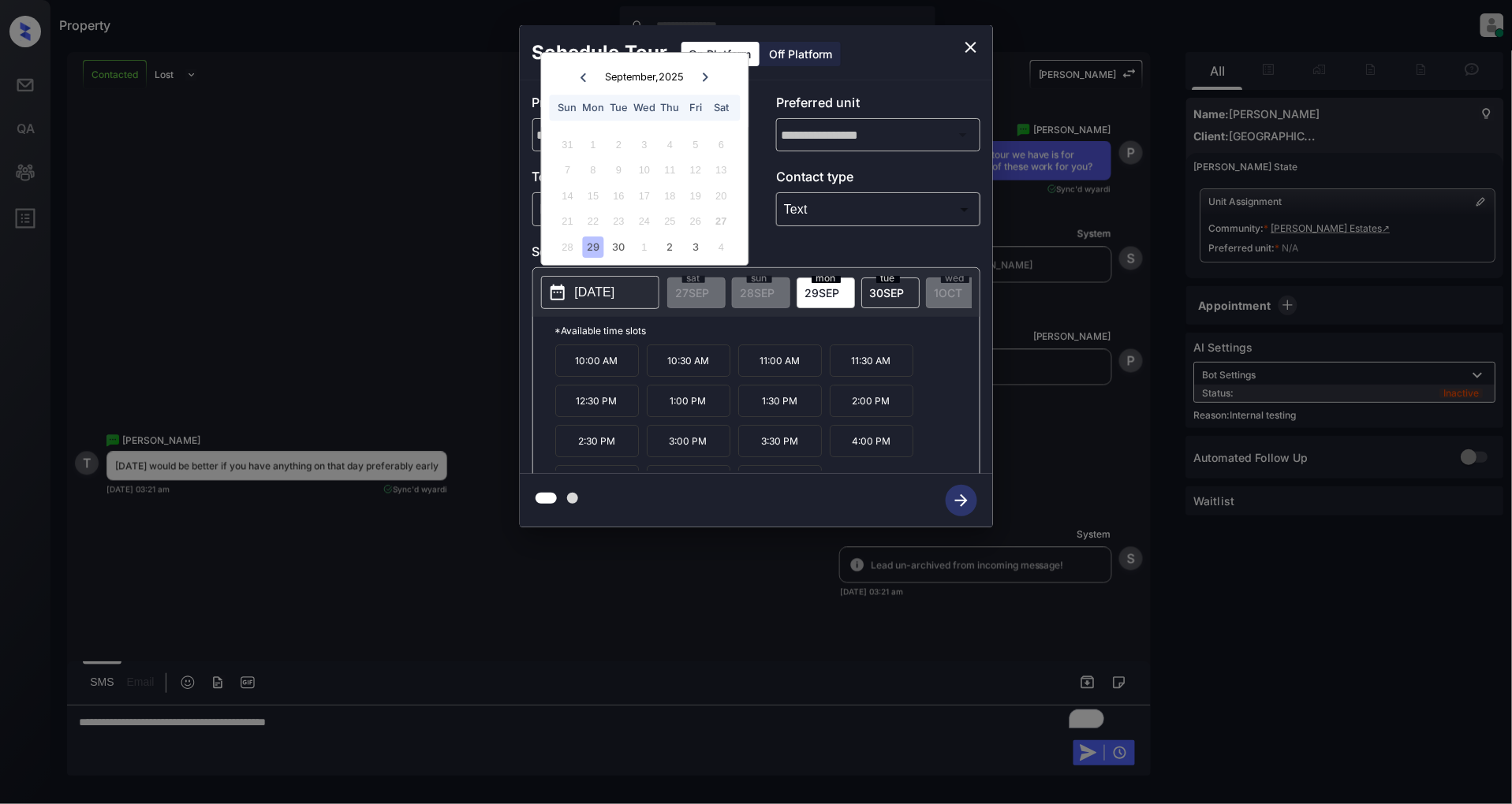
click at [943, 383] on div "10:00 AM 10:30 AM 11:00 AM 11:30 AM 12:30 PM 1:00 PM 1:30 PM 2:00 PM 2:30 PM 3:…" at bounding box center [767, 407] width 424 height 126
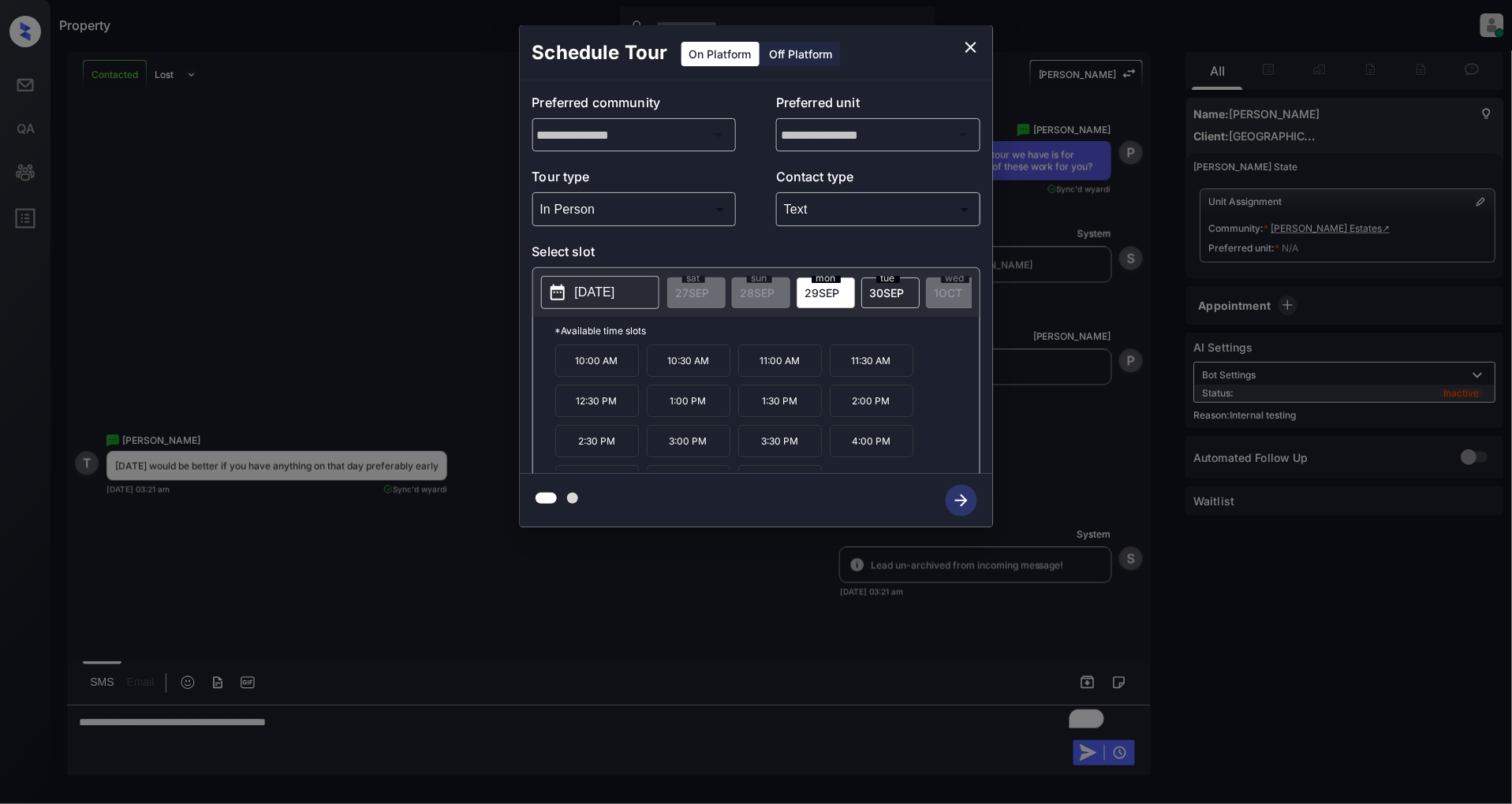
click at [883, 284] on div "tue 30 SEP" at bounding box center [890, 292] width 58 height 31
click at [976, 51] on icon "close" at bounding box center [970, 47] width 19 height 19
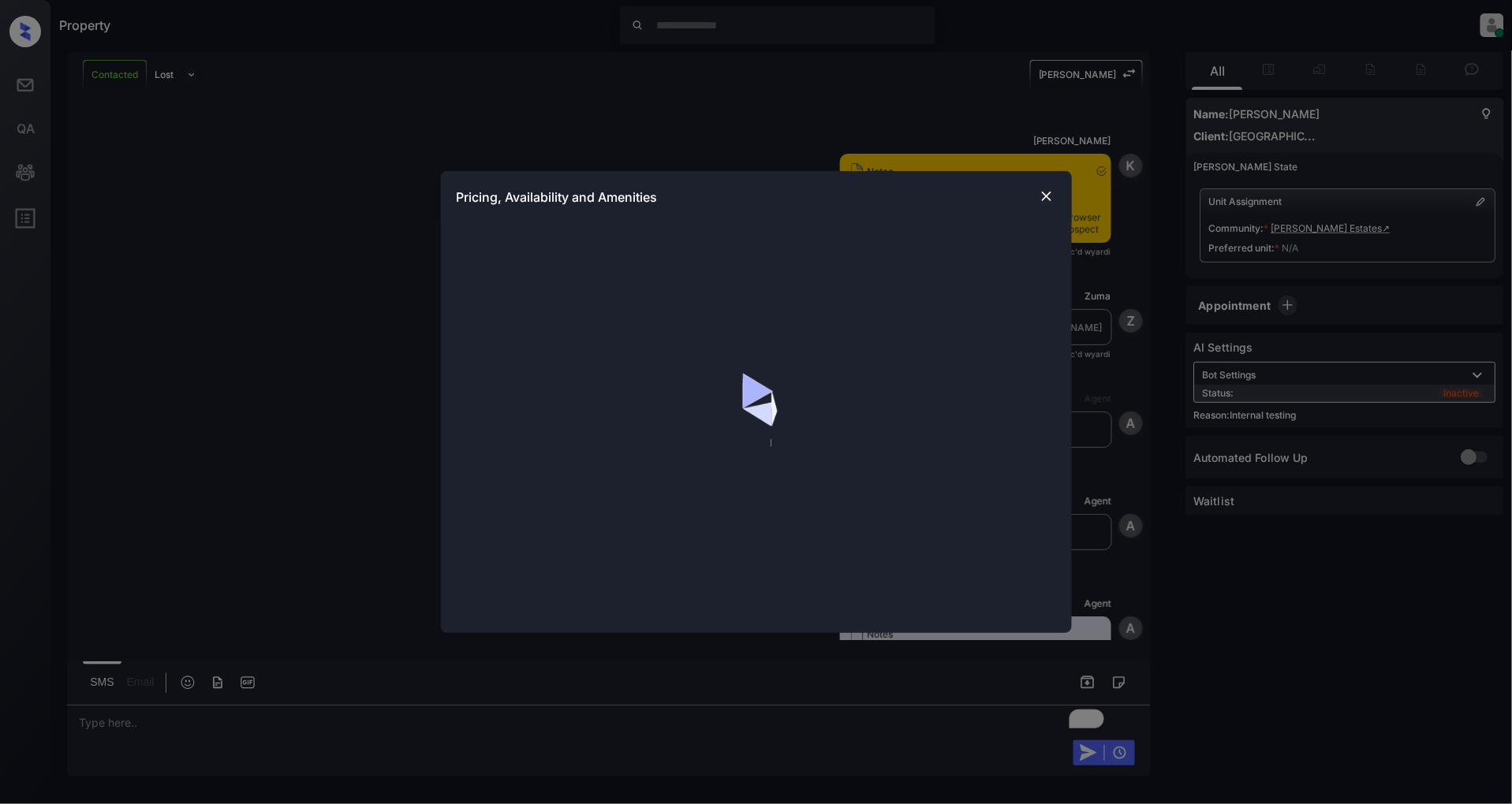
scroll to position [9051, 0]
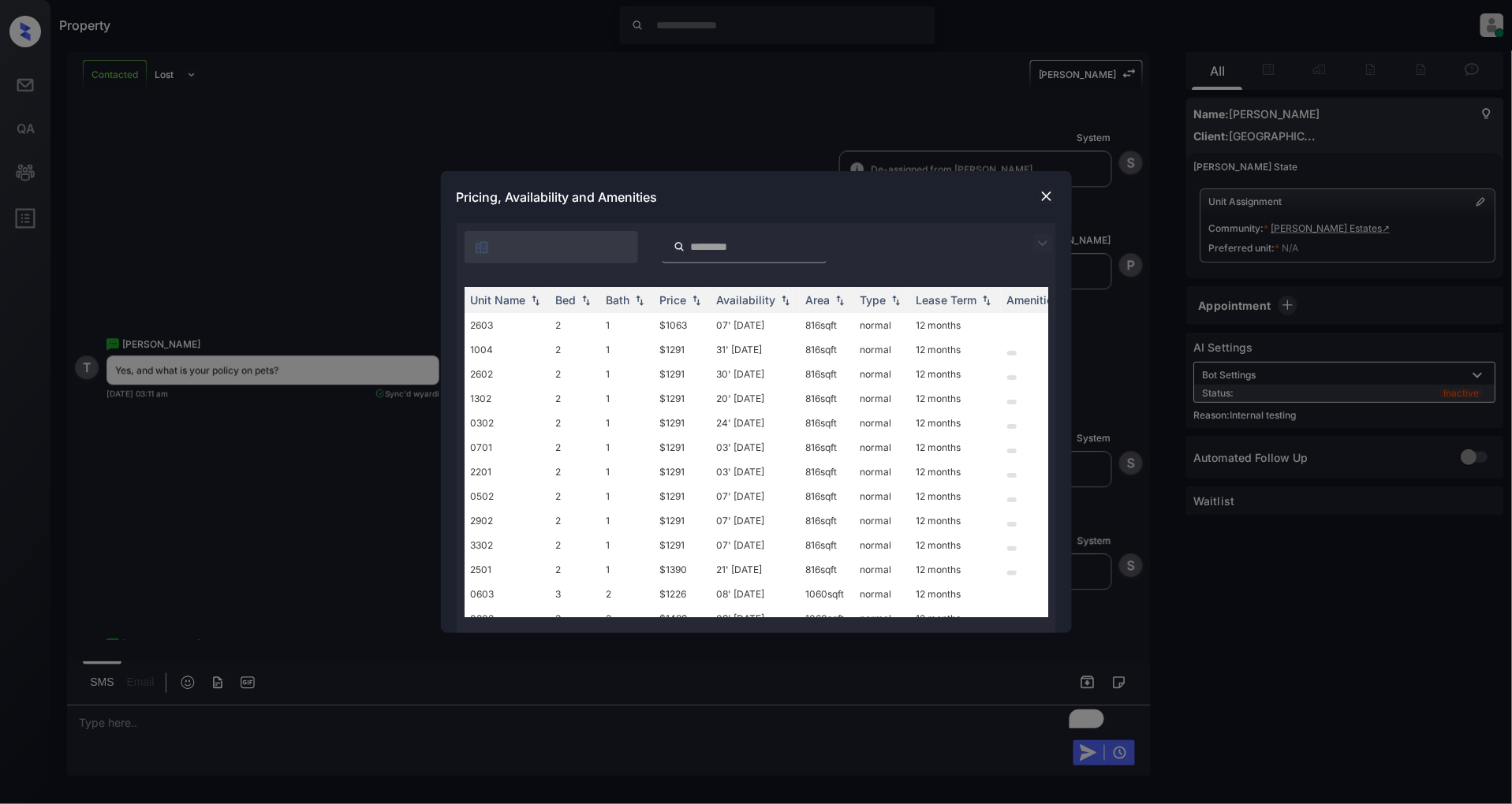
click at [1042, 235] on img at bounding box center [1042, 243] width 19 height 19
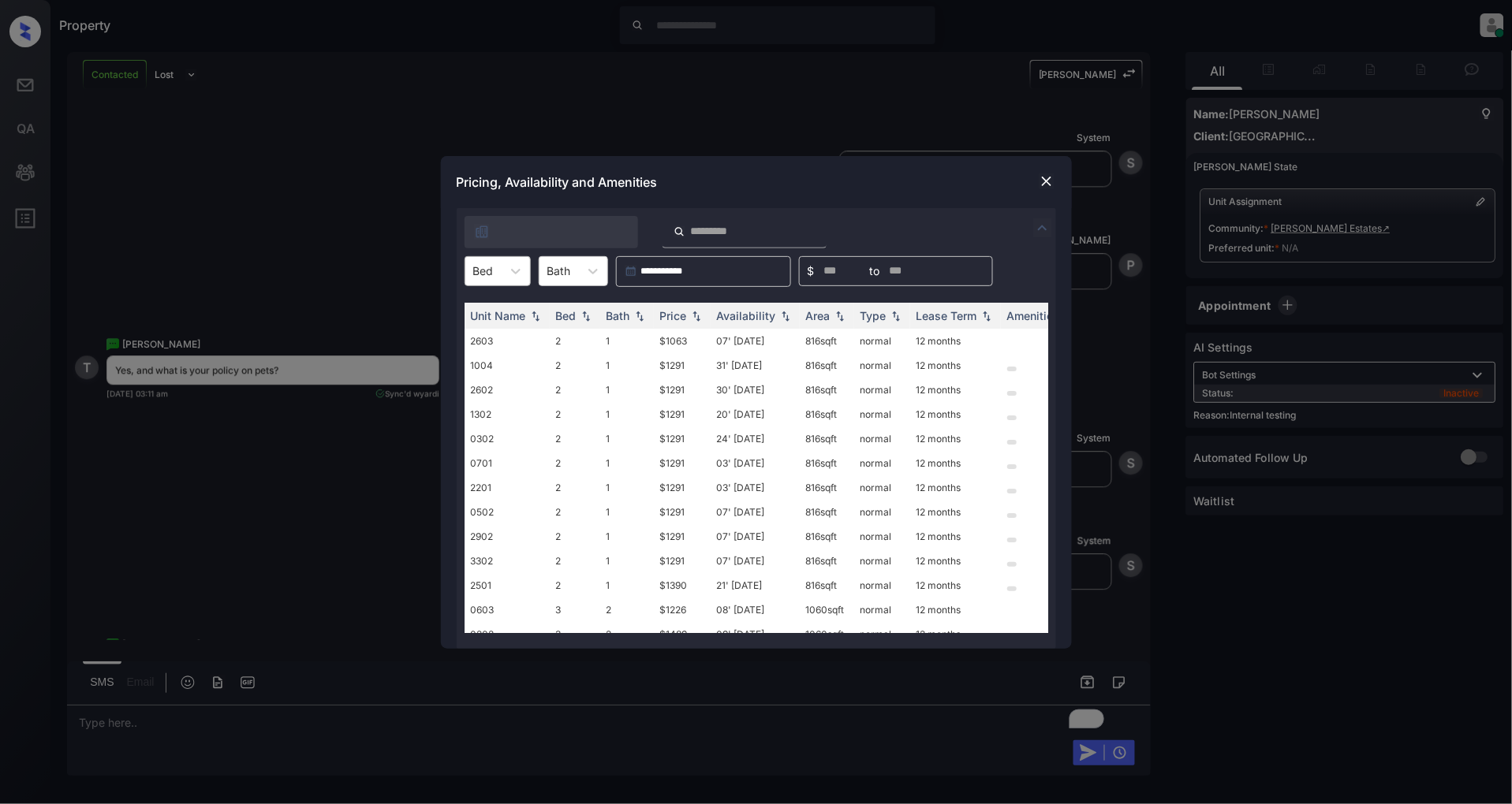
click at [486, 277] on div at bounding box center [483, 271] width 20 height 17
click at [498, 310] on div "2" at bounding box center [497, 310] width 66 height 28
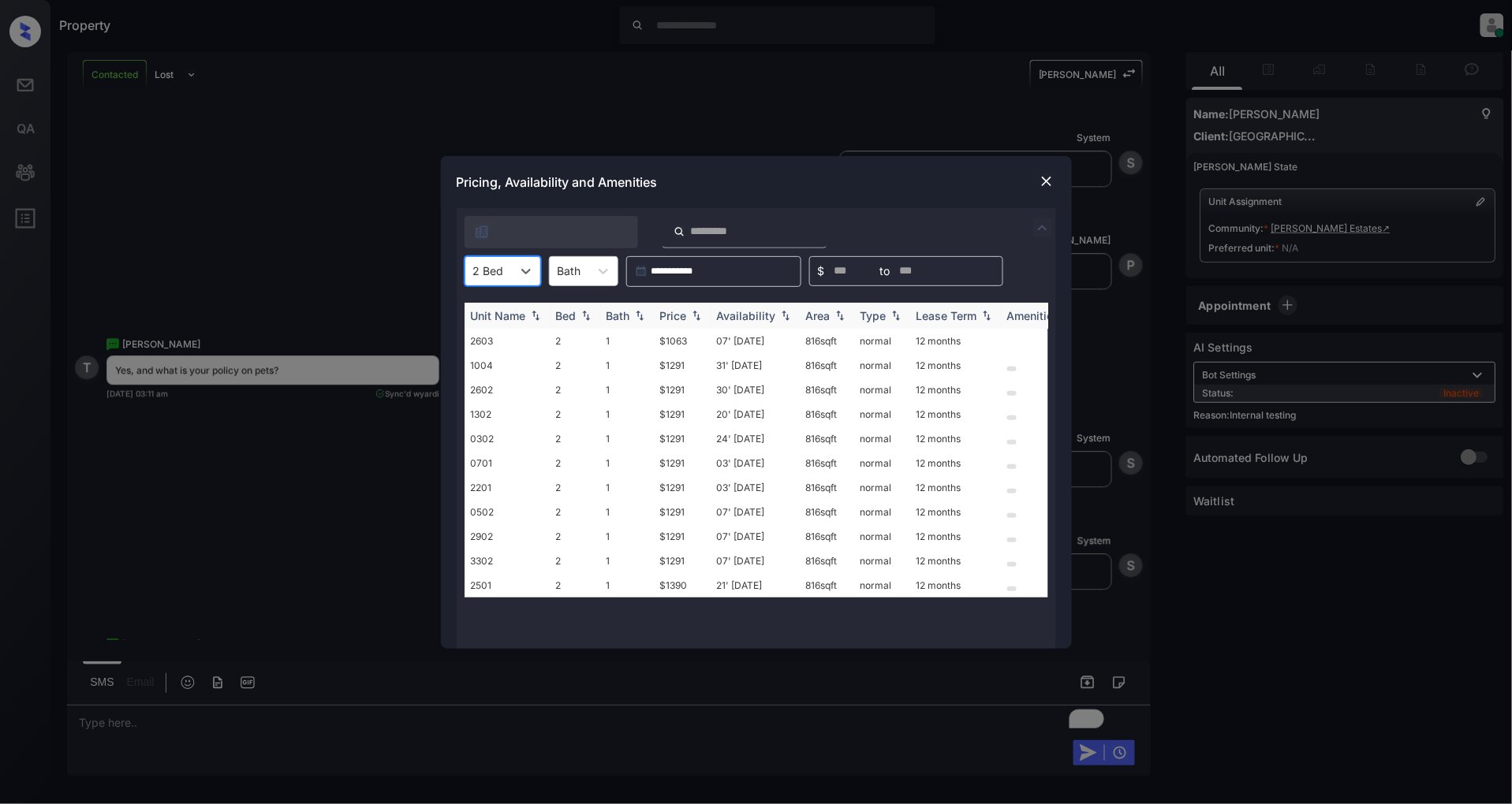
click at [687, 313] on div "Price" at bounding box center [673, 315] width 27 height 13
click at [679, 342] on td "$1063" at bounding box center [682, 341] width 57 height 25
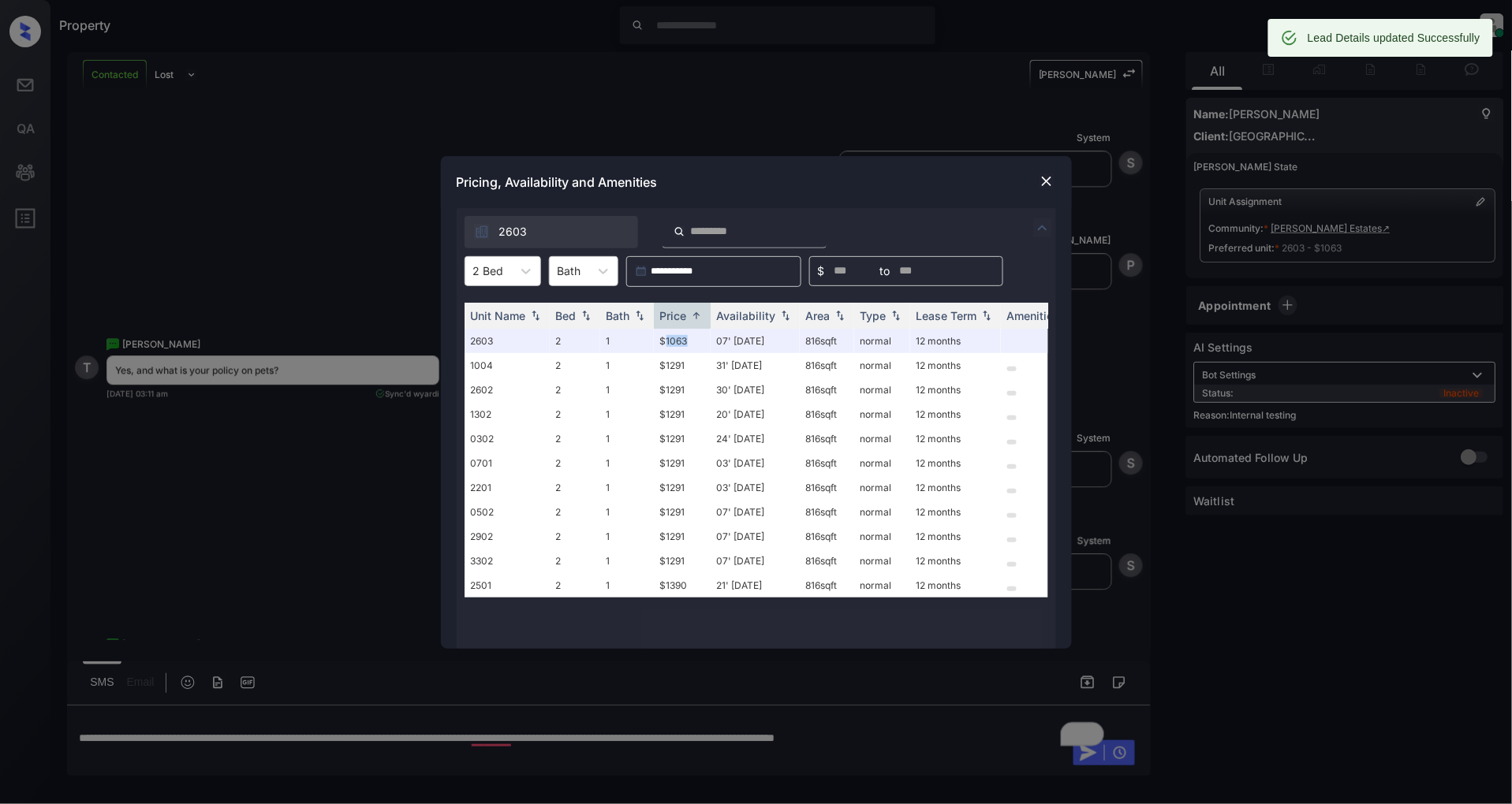
click at [1046, 184] on img at bounding box center [1047, 182] width 16 height 16
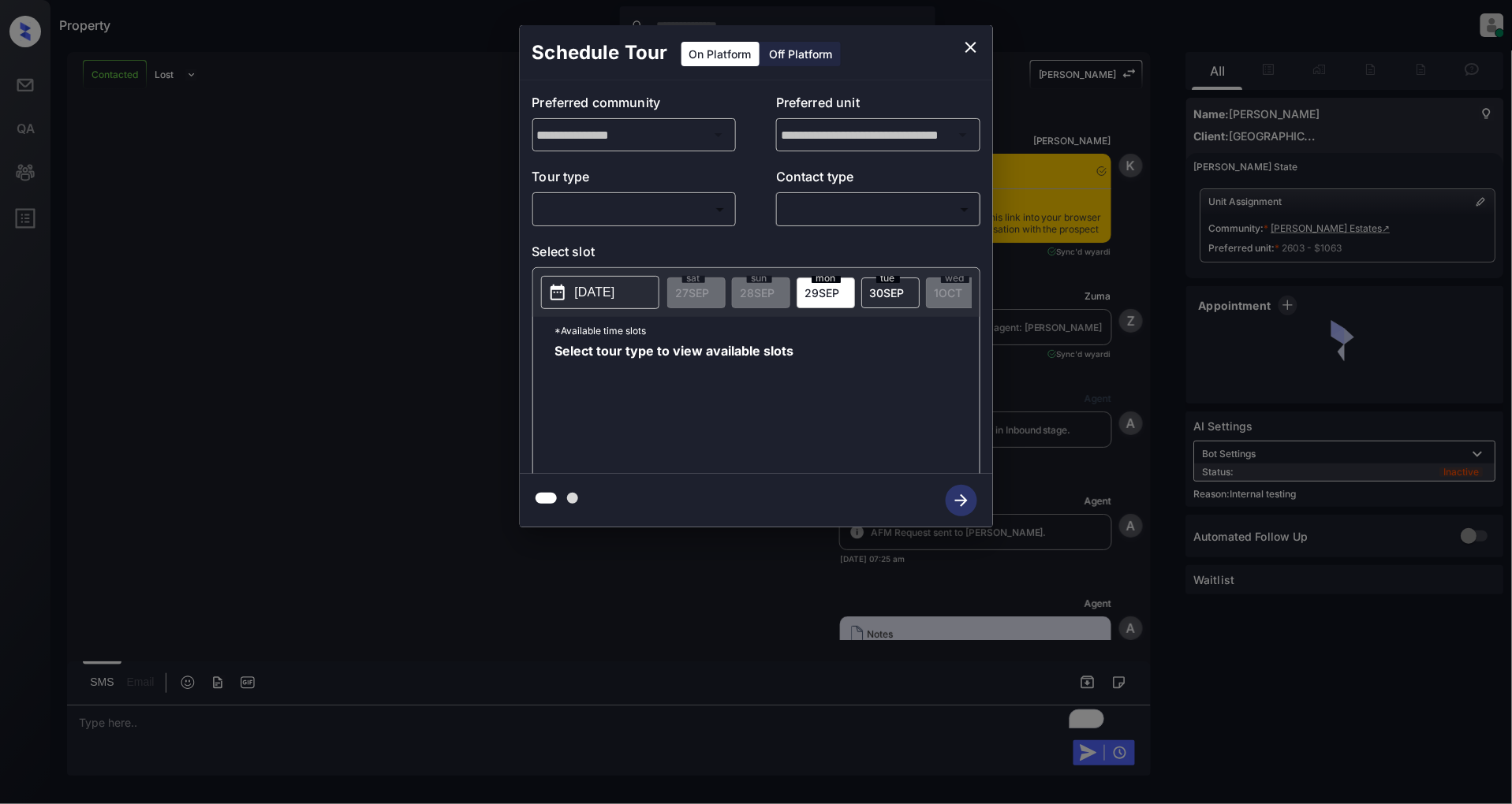
scroll to position [9051, 0]
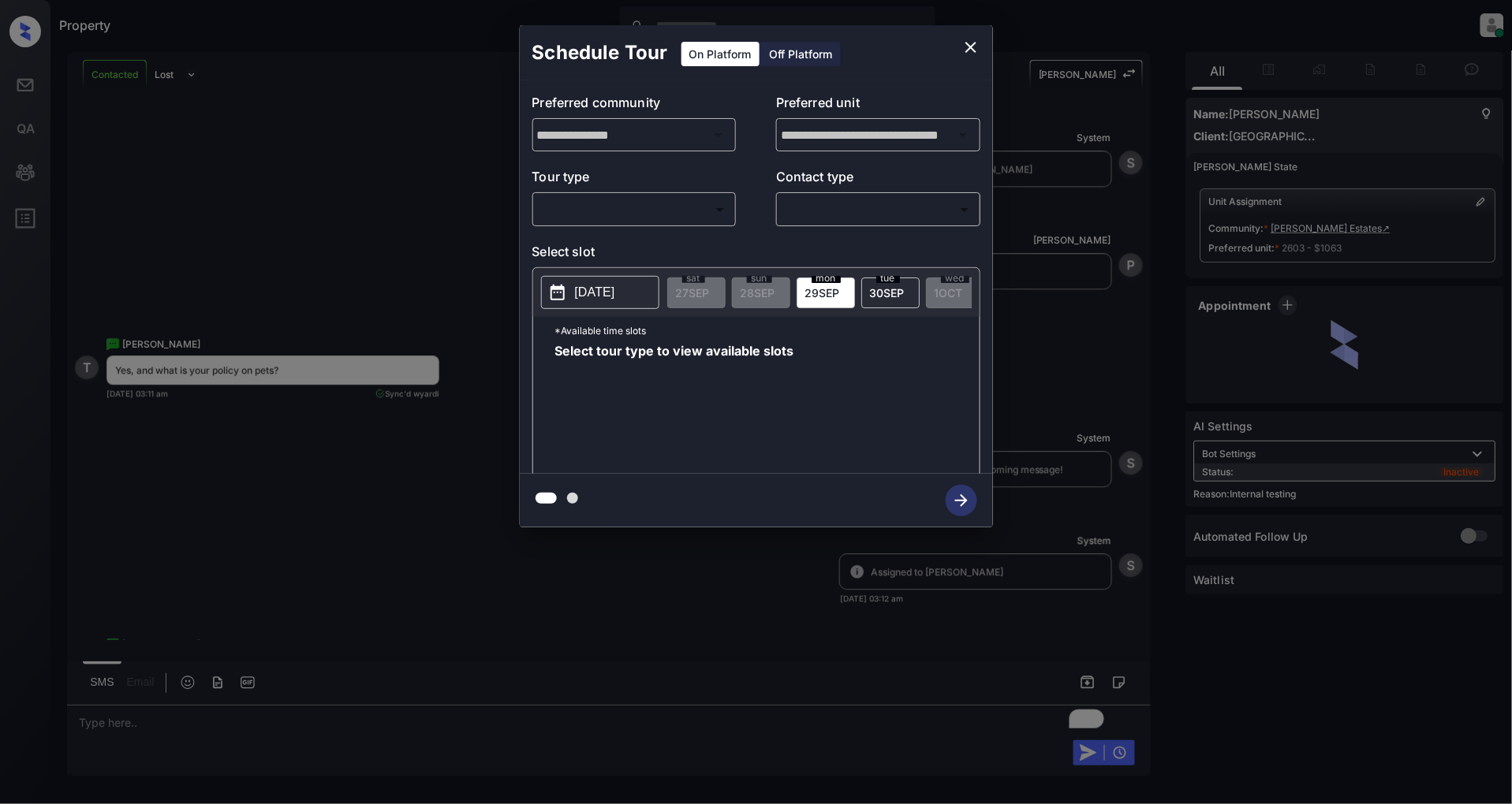
click at [643, 205] on body "Property [PERSON_NAME] Online Set yourself offline Set yourself on break Profil…" at bounding box center [756, 402] width 1512 height 804
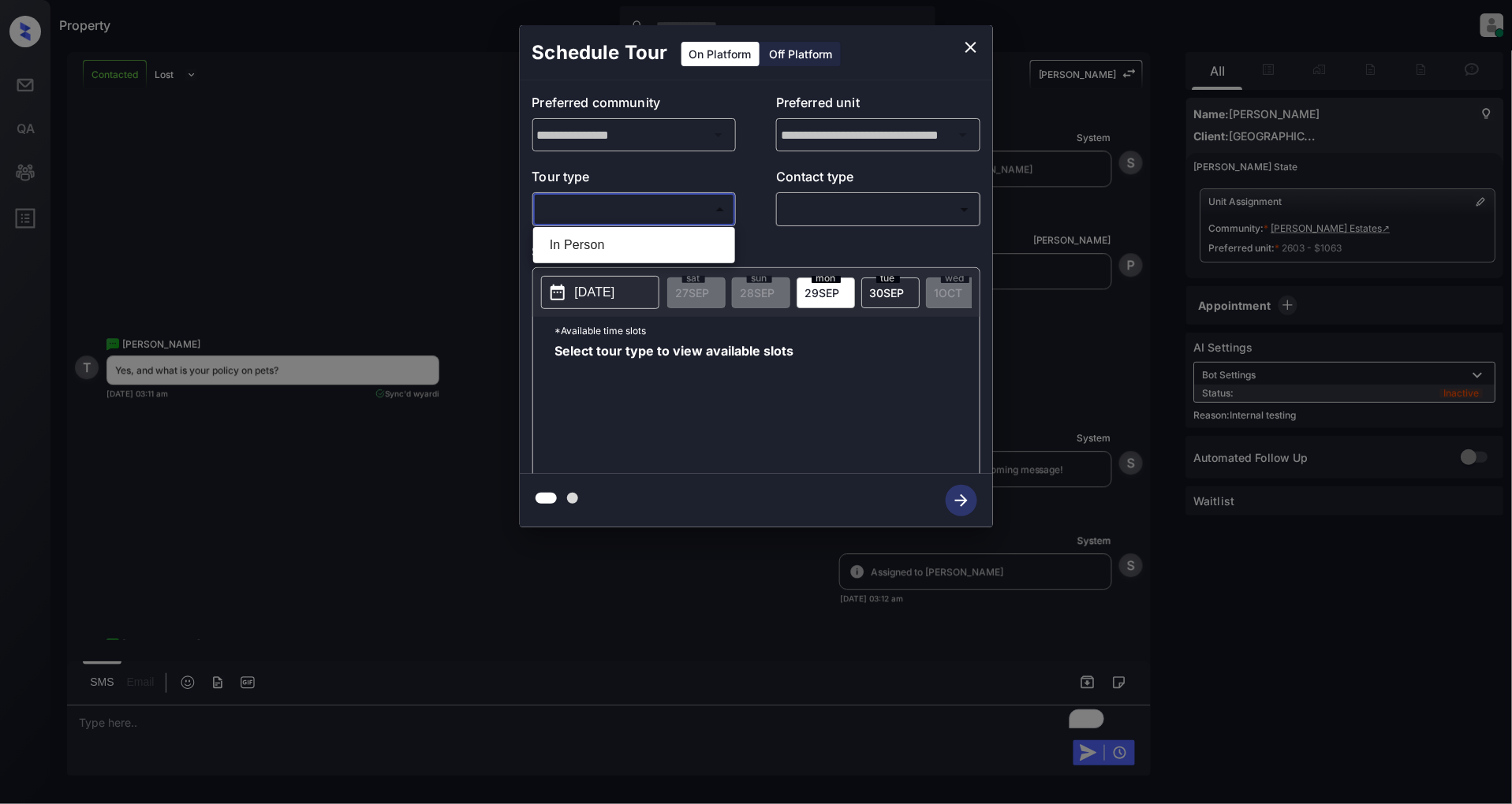
click at [616, 242] on li "In Person" at bounding box center [633, 245] width 194 height 28
type input "********"
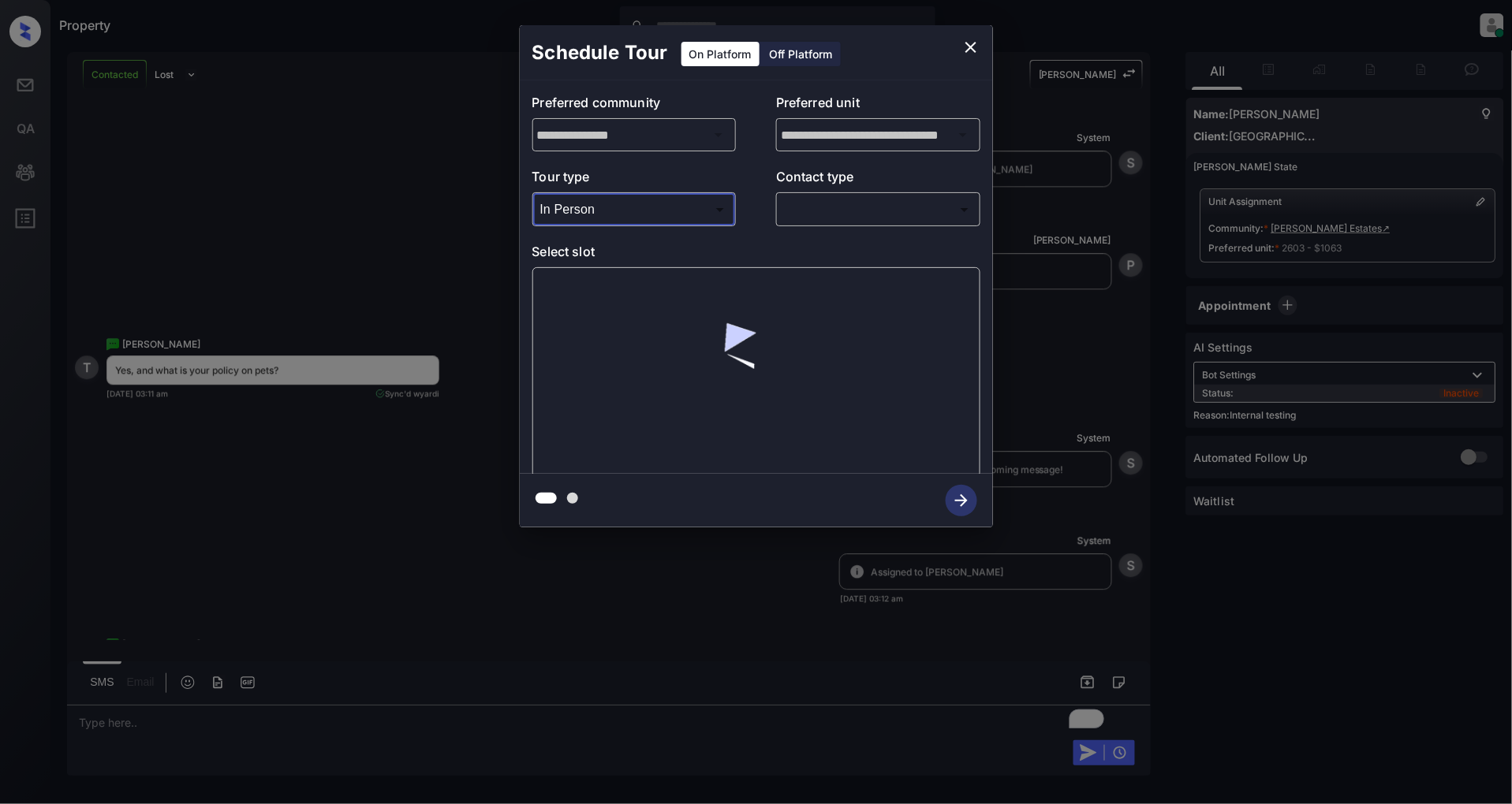
click at [856, 208] on body "Property [PERSON_NAME] Online Set yourself offline Set yourself on break Profil…" at bounding box center [756, 402] width 1512 height 804
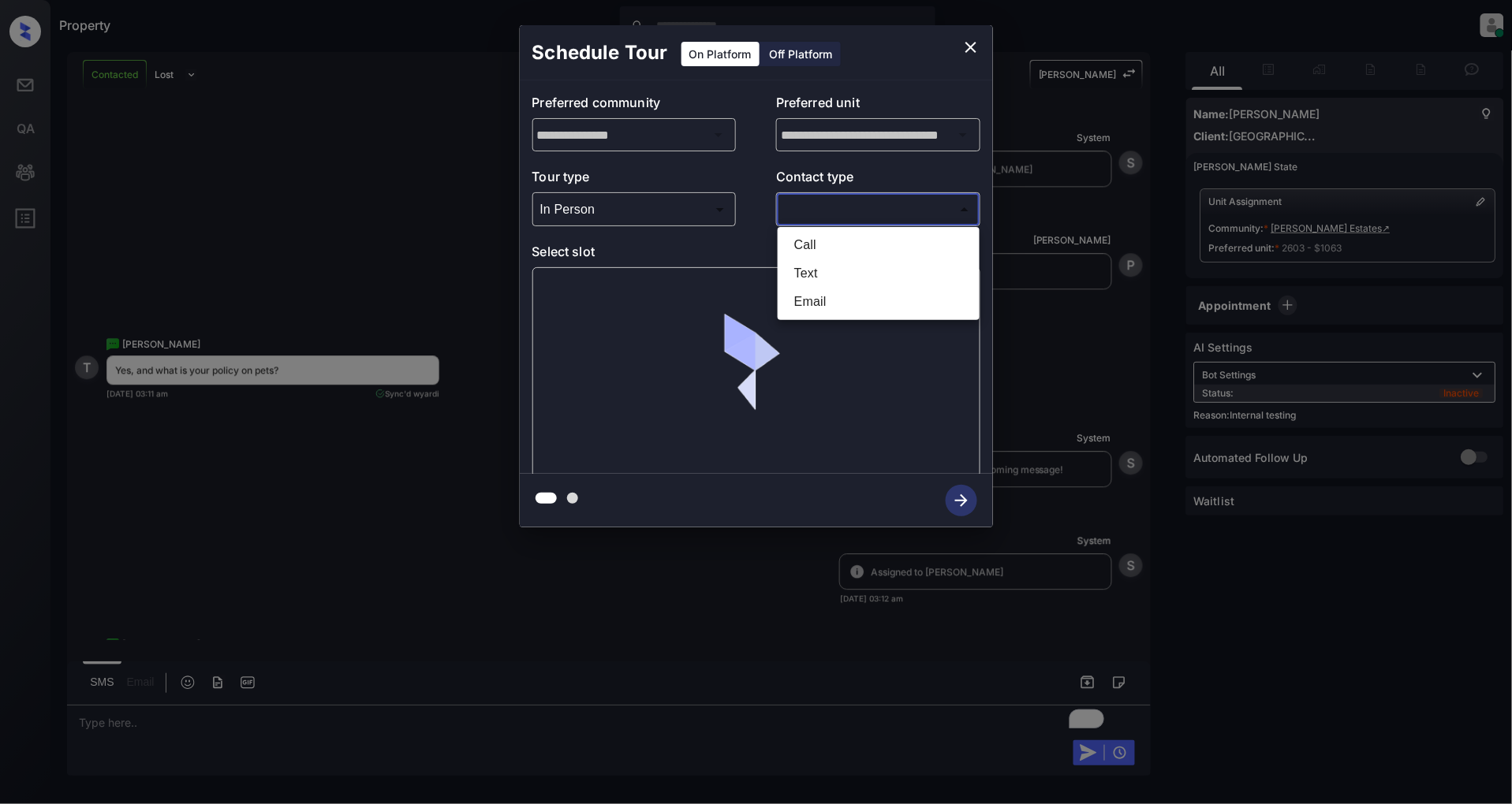
click at [837, 267] on li "Text" at bounding box center [878, 274] width 194 height 28
type input "****"
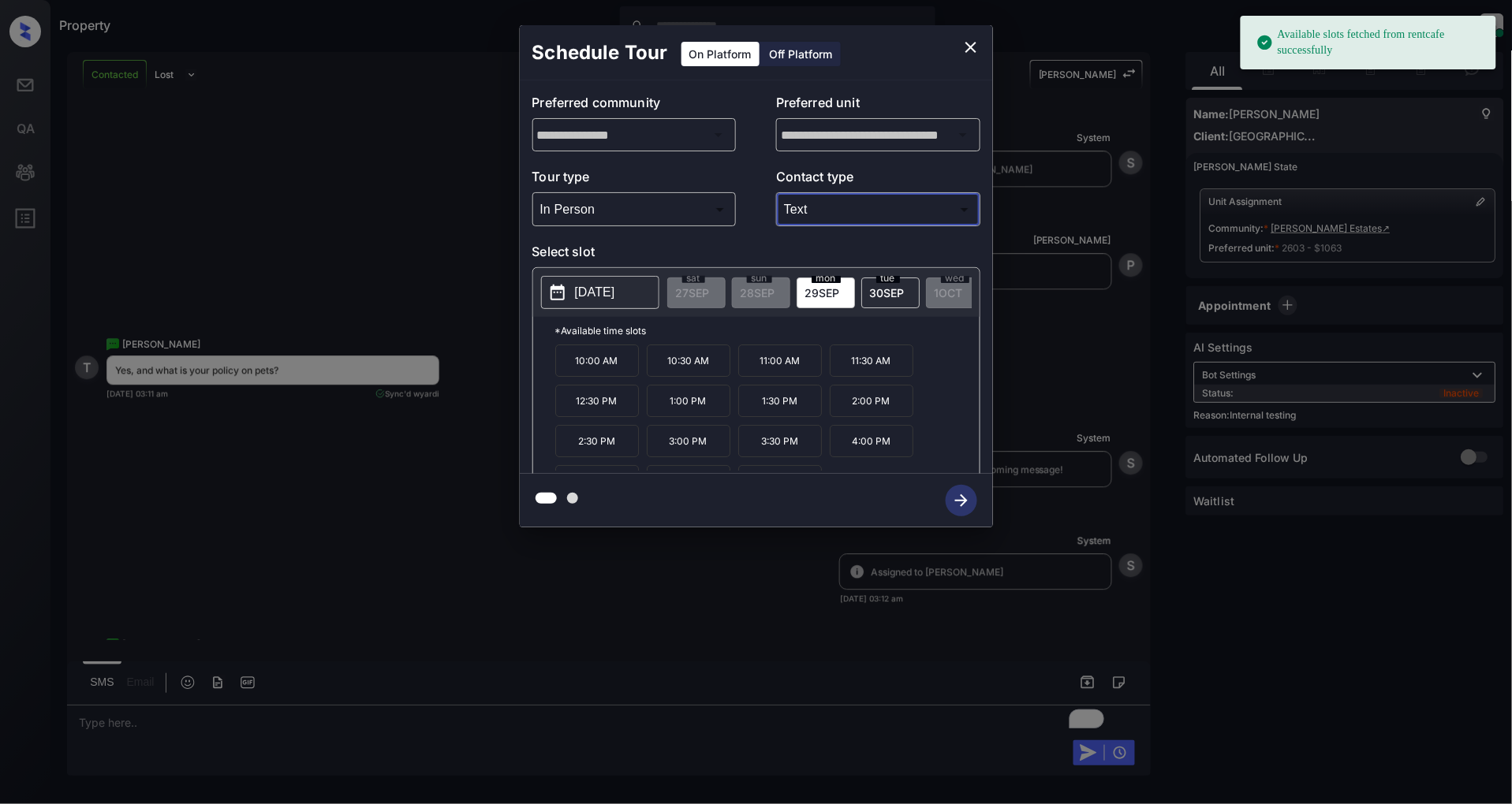
click at [885, 296] on span "[DATE]" at bounding box center [887, 292] width 35 height 13
click at [609, 374] on p "10:00 AM" at bounding box center [597, 360] width 83 height 33
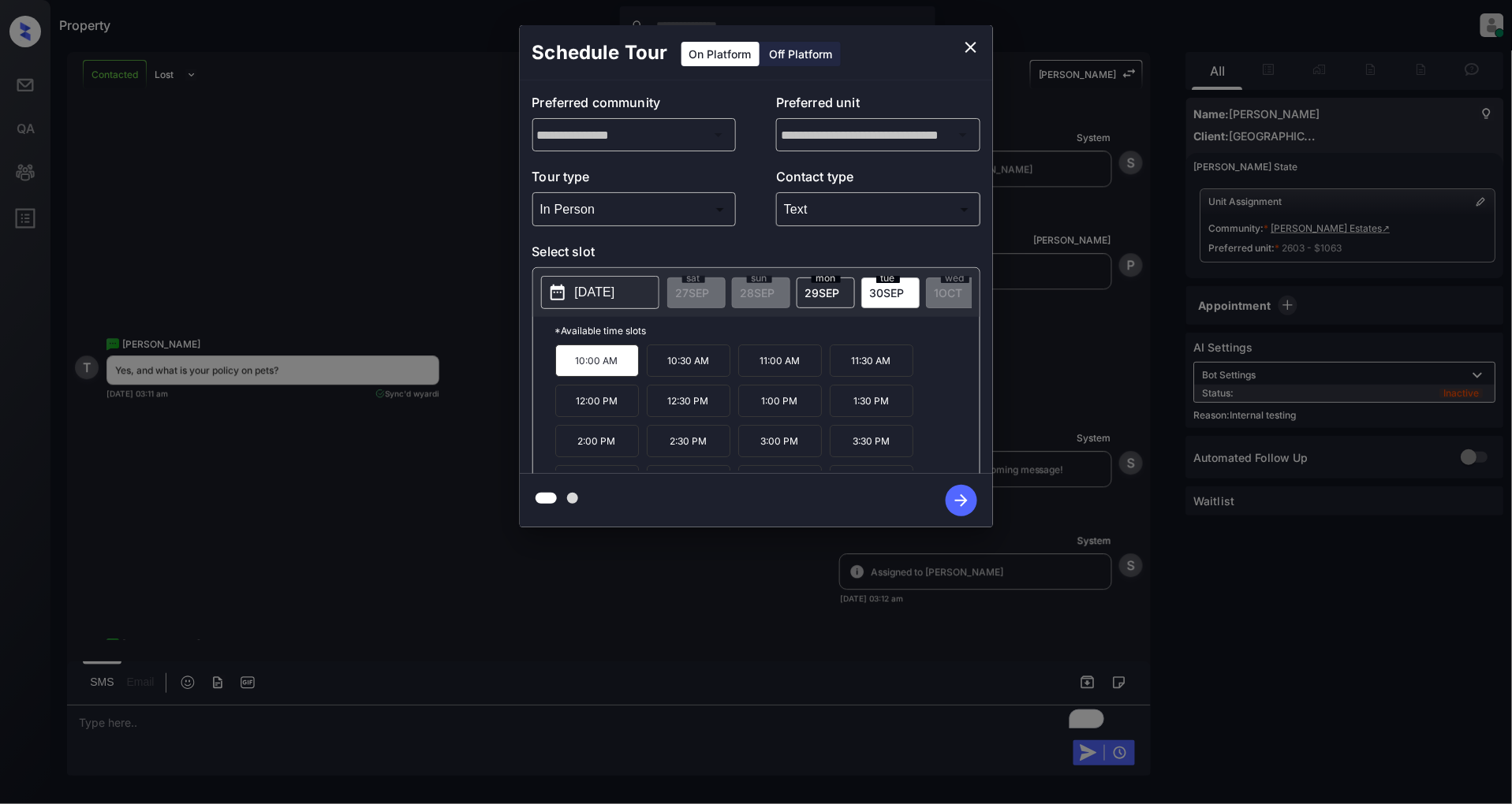
click at [964, 507] on icon "button" at bounding box center [962, 501] width 32 height 32
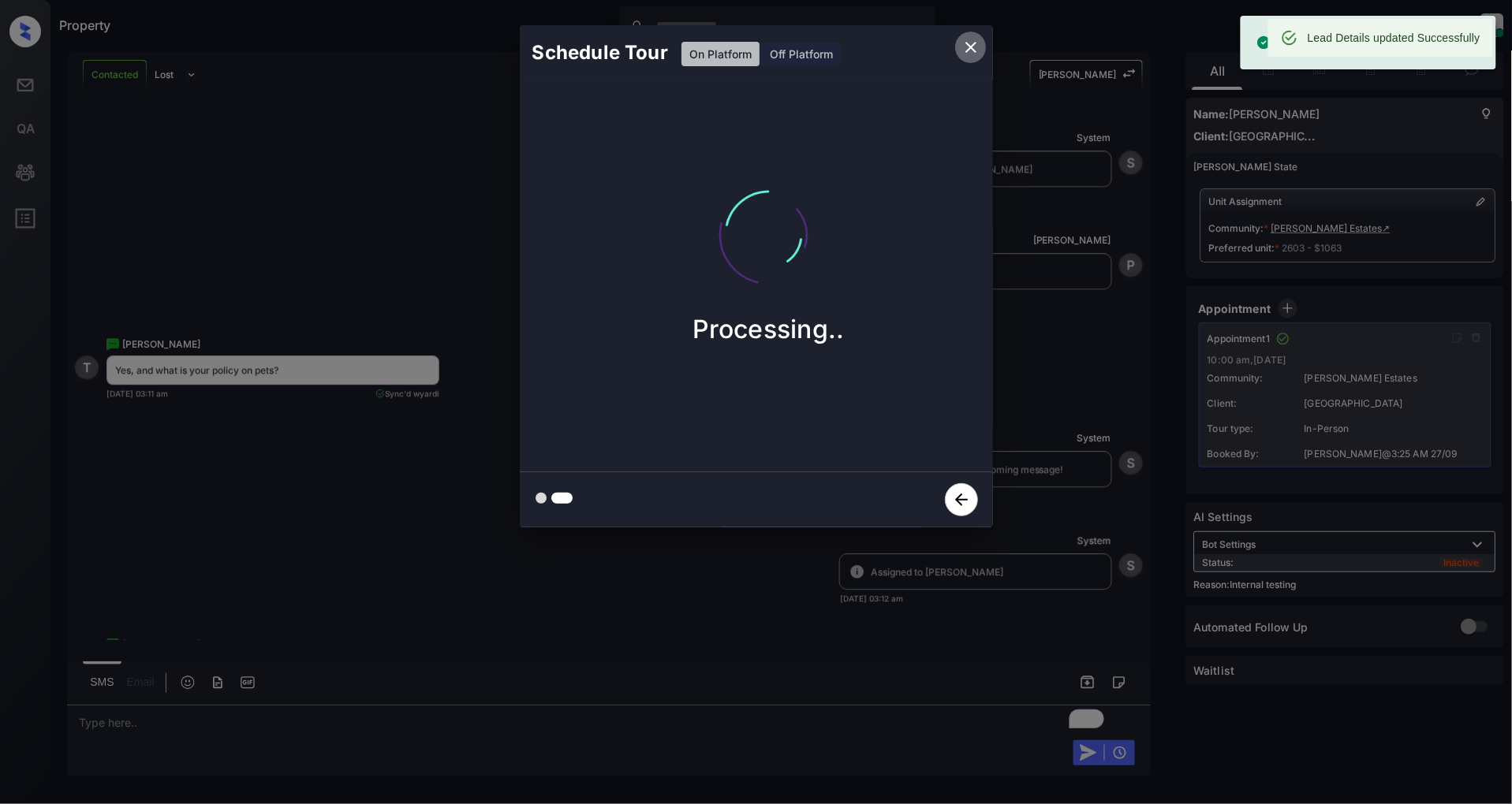
click at [974, 35] on button "close" at bounding box center [971, 48] width 32 height 32
